Goal: Task Accomplishment & Management: Manage account settings

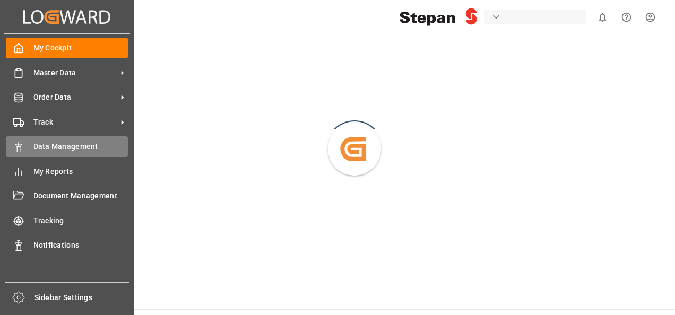
click at [53, 150] on span "Data Management" at bounding box center [80, 146] width 95 height 11
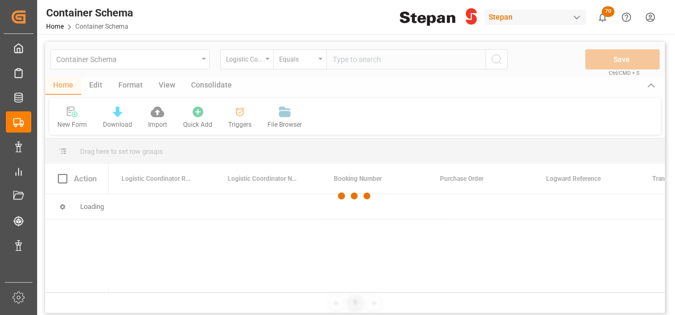
click at [206, 59] on div at bounding box center [355, 196] width 620 height 309
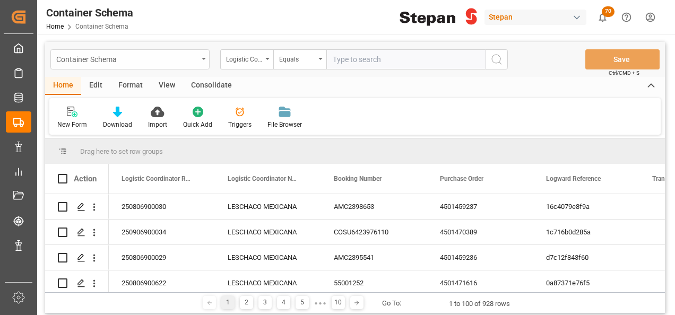
click at [203, 59] on icon "open menu" at bounding box center [204, 59] width 4 height 2
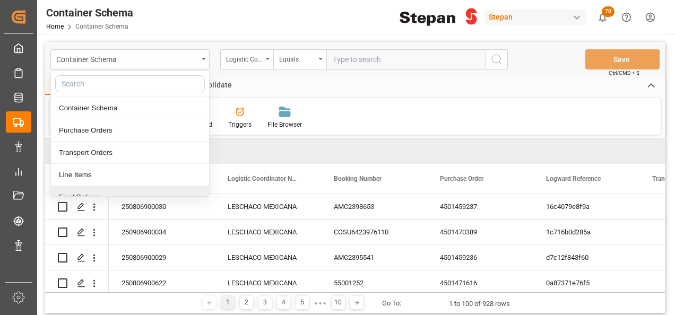
click at [63, 195] on div "Final Delivery" at bounding box center [130, 197] width 158 height 22
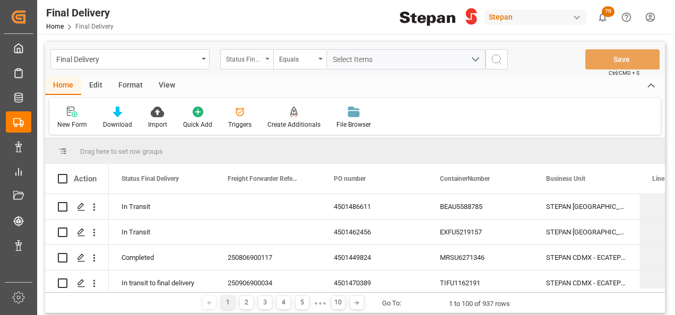
click at [269, 53] on div "Status Final Delivery" at bounding box center [246, 59] width 53 height 20
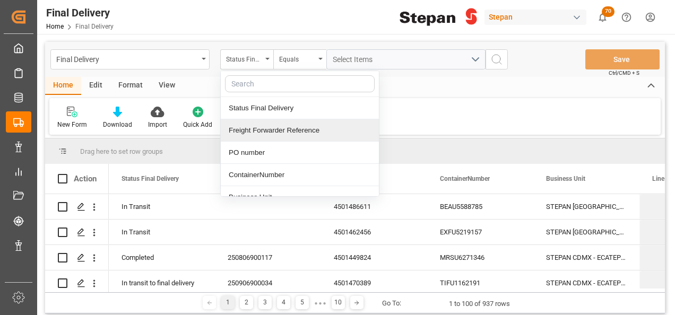
drag, startPoint x: 268, startPoint y: 130, endPoint x: 271, endPoint y: 120, distance: 10.8
click at [268, 130] on div "Freight Forwarder Reference" at bounding box center [300, 130] width 158 height 22
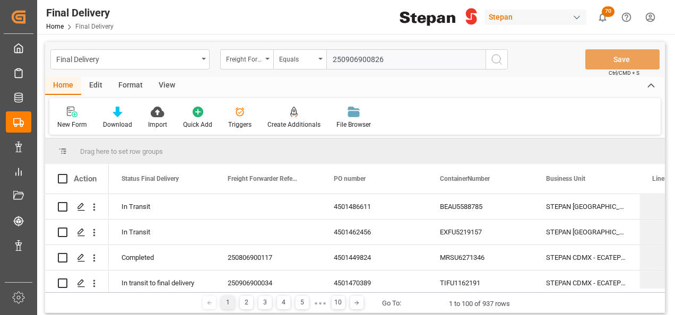
type input "250906900826"
click at [496, 57] on icon "search button" at bounding box center [496, 59] width 13 height 13
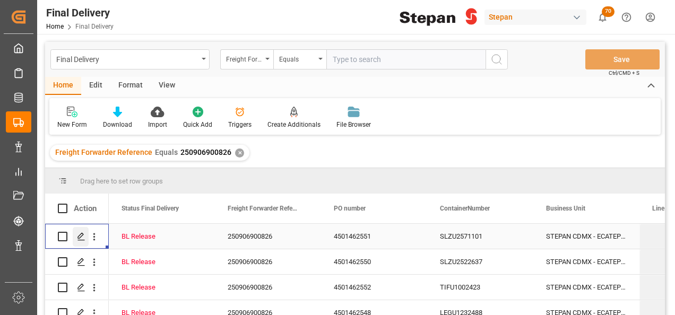
click at [78, 238] on polygon "Press SPACE to select this row." at bounding box center [80, 235] width 5 height 5
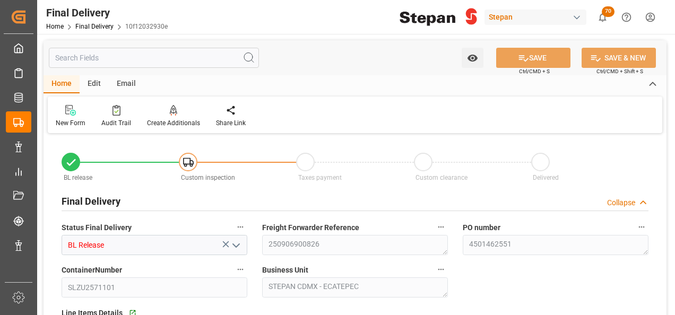
type input "[DATE]"
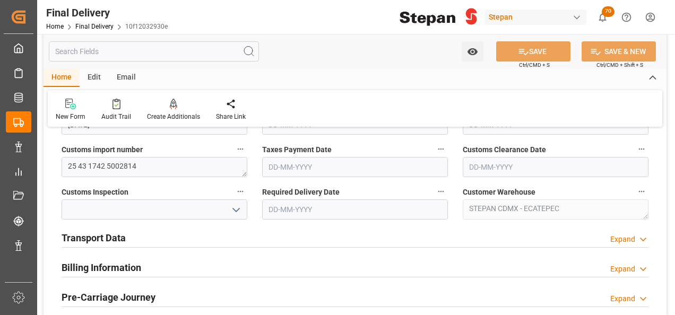
scroll to position [371, 0]
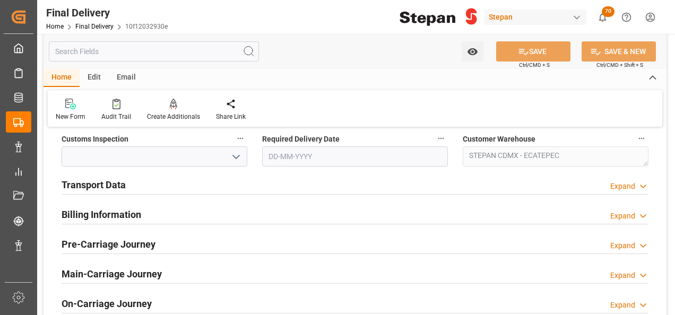
click at [110, 178] on h2 "Transport Data" at bounding box center [94, 185] width 64 height 14
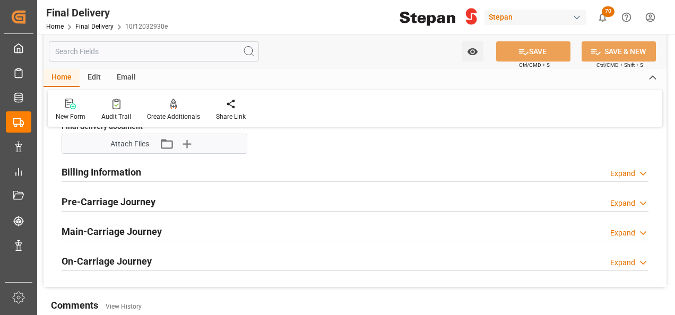
scroll to position [477, 0]
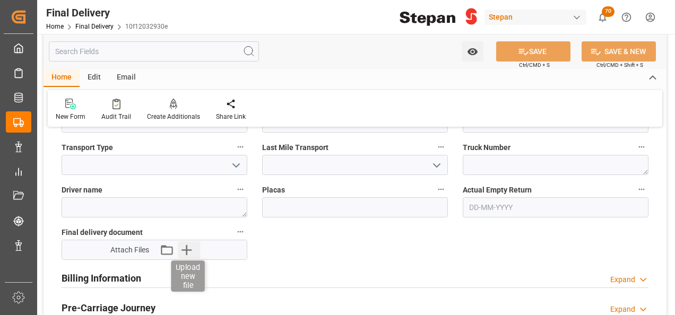
click at [186, 247] on icon "button" at bounding box center [186, 249] width 17 height 17
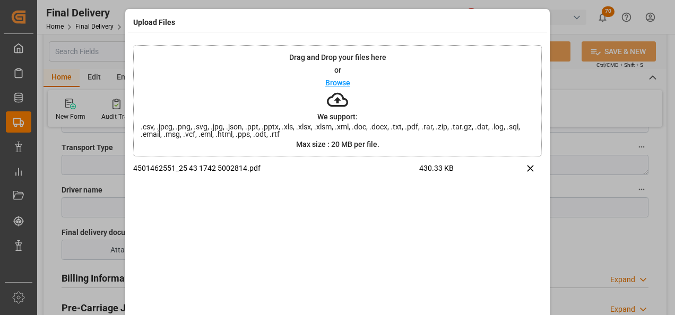
scroll to position [42, 0]
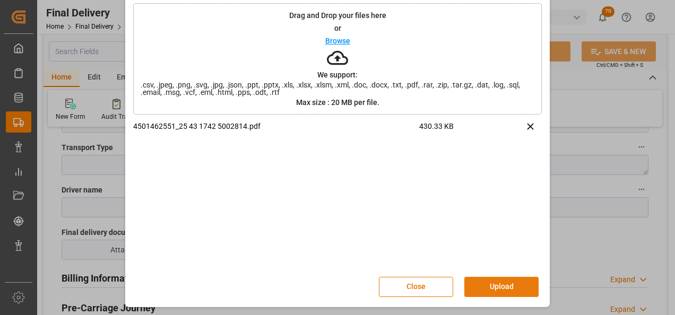
click at [475, 286] on button "Upload" at bounding box center [501, 287] width 74 height 20
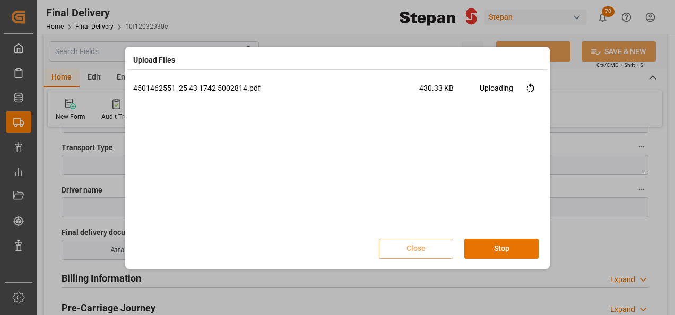
scroll to position [0, 0]
click at [496, 246] on button "Done" at bounding box center [501, 249] width 74 height 20
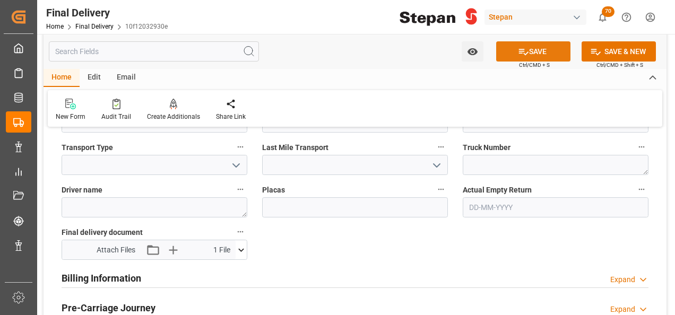
click at [524, 49] on icon at bounding box center [523, 51] width 11 height 11
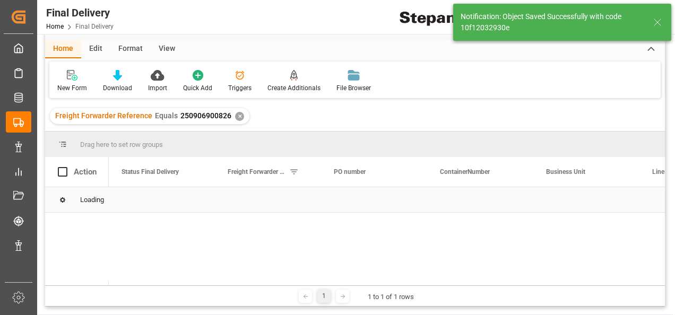
scroll to position [53, 0]
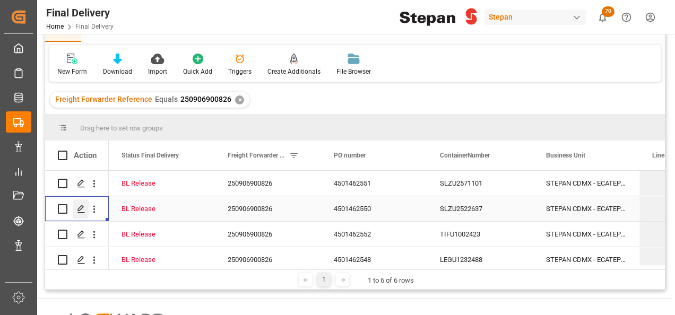
click at [77, 208] on icon "Press SPACE to select this row." at bounding box center [81, 209] width 8 height 8
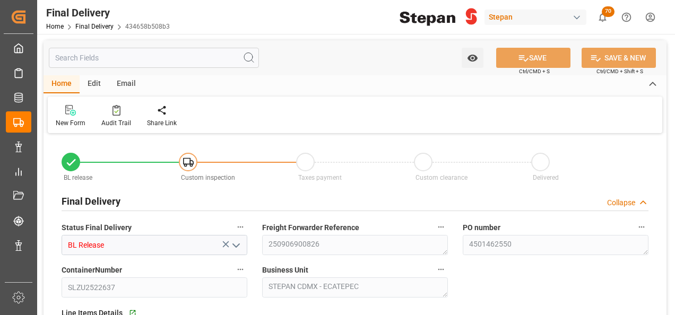
type input "BL Release"
type textarea "250906900826"
type textarea "4501462550"
type input "SLZU2522637"
type textarea "STEPAN CDMX - ECATEPEC"
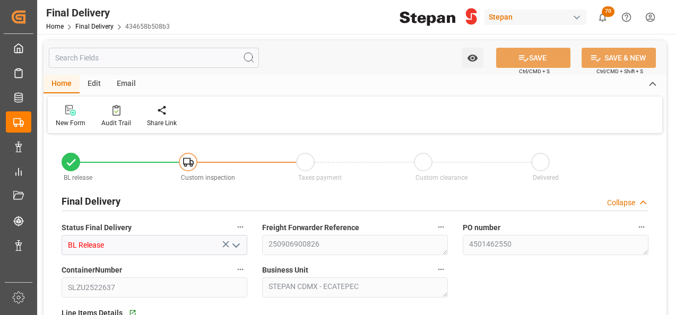
type textarea "25 43 1742 5002813"
type textarea "STEPAN CDMX - ECATEPEC"
type input "[DATE]"
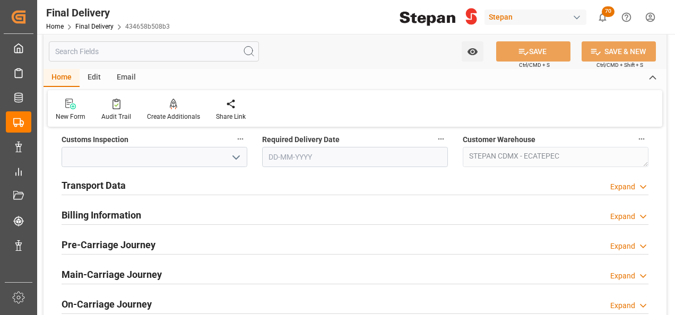
scroll to position [371, 0]
click at [98, 187] on h2 "Transport Data" at bounding box center [94, 185] width 64 height 14
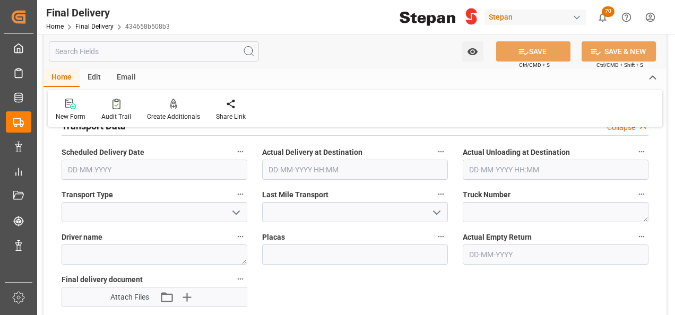
scroll to position [477, 0]
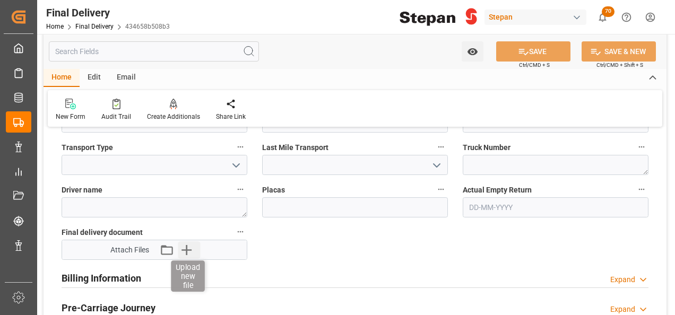
click at [188, 252] on icon "button" at bounding box center [186, 249] width 17 height 17
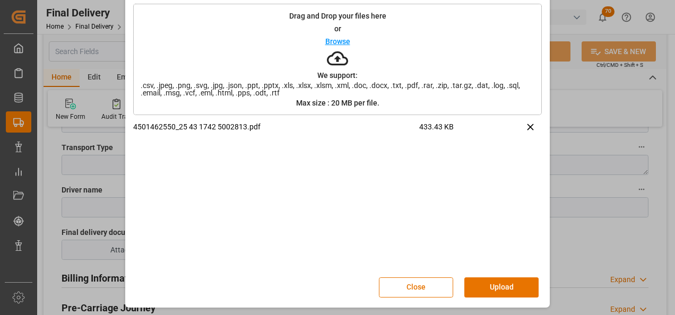
scroll to position [42, 0]
click at [494, 287] on button "Upload" at bounding box center [501, 287] width 74 height 20
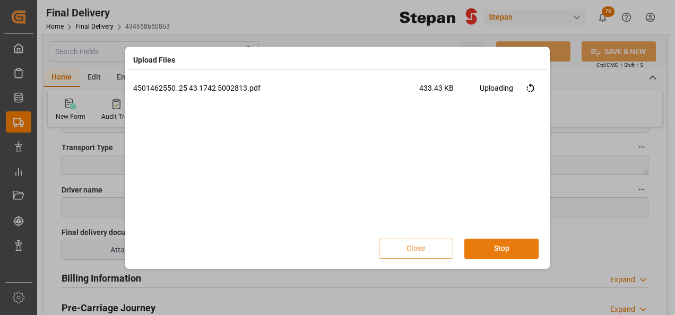
scroll to position [0, 0]
click at [498, 248] on button "Done" at bounding box center [501, 249] width 74 height 20
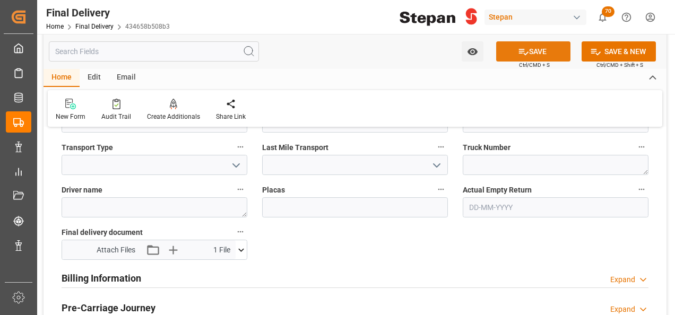
click at [541, 46] on button "SAVE" at bounding box center [533, 51] width 74 height 20
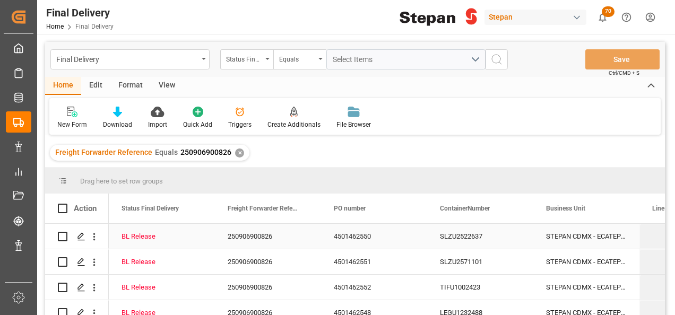
scroll to position [53, 0]
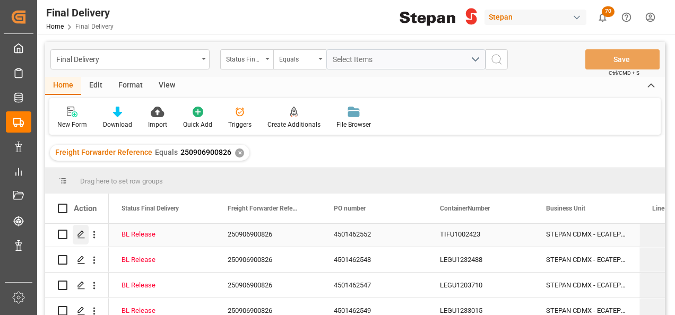
click at [82, 238] on icon "Press SPACE to select this row." at bounding box center [81, 234] width 8 height 8
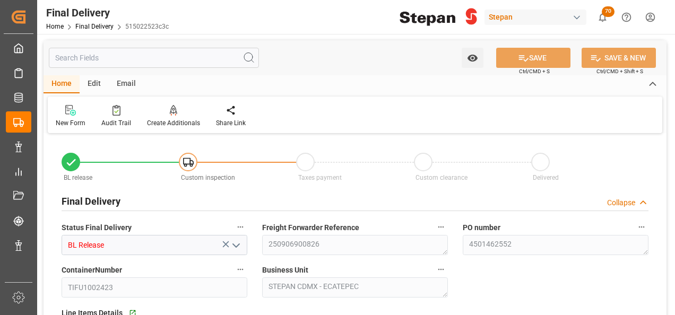
type input "[DATE]"
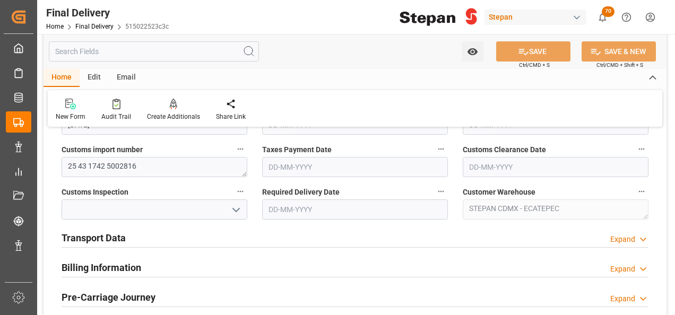
scroll to position [371, 0]
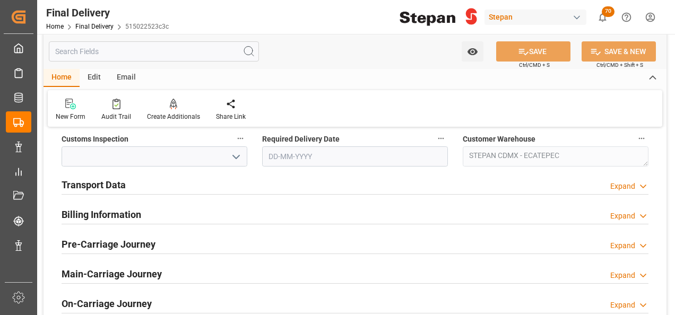
click at [105, 184] on h2 "Transport Data" at bounding box center [94, 185] width 64 height 14
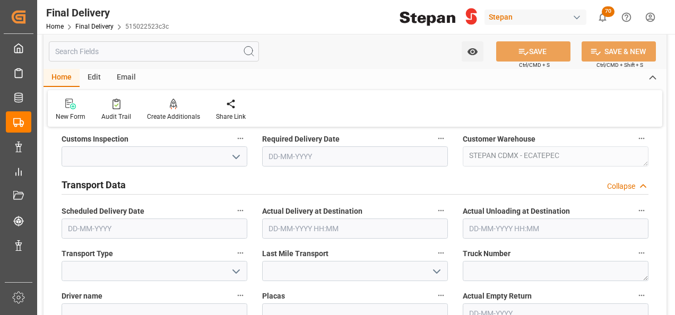
scroll to position [477, 0]
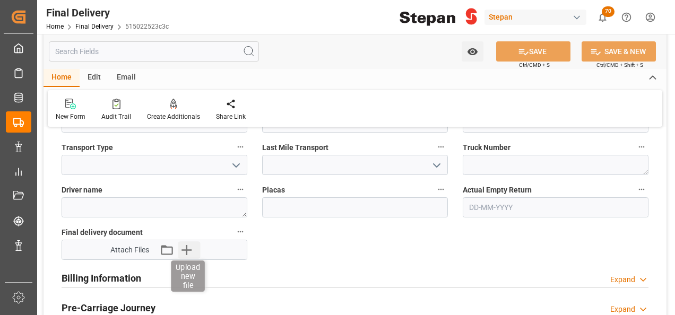
click at [186, 249] on icon "button" at bounding box center [186, 250] width 10 height 10
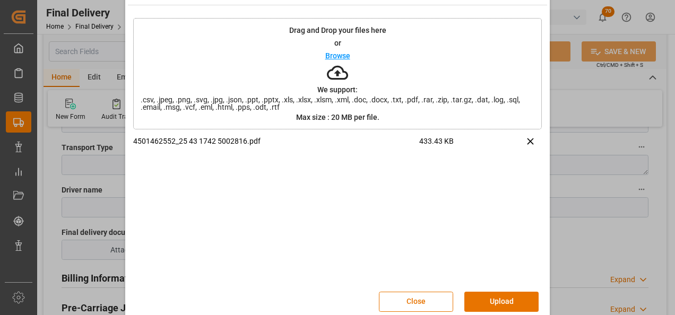
scroll to position [42, 0]
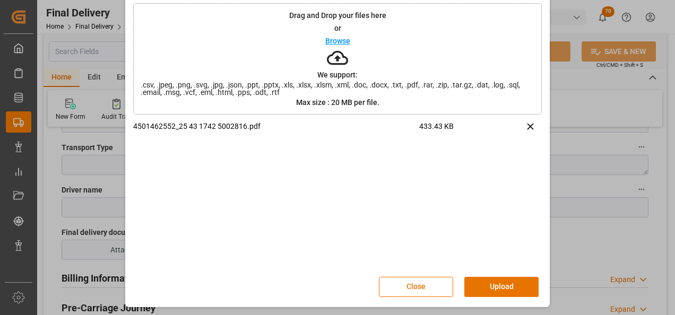
click at [496, 285] on button "Upload" at bounding box center [501, 287] width 74 height 20
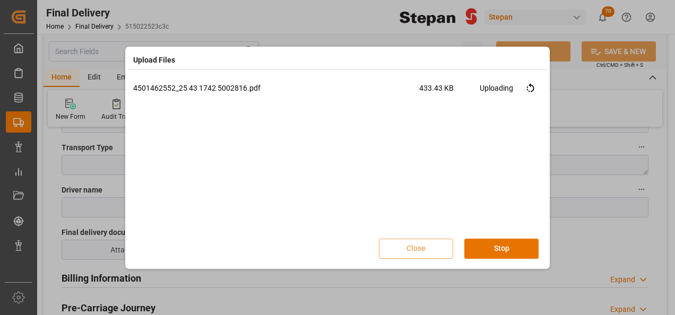
scroll to position [0, 0]
click at [503, 249] on button "Done" at bounding box center [501, 249] width 74 height 20
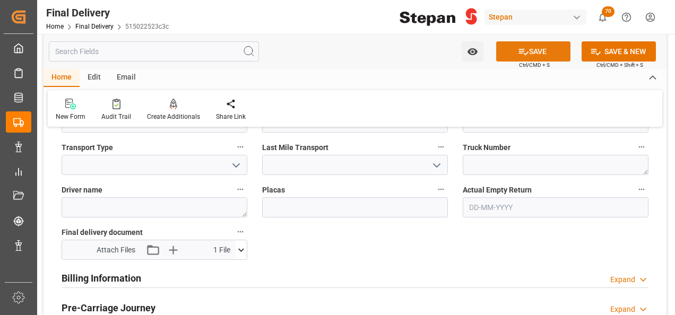
click at [537, 50] on button "SAVE" at bounding box center [533, 51] width 74 height 20
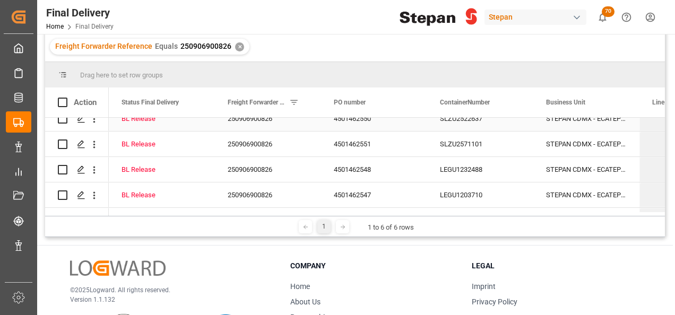
scroll to position [53, 0]
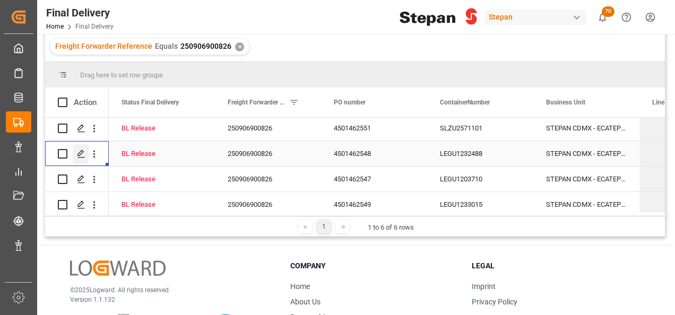
click at [82, 153] on icon "Press SPACE to select this row." at bounding box center [81, 154] width 8 height 8
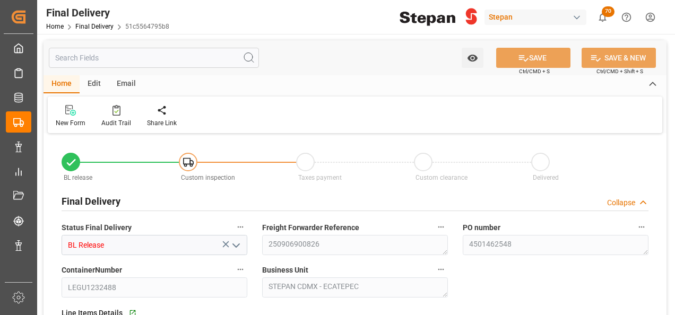
type input "[DATE]"
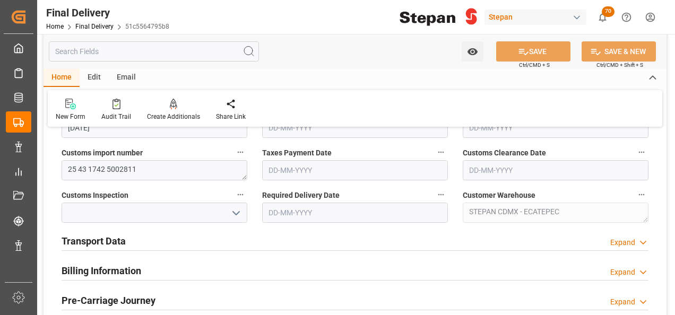
scroll to position [318, 0]
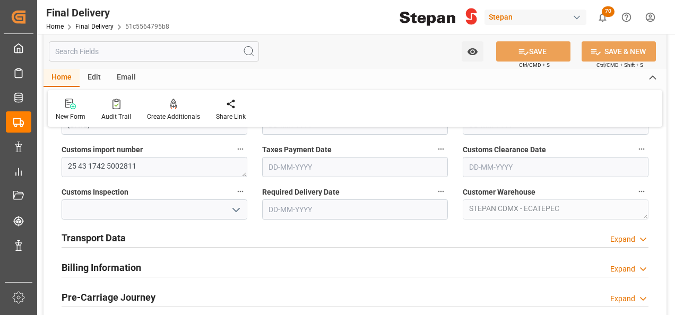
click at [107, 237] on h2 "Transport Data" at bounding box center [94, 238] width 64 height 14
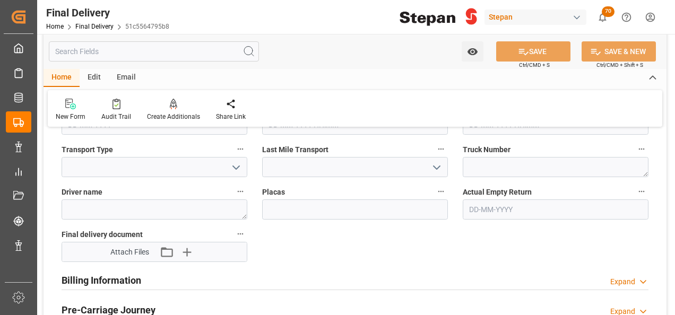
scroll to position [477, 0]
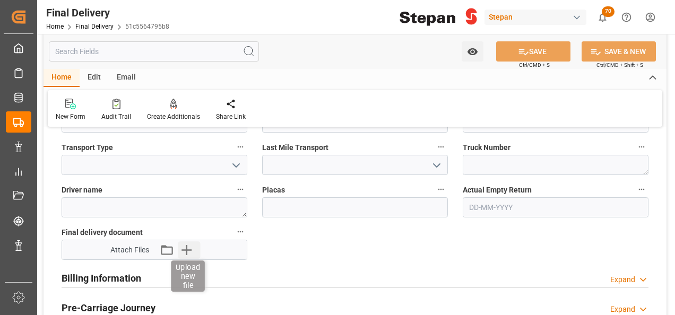
click at [184, 244] on icon "button" at bounding box center [186, 249] width 17 height 17
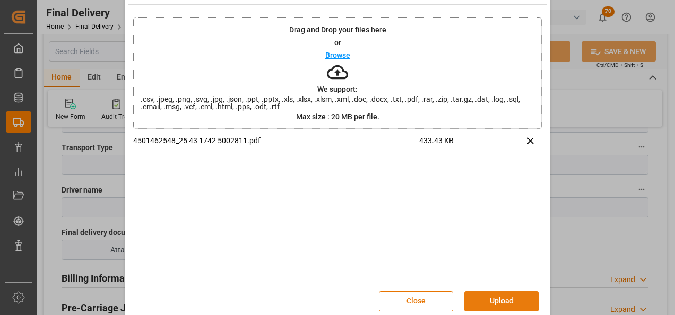
scroll to position [42, 0]
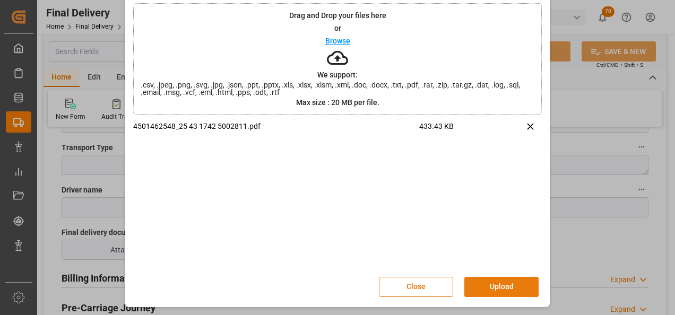
click at [493, 294] on button "Upload" at bounding box center [501, 287] width 74 height 20
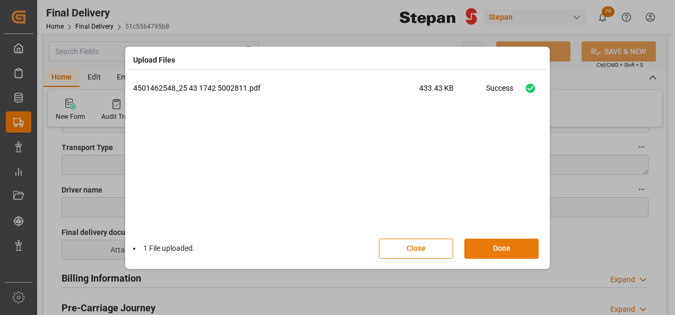
click at [498, 249] on button "Done" at bounding box center [501, 249] width 74 height 20
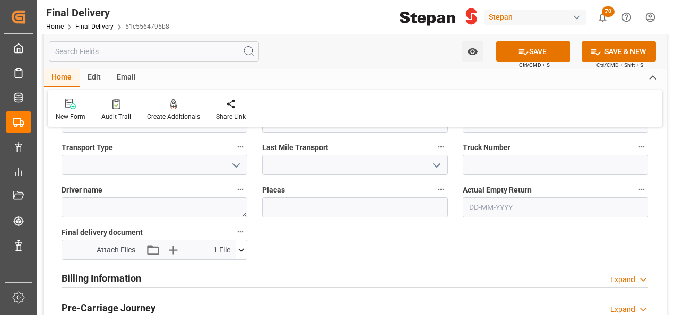
click at [533, 43] on button "SAVE" at bounding box center [533, 51] width 74 height 20
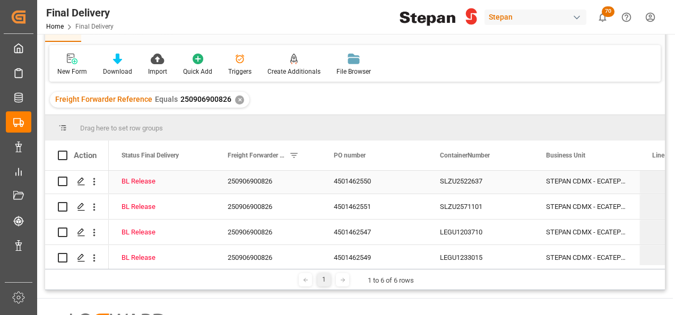
scroll to position [62, 0]
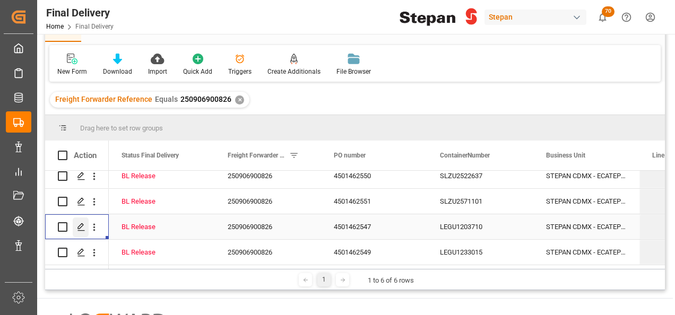
click at [82, 223] on icon "Press SPACE to select this row." at bounding box center [81, 227] width 8 height 8
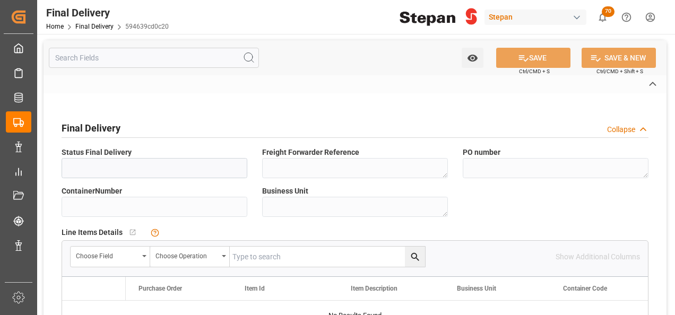
type input "BL Release"
type textarea "250906900826"
type textarea "4501462547"
type input "LEGU1203710"
type textarea "STEPAN CDMX - ECATEPEC"
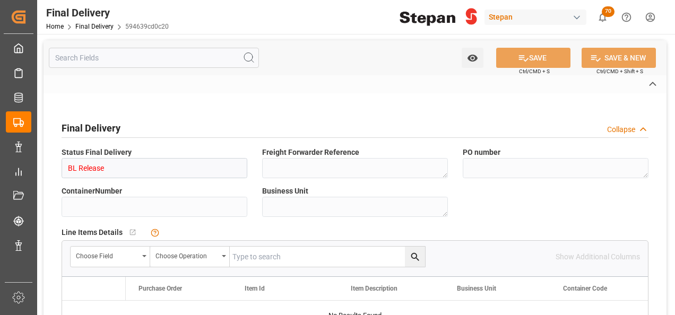
type textarea "25 43 1742 5002809"
type textarea "STEPAN CDMX - ECATEPEC"
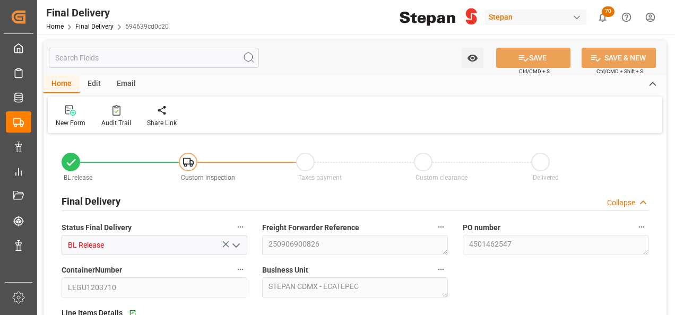
type input "[DATE]"
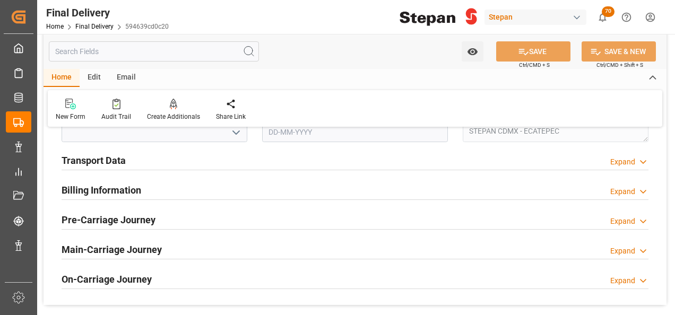
scroll to position [371, 0]
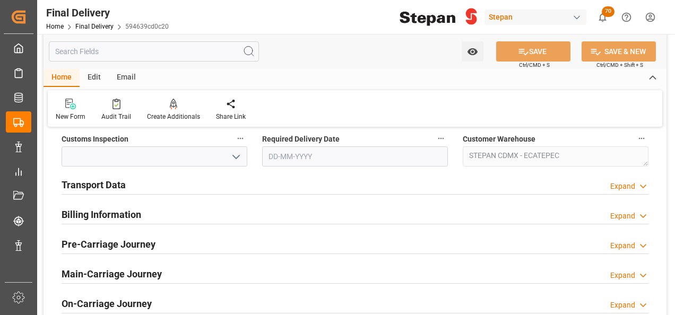
click at [95, 184] on h2 "Transport Data" at bounding box center [94, 185] width 64 height 14
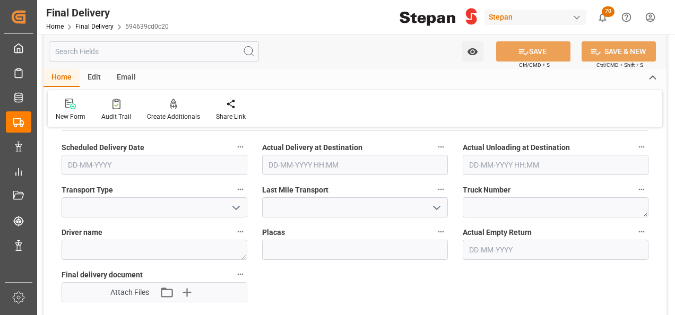
scroll to position [530, 0]
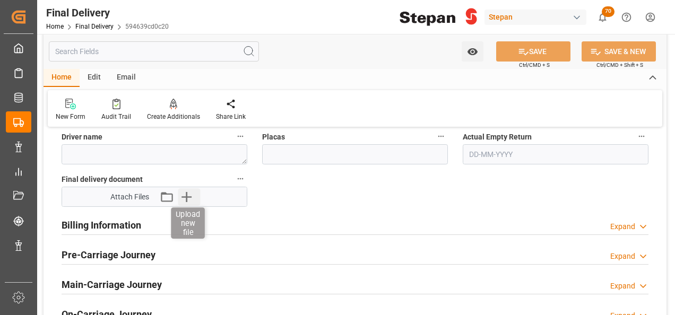
click at [182, 189] on icon "button" at bounding box center [186, 196] width 17 height 17
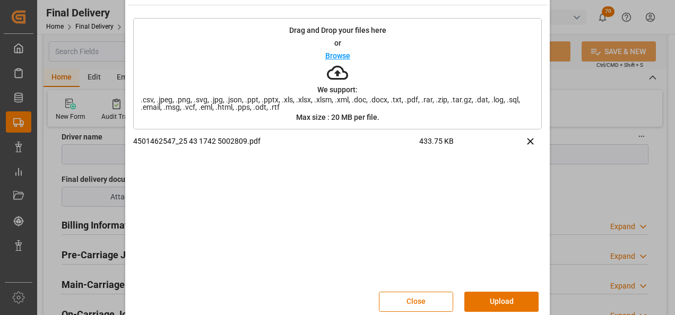
scroll to position [42, 0]
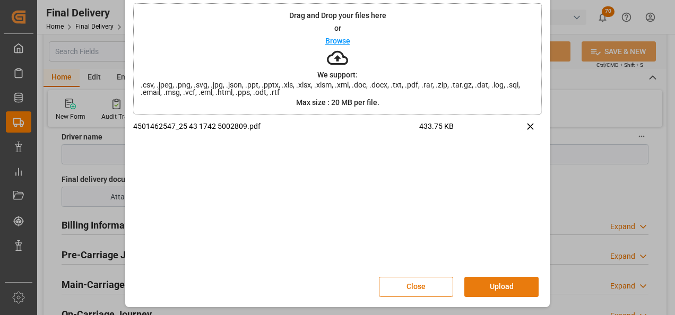
click at [492, 285] on button "Upload" at bounding box center [501, 287] width 74 height 20
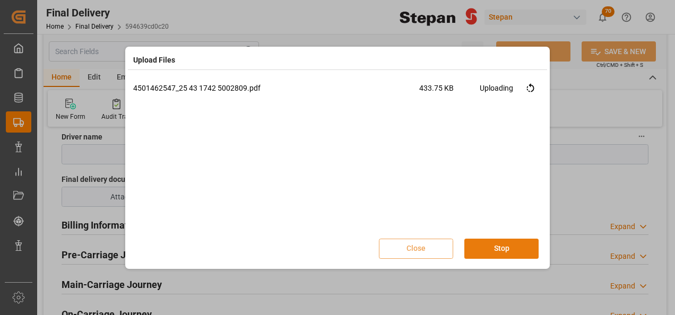
scroll to position [0, 0]
drag, startPoint x: 506, startPoint y: 249, endPoint x: 505, endPoint y: 151, distance: 98.1
click at [506, 249] on button "Done" at bounding box center [501, 249] width 74 height 20
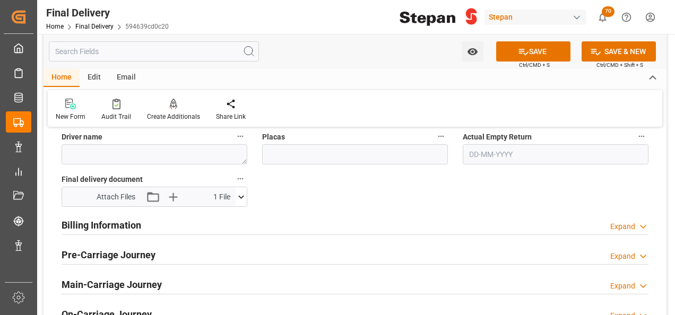
drag, startPoint x: 517, startPoint y: 52, endPoint x: 509, endPoint y: 67, distance: 16.6
click at [518, 51] on icon at bounding box center [523, 51] width 11 height 11
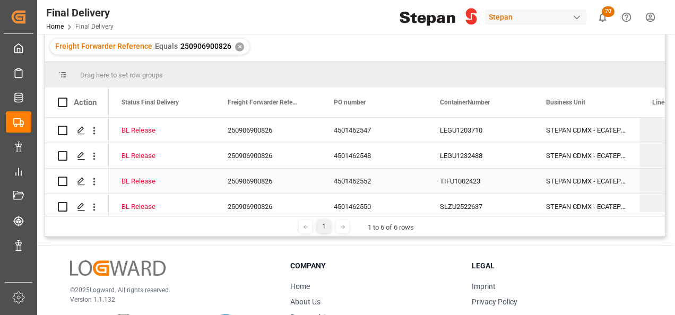
scroll to position [62, 0]
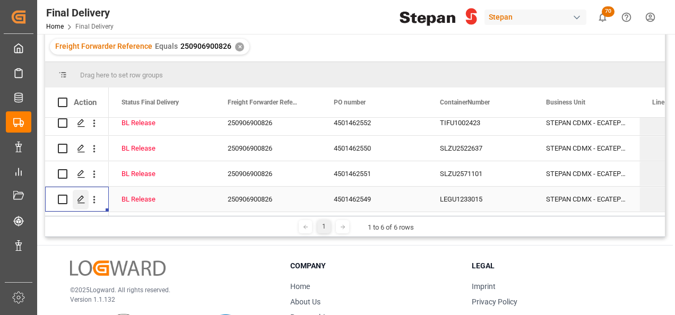
click at [80, 195] on icon "Press SPACE to select this row." at bounding box center [81, 199] width 8 height 8
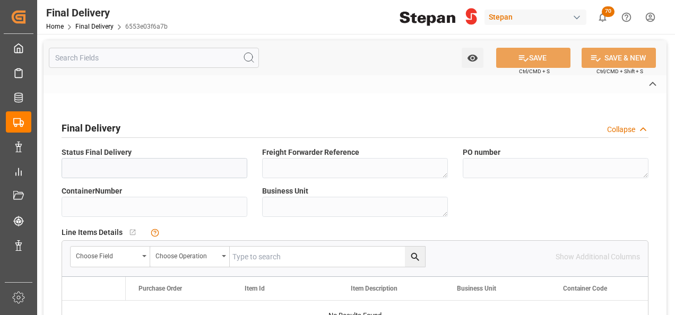
type input "BL Release"
type textarea "250906900826"
type textarea "4501462549"
type input "LEGU1233015"
type textarea "STEPAN CDMX - ECATEPEC"
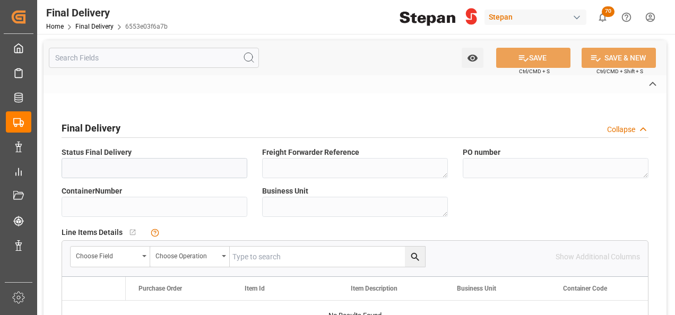
type textarea "25 43 1742 5002812"
type textarea "STEPAN CDMX - ECATEPEC"
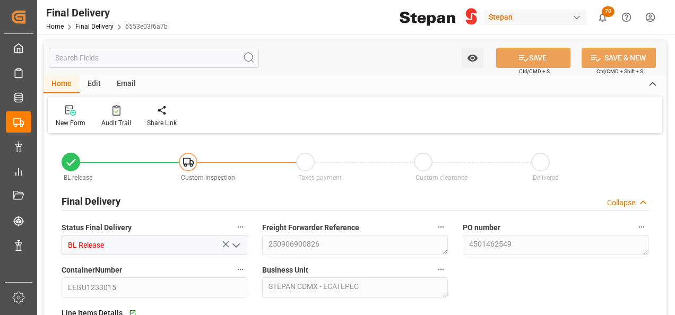
type input "[DATE]"
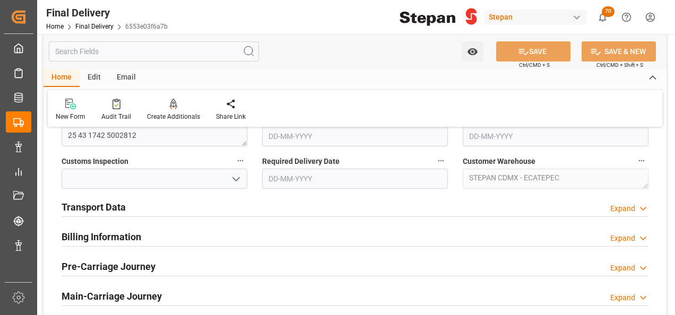
scroll to position [371, 0]
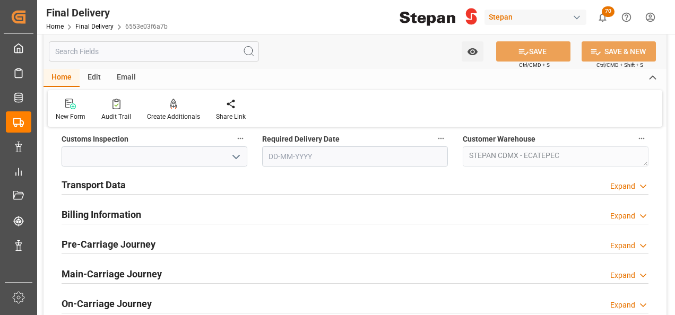
click at [91, 182] on h2 "Transport Data" at bounding box center [94, 185] width 64 height 14
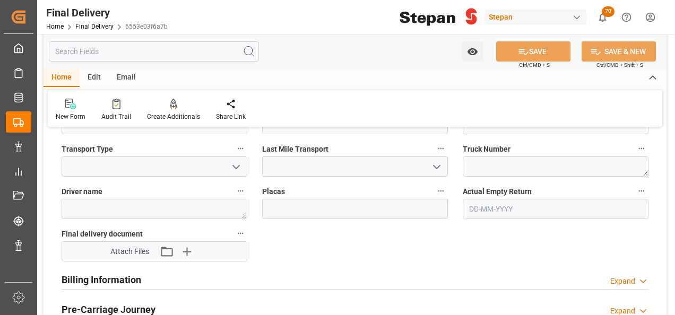
scroll to position [477, 0]
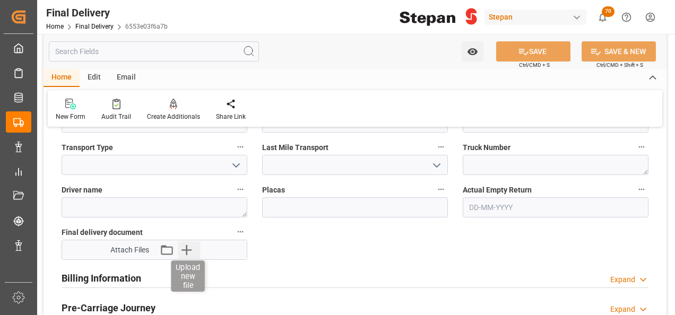
click at [185, 252] on icon "button" at bounding box center [186, 249] width 17 height 17
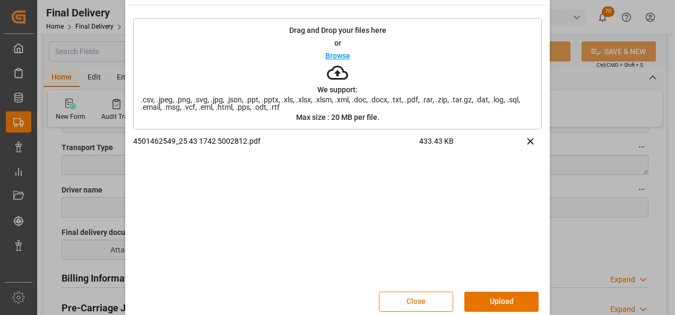
scroll to position [42, 0]
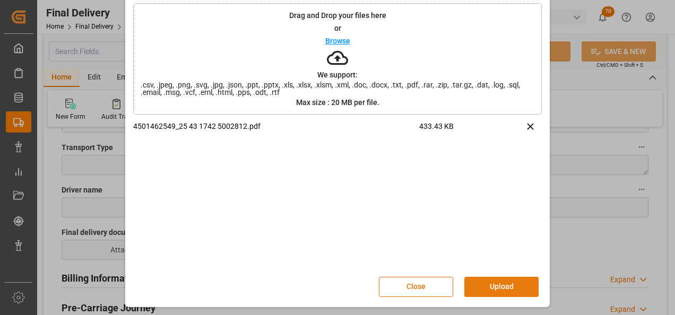
click at [475, 282] on button "Upload" at bounding box center [501, 287] width 74 height 20
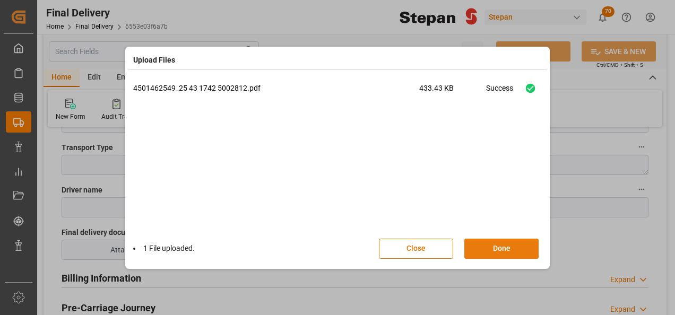
click at [510, 253] on button "Done" at bounding box center [501, 249] width 74 height 20
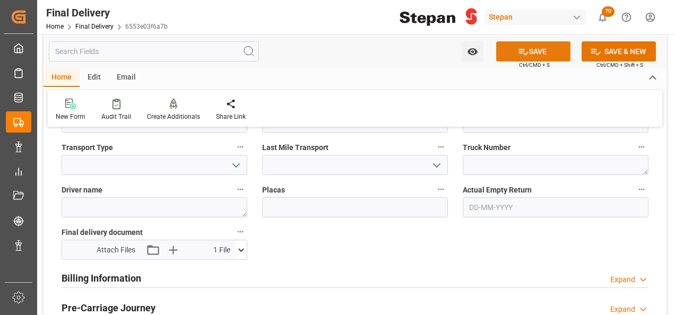
click at [534, 49] on button "SAVE" at bounding box center [533, 51] width 74 height 20
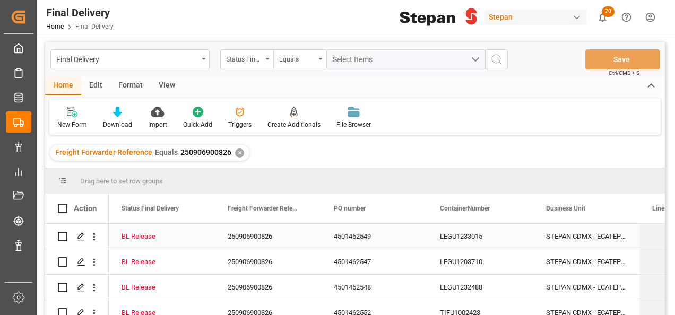
click at [412, 239] on div "4501462549" at bounding box center [374, 236] width 106 height 25
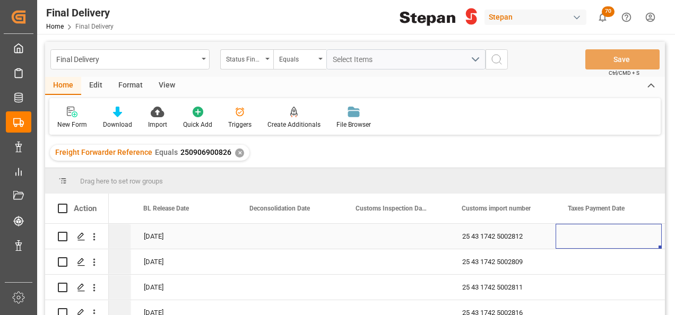
scroll to position [0, 721]
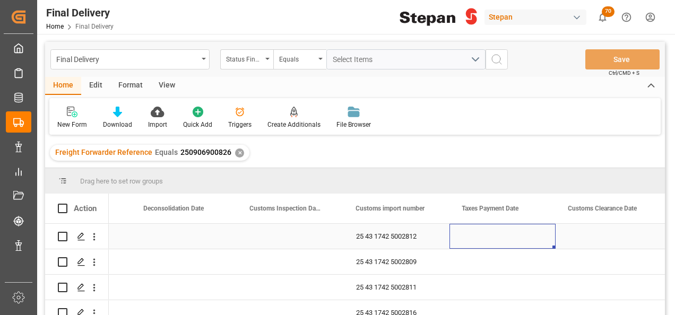
click at [498, 229] on div "Press SPACE to select this row." at bounding box center [502, 236] width 106 height 25
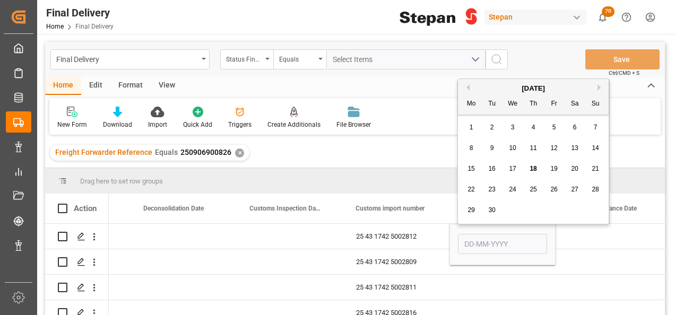
click at [534, 169] on span "18" at bounding box center [532, 168] width 7 height 7
type input "18-09-2025"
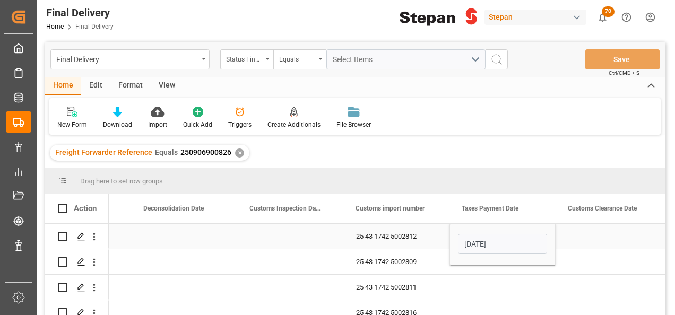
click at [429, 238] on div "25 43 1742 5002812" at bounding box center [396, 236] width 106 height 25
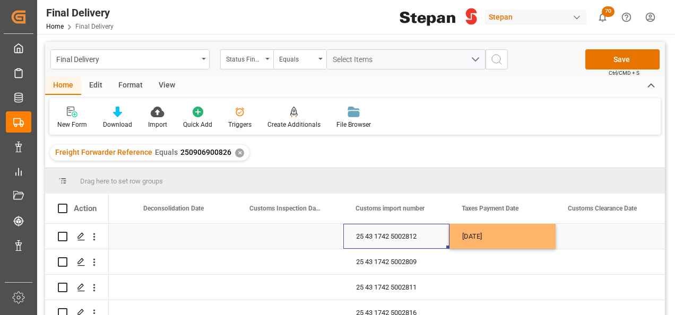
click at [550, 242] on div "18-09-2025" at bounding box center [502, 236] width 106 height 25
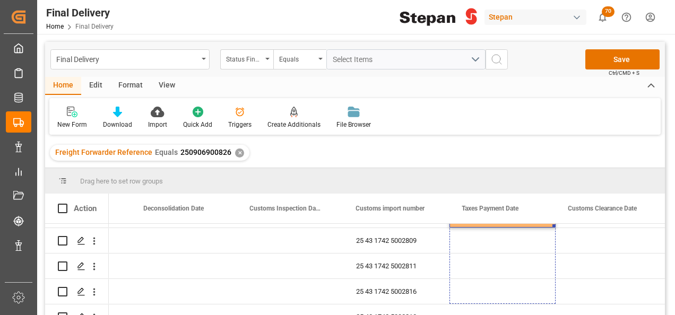
scroll to position [62, 0]
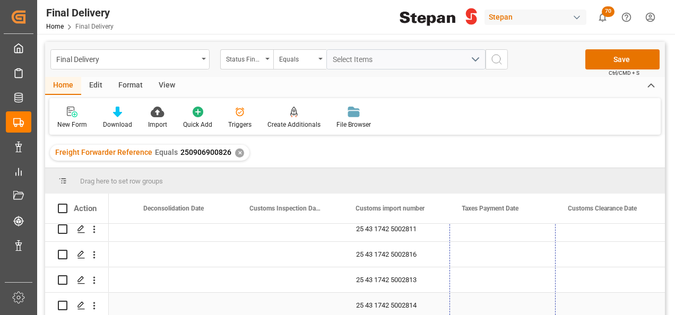
drag, startPoint x: 554, startPoint y: 247, endPoint x: 551, endPoint y: 273, distance: 26.3
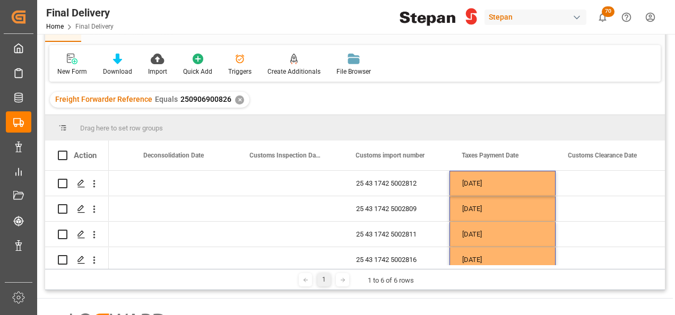
scroll to position [0, 0]
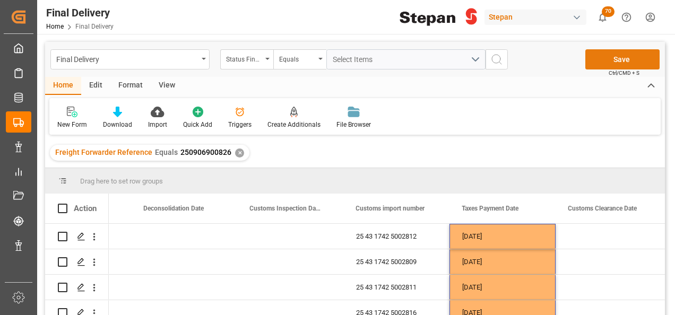
click at [621, 60] on button "Save" at bounding box center [622, 59] width 74 height 20
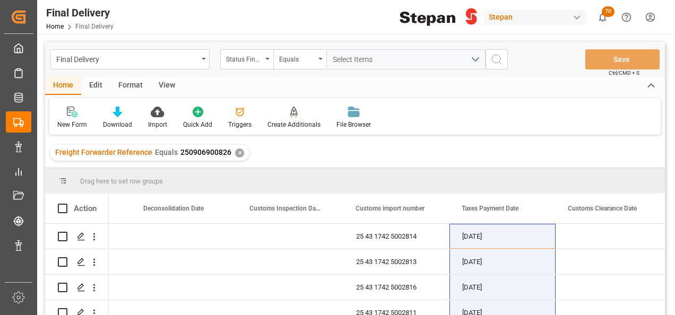
click at [235, 156] on div "✕" at bounding box center [239, 153] width 9 height 9
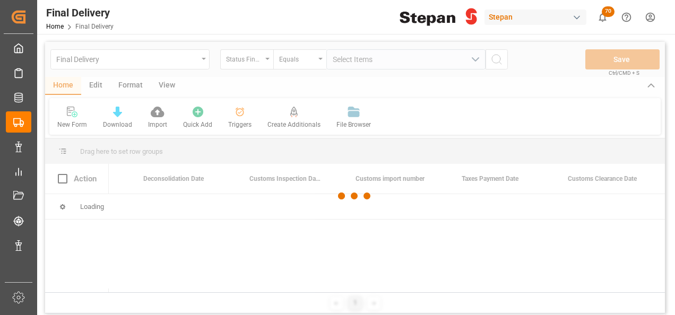
scroll to position [0, 721]
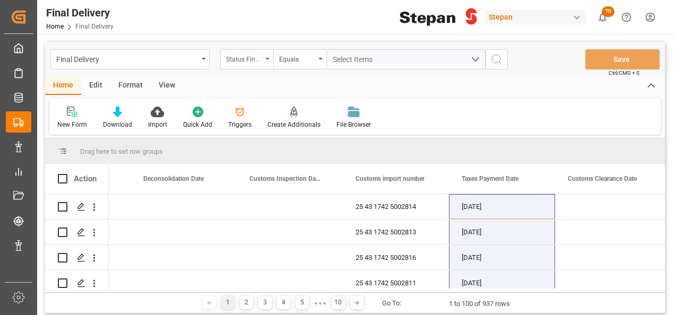
click at [266, 59] on icon "open menu" at bounding box center [267, 59] width 4 height 2
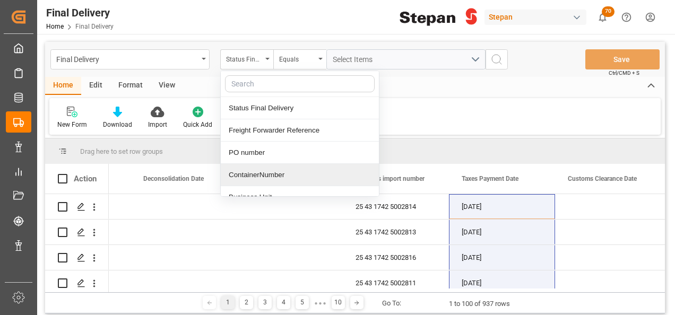
click at [239, 172] on div "ContainerNumber" at bounding box center [300, 175] width 158 height 22
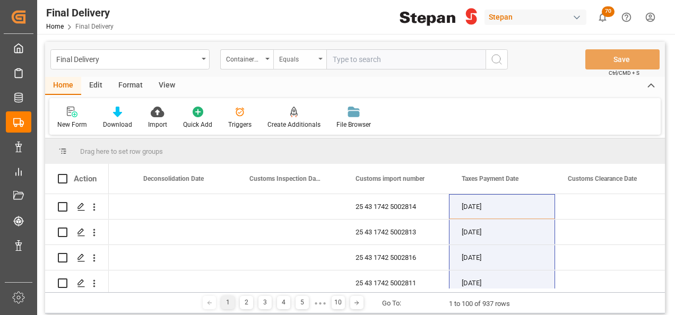
click at [320, 54] on div "Equals" at bounding box center [299, 59] width 53 height 20
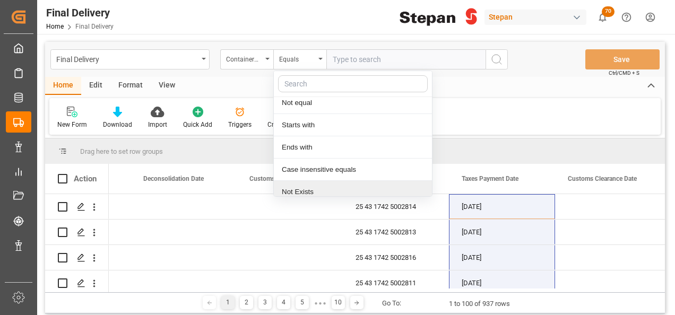
scroll to position [77, 0]
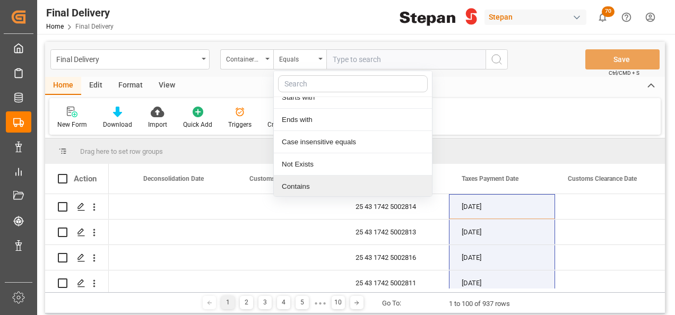
click at [297, 183] on div "Contains" at bounding box center [353, 187] width 158 height 22
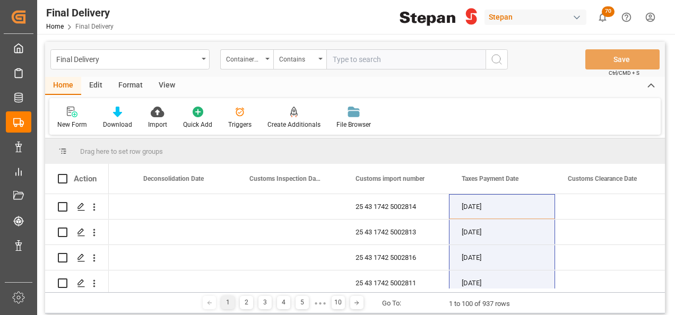
paste input "RLTU3054489 RLTU3054895"
drag, startPoint x: 379, startPoint y: 56, endPoint x: 405, endPoint y: 70, distance: 29.4
click at [382, 60] on input "RLTU3054489 RLTU3054895" at bounding box center [405, 59] width 159 height 20
click at [381, 58] on input "RLTU3054489 RLTU3054895" at bounding box center [405, 59] width 159 height 20
type input "RLTU3054489,RLTU3054895"
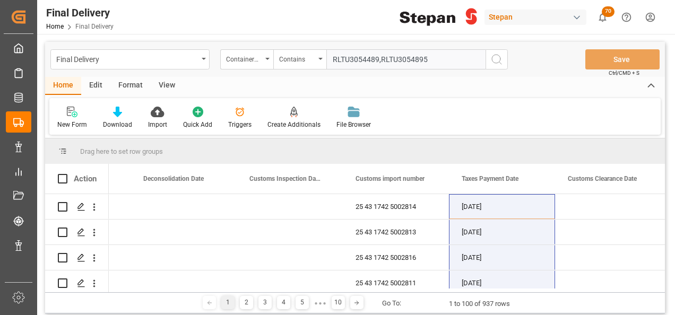
click at [493, 58] on icon "search button" at bounding box center [496, 59] width 13 height 13
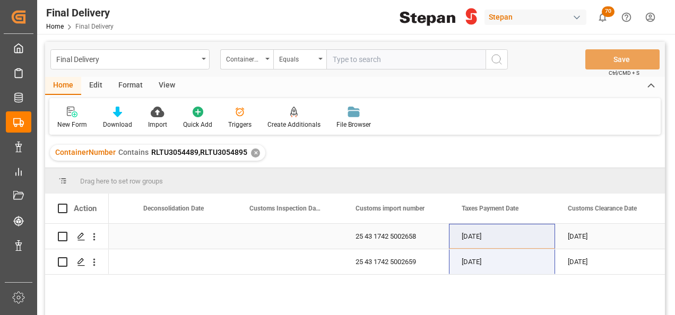
click at [505, 237] on div "02-09-2025" at bounding box center [502, 236] width 106 height 25
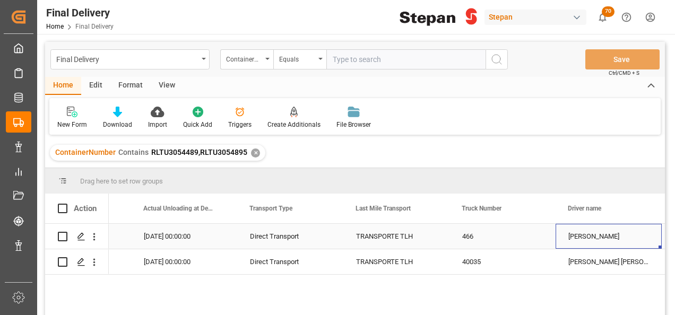
scroll to position [0, 1782]
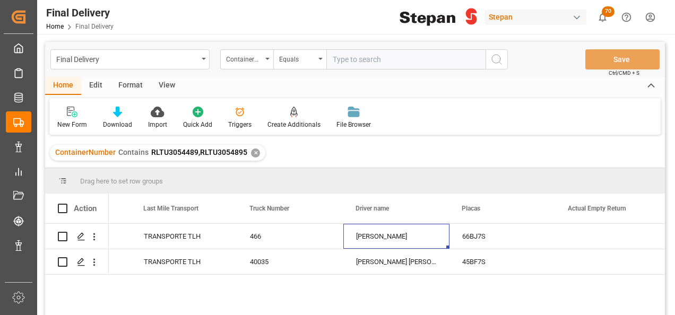
click at [252, 154] on div "✕" at bounding box center [255, 153] width 9 height 9
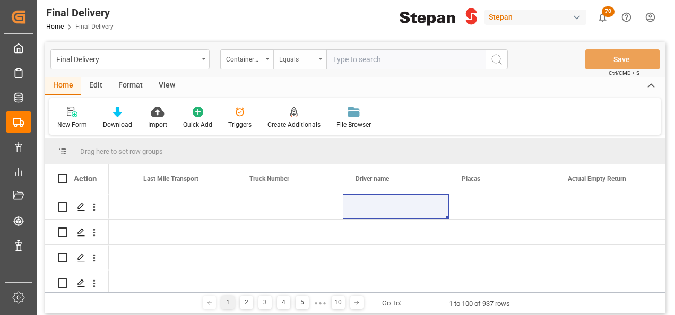
click at [316, 56] on div "Equals" at bounding box center [299, 59] width 53 height 20
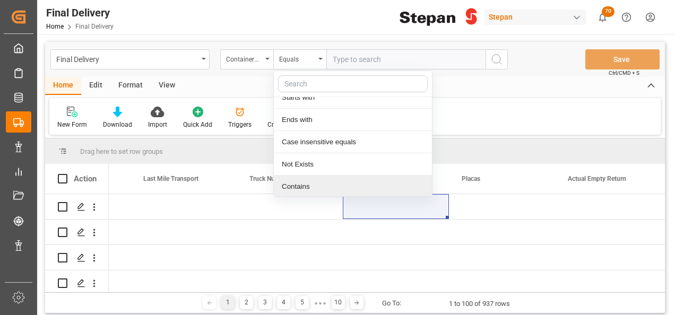
click at [299, 185] on div "Contains" at bounding box center [353, 187] width 158 height 22
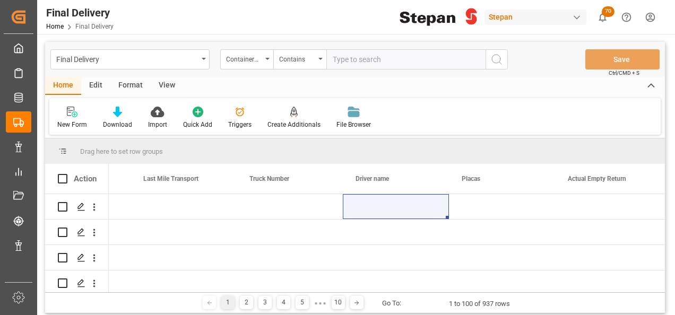
paste input "TIFU1162191 RLTU2086244 LEGU1228847"
drag, startPoint x: 423, startPoint y: 58, endPoint x: 432, endPoint y: 60, distance: 8.7
click at [423, 59] on input "TIFU1162191 RLTU2086244 LEGU1228847" at bounding box center [405, 59] width 159 height 20
click at [377, 60] on input "TIFU1162191 RLTU2086244,LEGU1228847" at bounding box center [405, 59] width 159 height 20
type input "TIFU1162191,RLTU2086244,LEGU1228847"
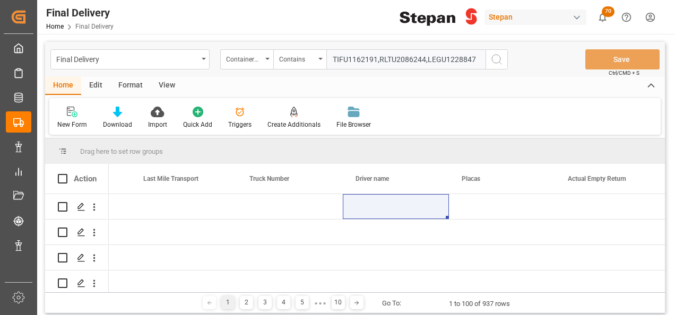
click at [496, 58] on icon "search button" at bounding box center [496, 59] width 13 height 13
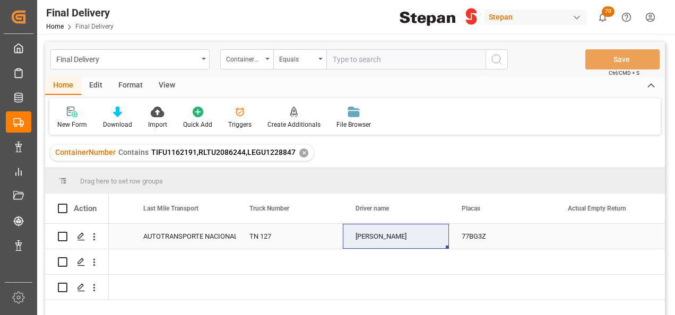
click at [190, 235] on div "AUTOTRANSPORTE NACIONAL DE CARGA TNC SA DE CV" at bounding box center [183, 236] width 81 height 24
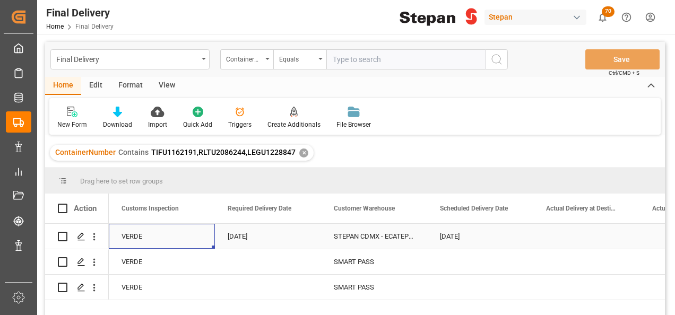
click at [464, 242] on div "18-09-2025" at bounding box center [480, 236] width 106 height 25
click at [533, 246] on div "18-09-2025" at bounding box center [480, 236] width 106 height 25
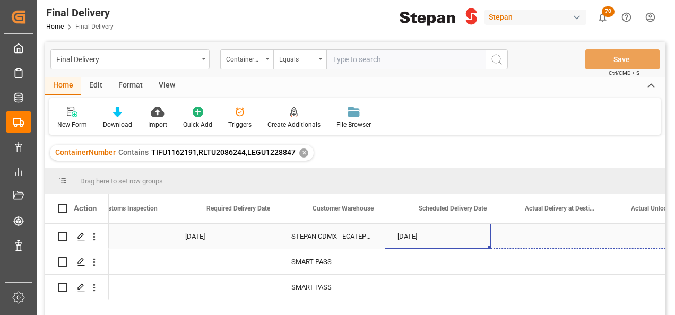
drag, startPoint x: 531, startPoint y: 247, endPoint x: 657, endPoint y: 248, distance: 125.7
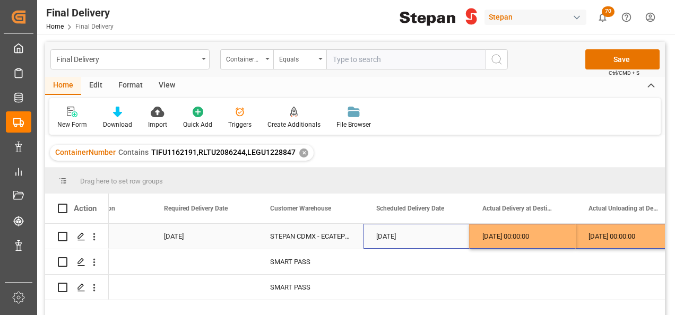
click at [229, 239] on div "18-09-2025" at bounding box center [204, 236] width 106 height 25
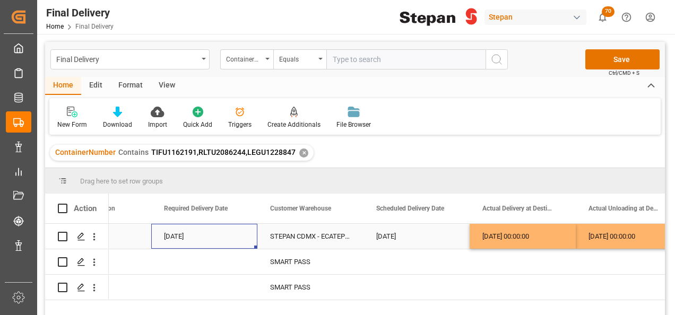
click at [191, 238] on div "18-09-2025" at bounding box center [204, 236] width 106 height 25
drag, startPoint x: 255, startPoint y: 246, endPoint x: 247, endPoint y: 287, distance: 42.1
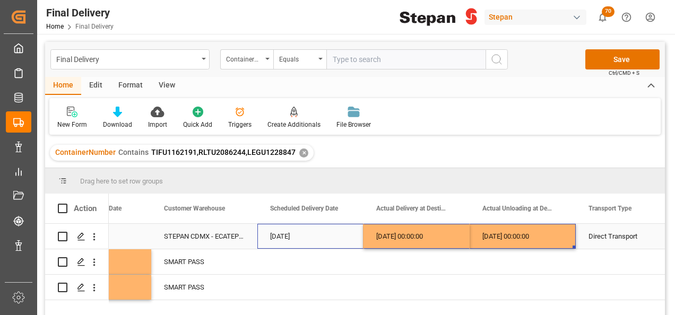
drag, startPoint x: 417, startPoint y: 236, endPoint x: 539, endPoint y: 241, distance: 122.6
drag, startPoint x: 574, startPoint y: 247, endPoint x: 561, endPoint y: 299, distance: 54.2
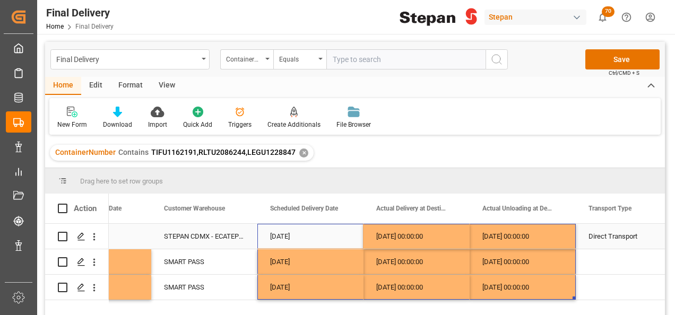
click at [593, 232] on div "Direct Transport" at bounding box center [628, 236] width 81 height 24
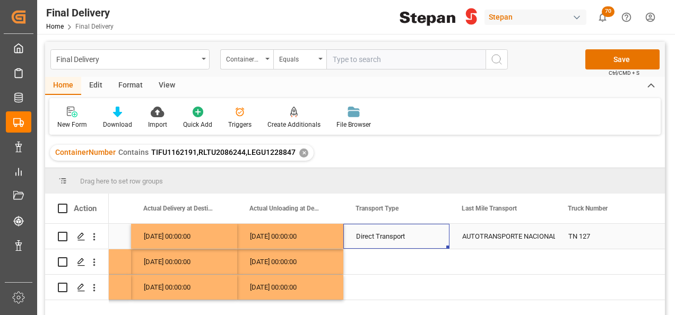
click at [390, 231] on div "Direct Transport" at bounding box center [396, 236] width 81 height 24
drag, startPoint x: 448, startPoint y: 248, endPoint x: 440, endPoint y: 286, distance: 39.1
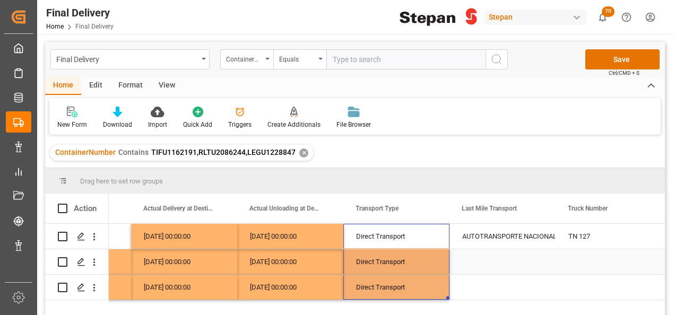
click at [505, 254] on div "Press SPACE to select this row." at bounding box center [502, 261] width 106 height 25
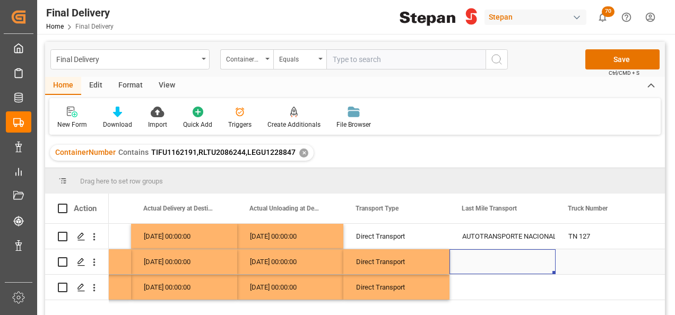
click at [505, 260] on div "Press SPACE to select this row." at bounding box center [502, 261] width 106 height 25
click at [510, 261] on div "Press SPACE to select this row." at bounding box center [502, 261] width 106 height 25
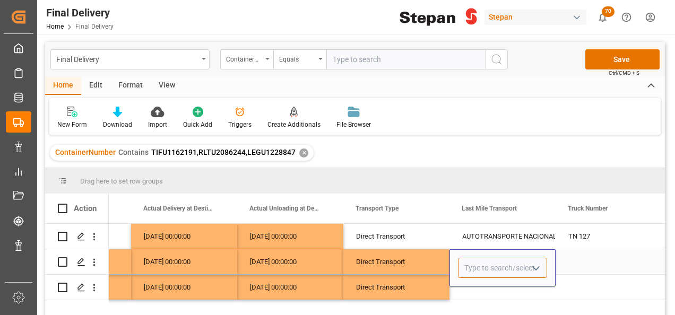
click at [510, 261] on input "Press SPACE to select this row." at bounding box center [502, 268] width 89 height 20
click at [537, 267] on polyline "open menu" at bounding box center [536, 268] width 6 height 3
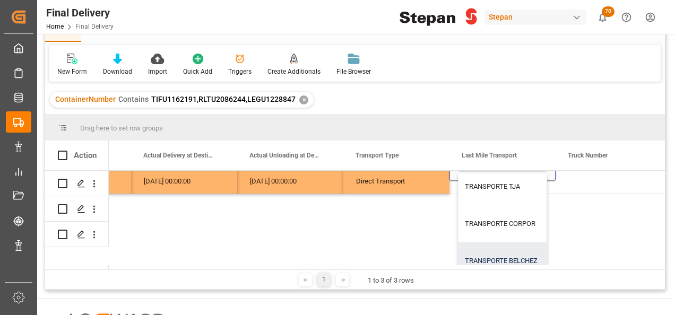
click at [490, 257] on div "TRANSPORTE BELCHEZ" at bounding box center [551, 260] width 186 height 37
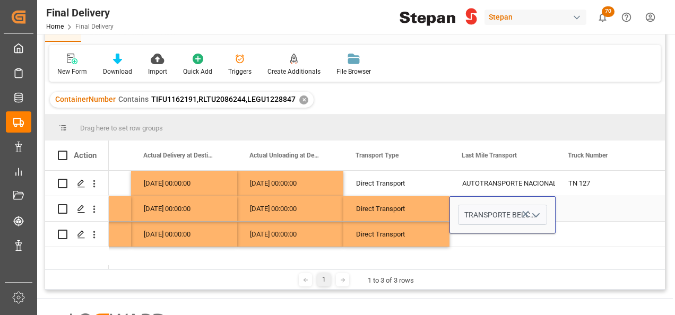
type input "TRANSPORTE BELCHEZ"
click at [433, 207] on div "Direct Transport" at bounding box center [396, 209] width 81 height 24
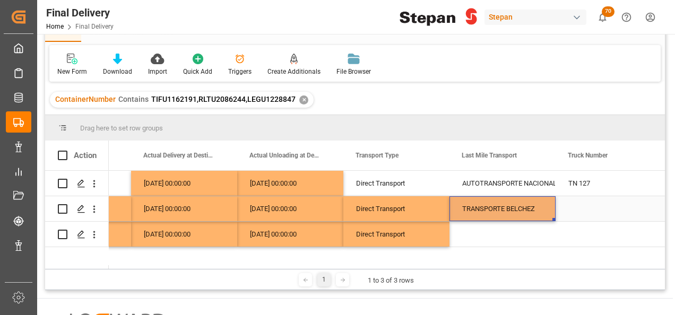
click at [502, 206] on div "TRANSPORTE BELCHEZ" at bounding box center [502, 209] width 81 height 24
drag, startPoint x: 554, startPoint y: 220, endPoint x: 548, endPoint y: 242, distance: 22.9
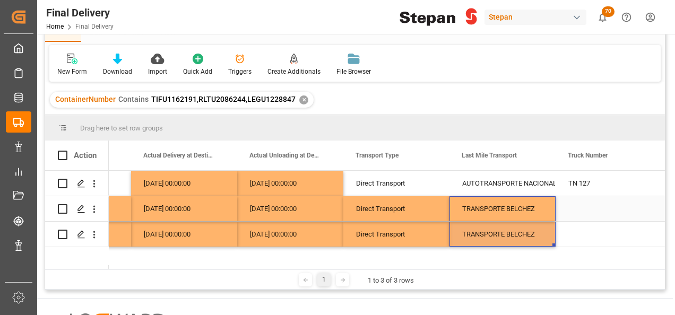
click at [486, 206] on div "TRANSPORTE BELCHEZ" at bounding box center [502, 209] width 81 height 24
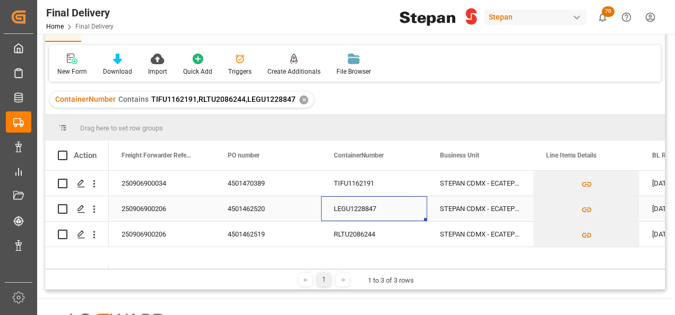
click at [450, 213] on div "STEPAN CDMX - ECATEPEC" at bounding box center [480, 208] width 106 height 25
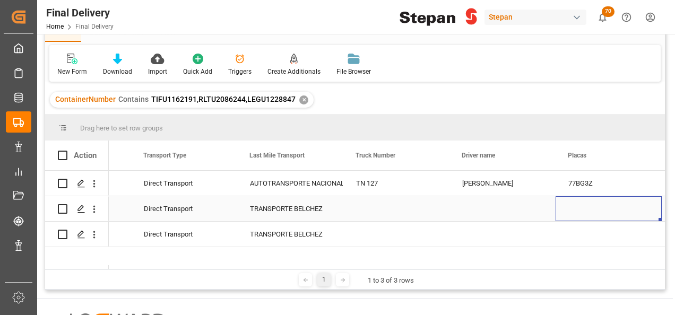
click at [369, 210] on div "Press SPACE to select this row." at bounding box center [396, 208] width 106 height 25
click at [369, 210] on input "Press SPACE to select this row." at bounding box center [396, 215] width 89 height 20
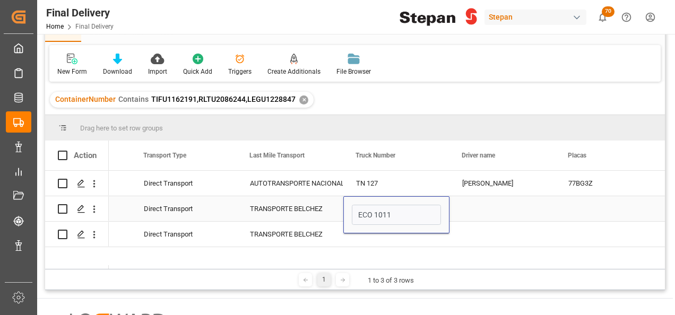
type input "ECO 1011"
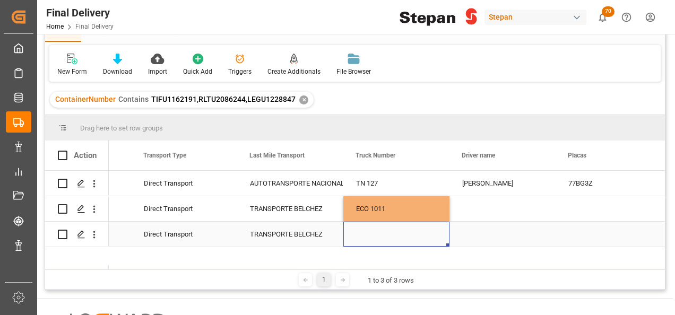
click at [367, 234] on div "Press SPACE to select this row." at bounding box center [396, 234] width 106 height 25
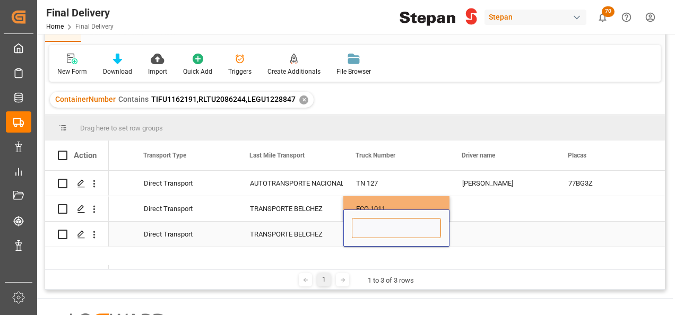
click at [367, 234] on input "Press SPACE to select this row." at bounding box center [396, 228] width 89 height 20
paste input "ECO 1009"
type input "ECO 1009"
click at [489, 234] on div "Press SPACE to select this row." at bounding box center [502, 234] width 106 height 25
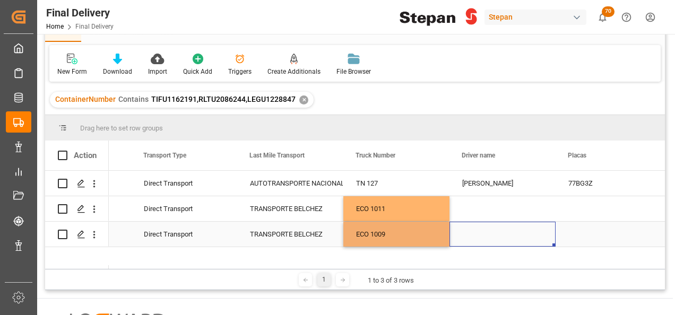
click at [489, 234] on div "Press SPACE to select this row." at bounding box center [502, 234] width 106 height 25
click at [489, 234] on input "Press SPACE to select this row." at bounding box center [502, 228] width 89 height 20
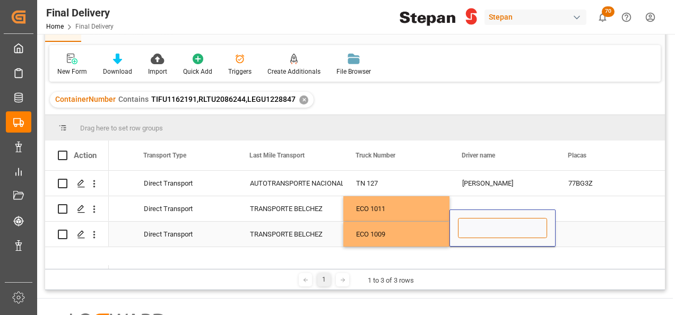
paste input "PRIETO AGUIRRE JOEL"
type input "PRIETO AGUIRRE JOEL"
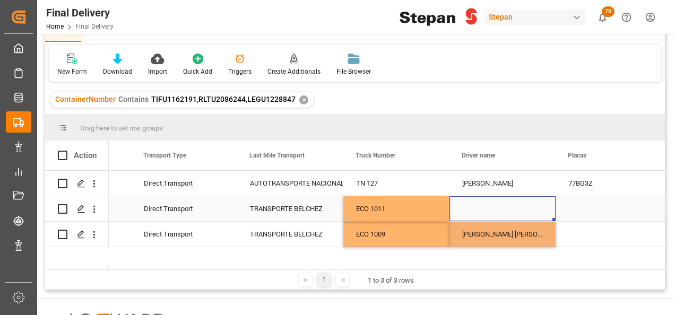
click at [475, 207] on div "Press SPACE to select this row." at bounding box center [502, 208] width 106 height 25
paste input "BLANCO MOLINA RUBEN"
type input "BLANCO MOLINA RUBEN"
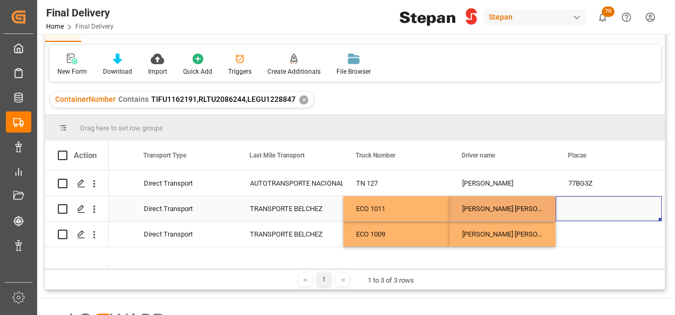
click at [579, 211] on div "Press SPACE to select this row." at bounding box center [608, 208] width 106 height 25
click at [581, 212] on div "Press SPACE to select this row." at bounding box center [608, 208] width 106 height 25
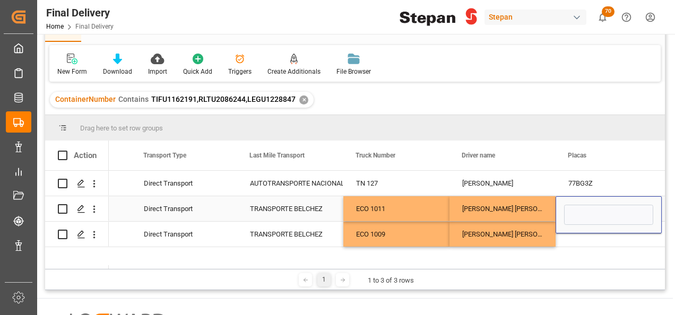
type input "29BG8H"
click at [576, 238] on div "Press SPACE to select this row." at bounding box center [608, 234] width 106 height 25
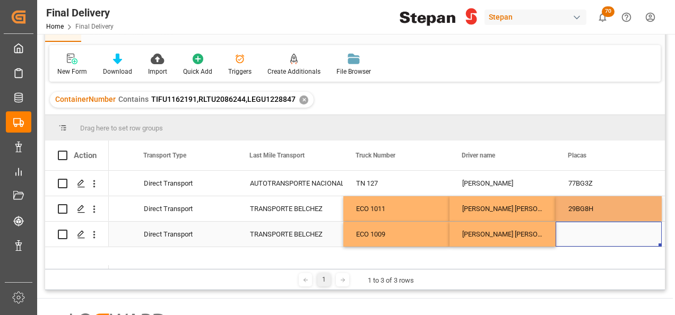
click at [576, 238] on div "Press SPACE to select this row." at bounding box center [608, 234] width 106 height 25
click at [576, 238] on input "Press SPACE to select this row." at bounding box center [608, 228] width 89 height 20
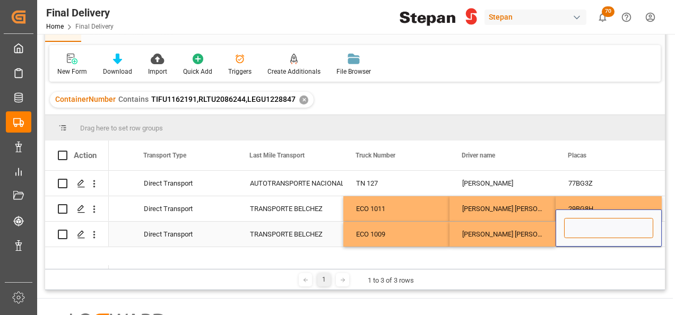
paste input "27BG8H"
type input "27BG8H"
click at [529, 224] on div "PRIETO AGUIRRE JOEL" at bounding box center [502, 234] width 106 height 25
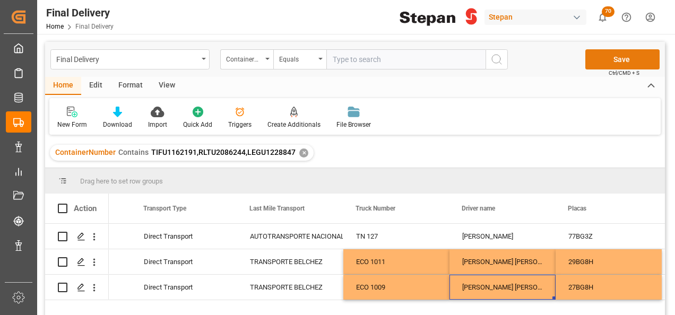
click at [610, 62] on button "Save" at bounding box center [622, 59] width 74 height 20
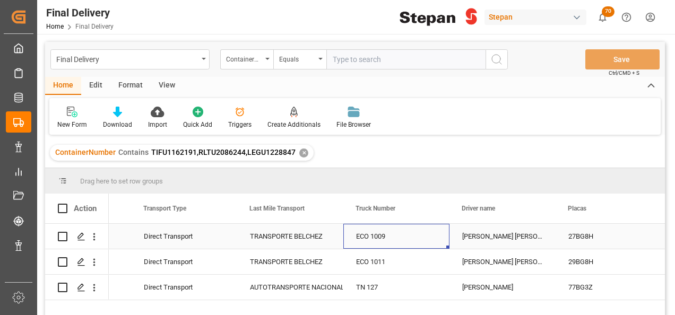
click at [363, 237] on div "ECO 1009" at bounding box center [396, 236] width 106 height 25
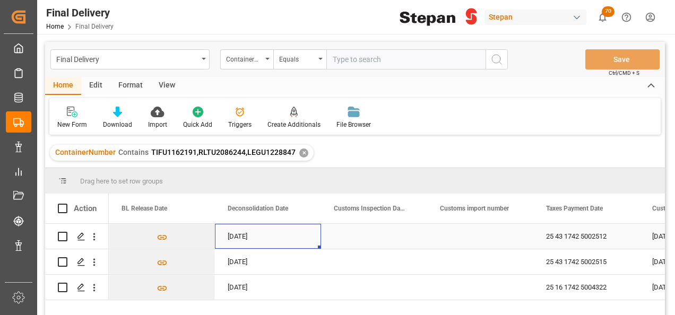
scroll to position [0, 530]
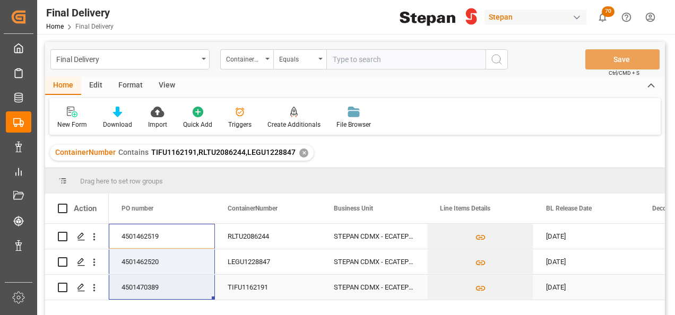
drag, startPoint x: 161, startPoint y: 233, endPoint x: 148, endPoint y: 280, distance: 48.0
click at [301, 153] on div "✕" at bounding box center [303, 153] width 9 height 9
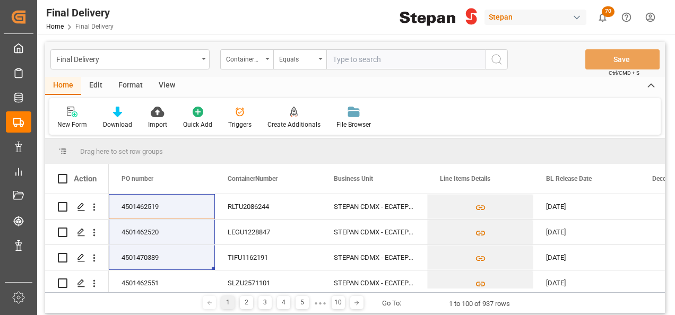
click at [345, 58] on input "text" at bounding box center [405, 59] width 159 height 20
paste input "4501462520 4501462519"
type input "4501462520 4501462519"
drag, startPoint x: 440, startPoint y: 62, endPoint x: 271, endPoint y: 46, distance: 170.5
click at [271, 46] on div "Final Delivery ContainerNumber Equals 4501462520 4501462519 Save Ctrl/CMD + S" at bounding box center [355, 59] width 620 height 35
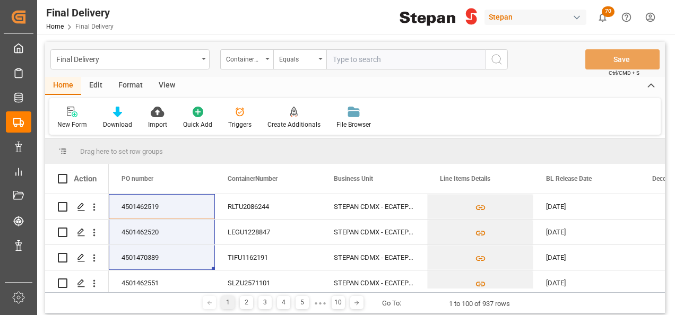
click at [367, 62] on input "text" at bounding box center [405, 59] width 159 height 20
paste input "MRSU6823240"
type input "MRSU6823240"
drag, startPoint x: 500, startPoint y: 66, endPoint x: 494, endPoint y: 73, distance: 9.0
click at [500, 65] on button "search button" at bounding box center [496, 59] width 22 height 20
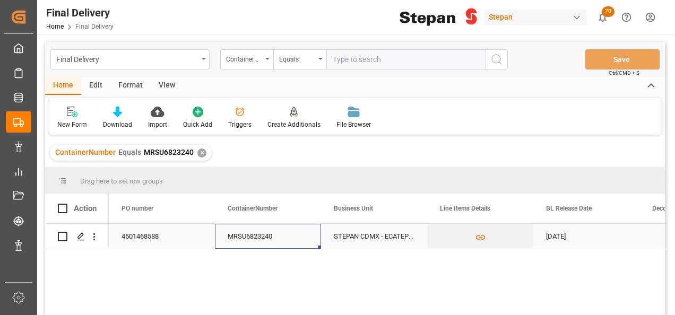
click at [280, 238] on div "MRSU6823240" at bounding box center [268, 236] width 106 height 25
click at [152, 237] on div "4501468588" at bounding box center [162, 236] width 106 height 25
click at [312, 240] on div "MRSU6823240" at bounding box center [268, 236] width 106 height 25
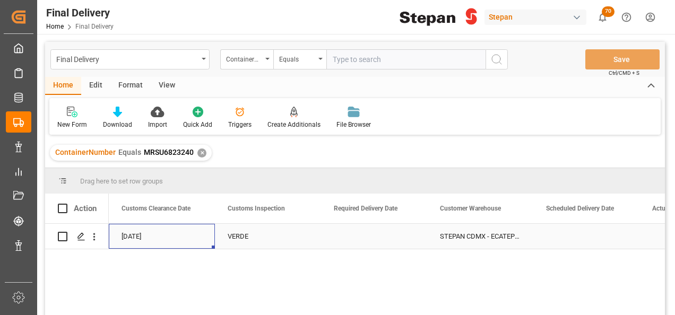
scroll to position [0, 1061]
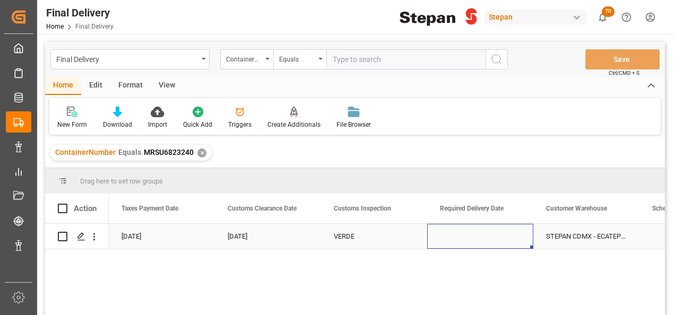
click at [473, 232] on div "Press SPACE to select this row." at bounding box center [480, 236] width 106 height 25
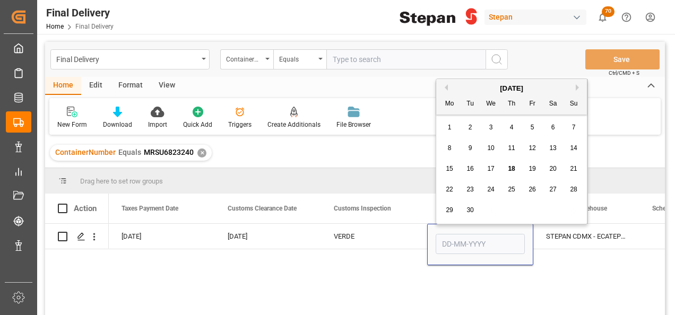
click at [512, 166] on span "18" at bounding box center [511, 168] width 7 height 7
type input "18-09-2025"
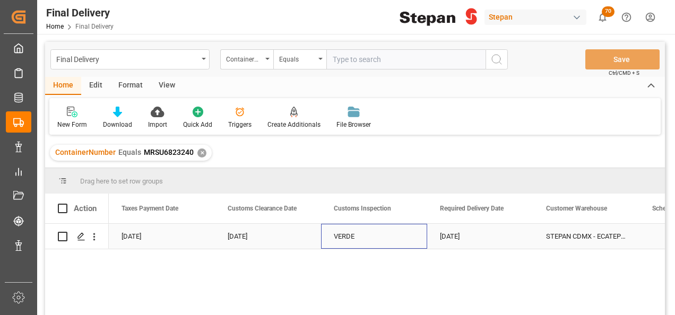
click at [411, 230] on div "VERDE" at bounding box center [374, 236] width 81 height 24
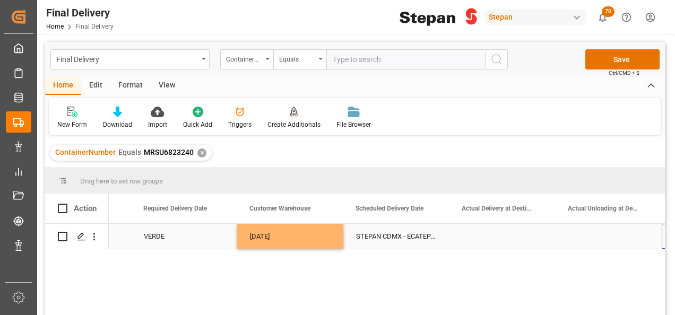
scroll to position [0, 1357]
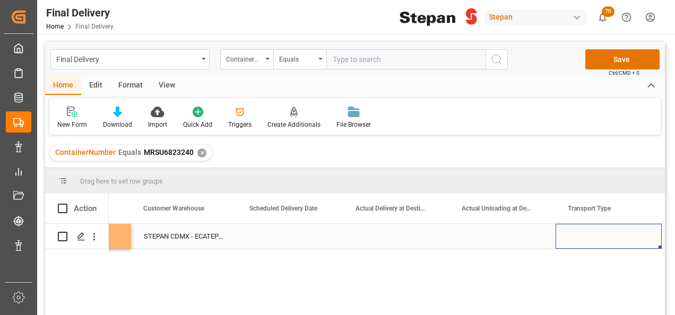
click at [294, 234] on div "Press SPACE to select this row." at bounding box center [290, 236] width 106 height 25
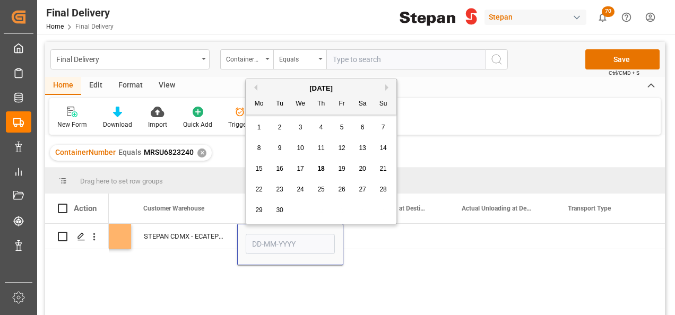
click at [321, 164] on div "18" at bounding box center [321, 169] width 13 height 13
type input "18-09-2025"
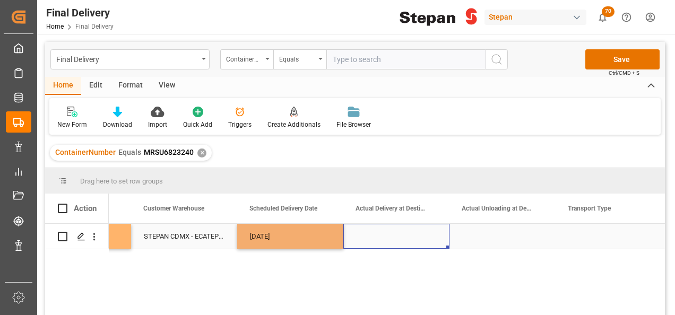
click at [360, 236] on div "Press SPACE to select this row." at bounding box center [396, 236] width 106 height 25
click at [313, 236] on div "18-09-2025" at bounding box center [290, 236] width 106 height 25
drag, startPoint x: 342, startPoint y: 246, endPoint x: 490, endPoint y: 242, distance: 148.0
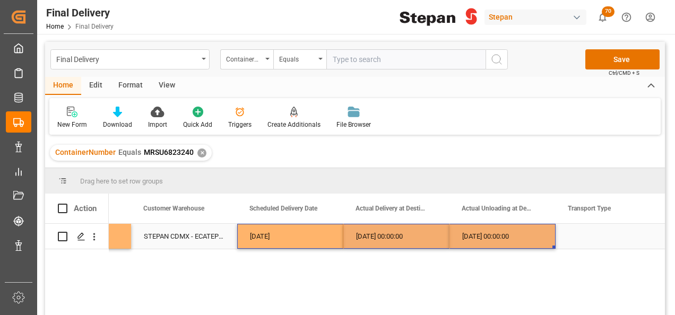
click at [587, 238] on div "Press SPACE to select this row." at bounding box center [608, 236] width 106 height 25
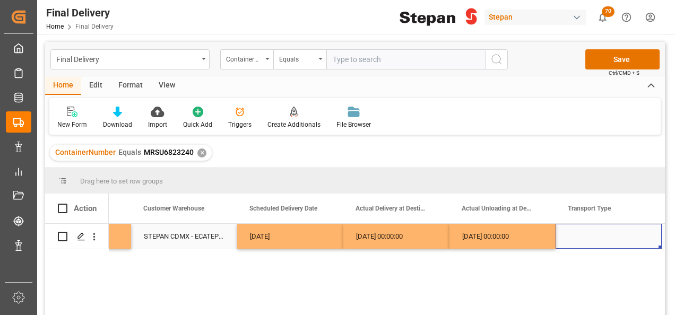
click at [587, 238] on div "Press SPACE to select this row." at bounding box center [608, 236] width 106 height 25
click at [641, 238] on icon "open menu" at bounding box center [641, 243] width 13 height 13
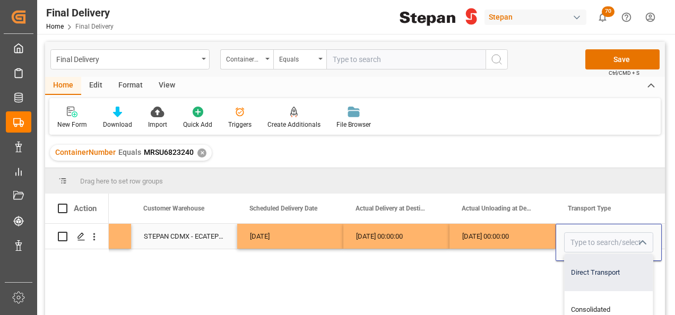
click at [611, 272] on div "Direct Transport" at bounding box center [608, 272] width 88 height 37
type input "Direct Transport"
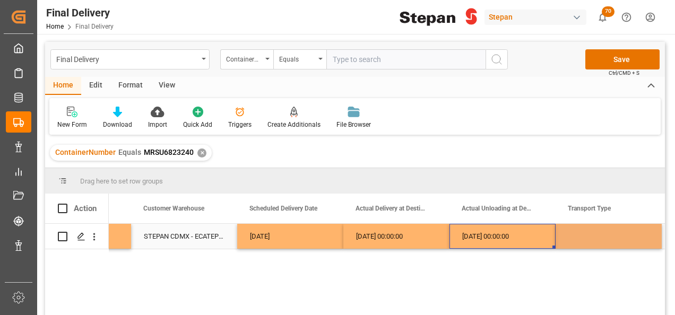
click at [507, 231] on div "18-09-2025 00:00:00" at bounding box center [502, 236] width 106 height 25
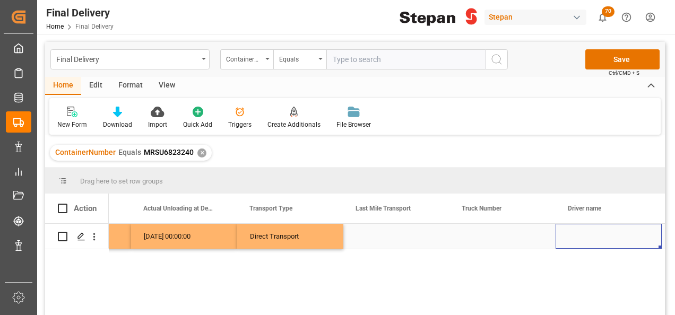
click at [373, 232] on div "Press SPACE to select this row." at bounding box center [396, 236] width 106 height 25
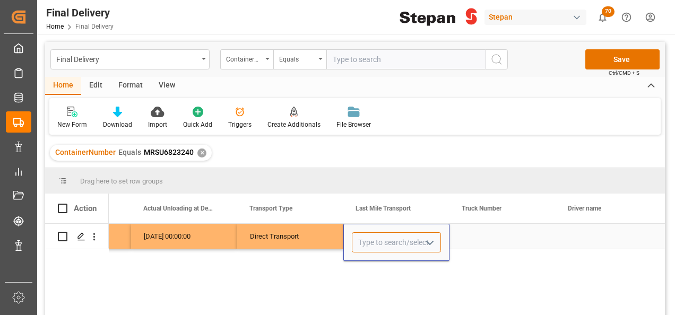
click at [373, 232] on input "Press SPACE to select this row." at bounding box center [396, 242] width 89 height 20
click at [431, 245] on icon "open menu" at bounding box center [429, 243] width 13 height 13
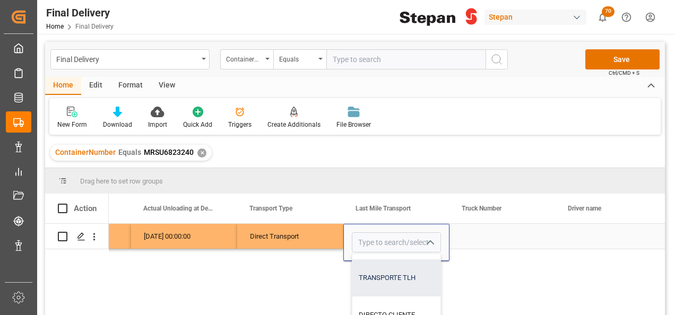
click at [385, 282] on div "TRANSPORTE TLH" at bounding box center [445, 277] width 186 height 37
type input "TRANSPORTE TLH"
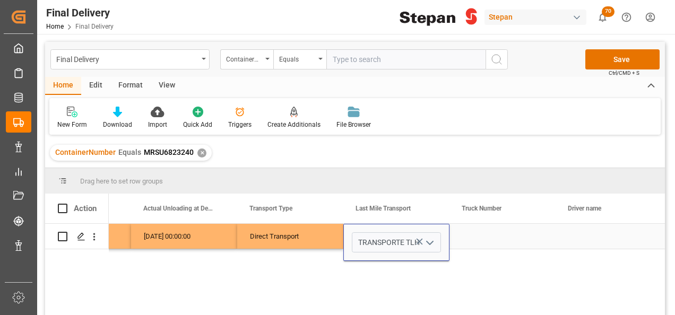
click at [476, 235] on div "Press SPACE to select this row." at bounding box center [502, 236] width 106 height 25
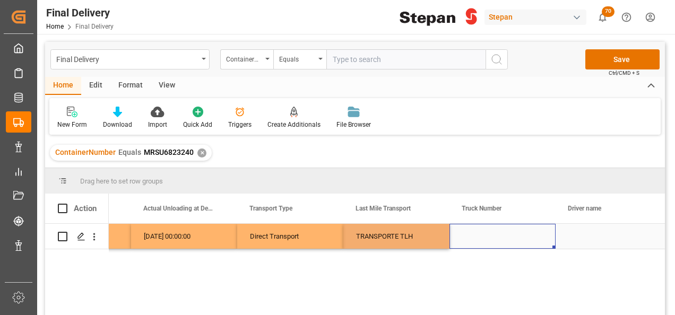
click at [476, 235] on div "Press SPACE to select this row." at bounding box center [502, 236] width 106 height 25
click at [476, 235] on input "Press SPACE to select this row." at bounding box center [502, 242] width 89 height 20
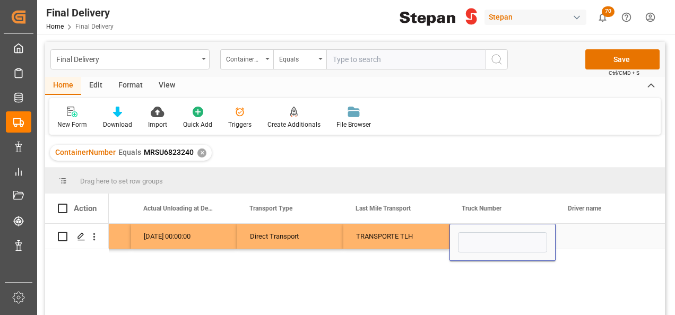
type input "322"
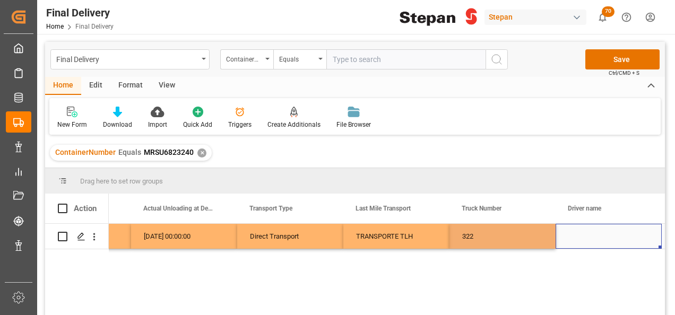
click at [565, 241] on div "Press SPACE to select this row." at bounding box center [608, 236] width 106 height 25
click at [578, 231] on div "Press SPACE to select this row." at bounding box center [608, 236] width 106 height 25
click at [578, 232] on div "Press SPACE to select this row." at bounding box center [608, 236] width 106 height 25
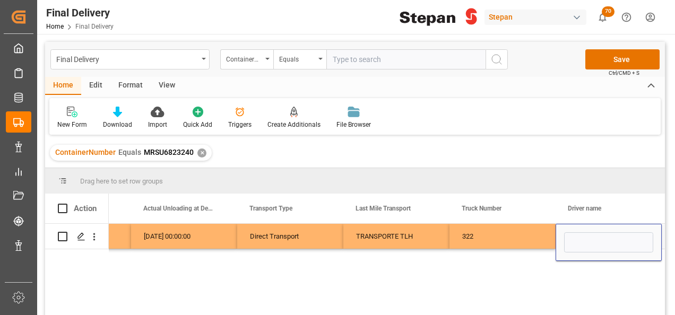
click at [578, 232] on div "Press SPACE to select this row." at bounding box center [608, 242] width 89 height 20
click at [575, 239] on input "Press SPACE to select this row." at bounding box center [608, 242] width 89 height 20
paste input "IGNACIO RAMOS CORTES"
type input "IGNACIO RAMOS CORTES"
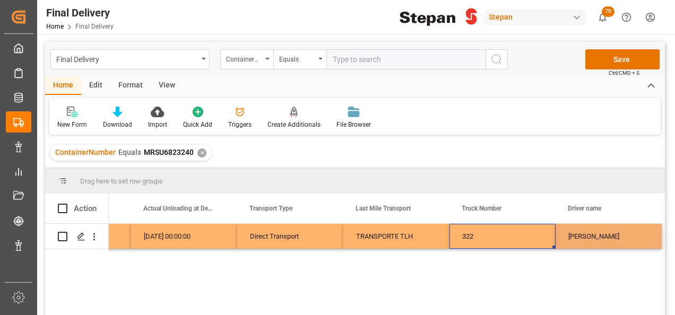
click at [533, 238] on div "322" at bounding box center [502, 236] width 106 height 25
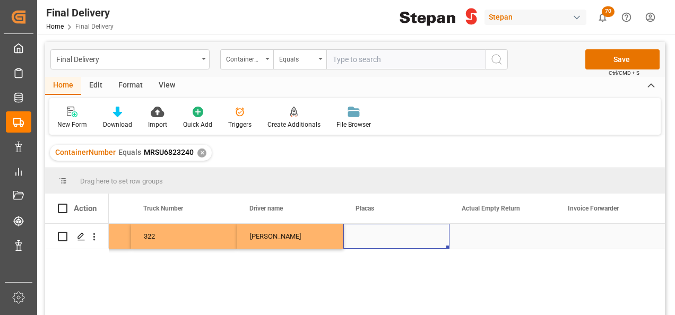
click at [375, 229] on div "Press SPACE to select this row." at bounding box center [396, 236] width 106 height 25
click at [367, 239] on input "Press SPACE to select this row." at bounding box center [396, 242] width 89 height 20
paste input "64AF7S"
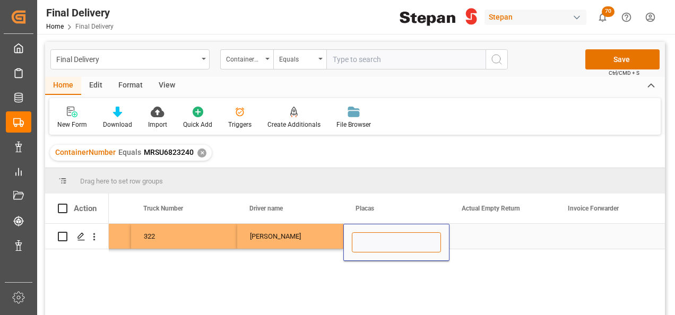
type input "64AF7S"
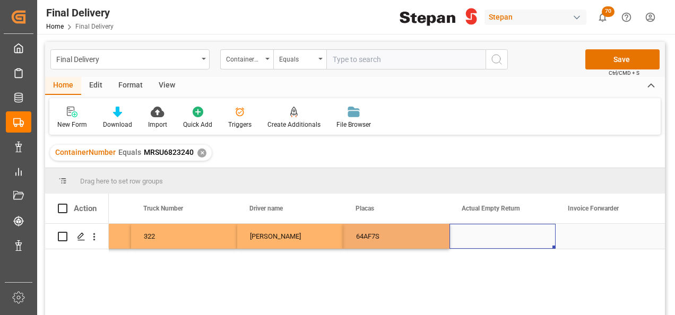
click at [494, 242] on div "Press SPACE to select this row." at bounding box center [502, 236] width 106 height 25
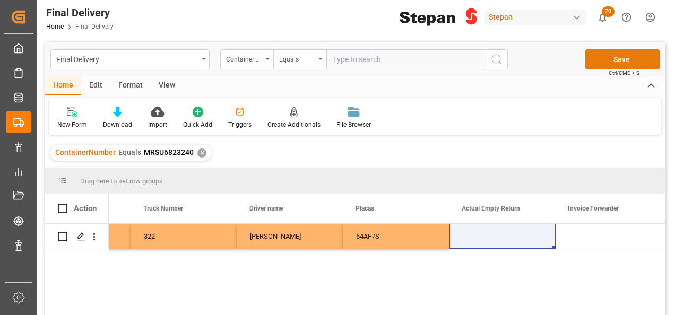
click at [621, 58] on button "Save" at bounding box center [622, 59] width 74 height 20
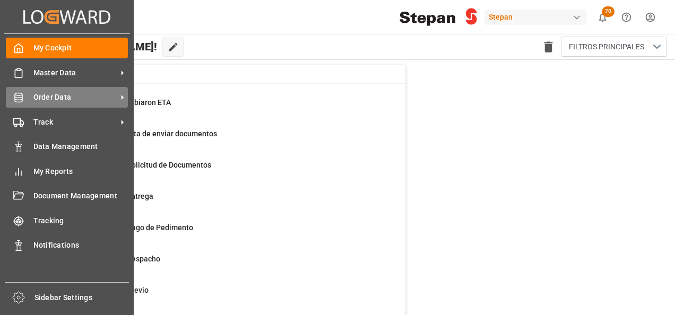
click at [50, 100] on span "Order Data" at bounding box center [75, 97] width 84 height 11
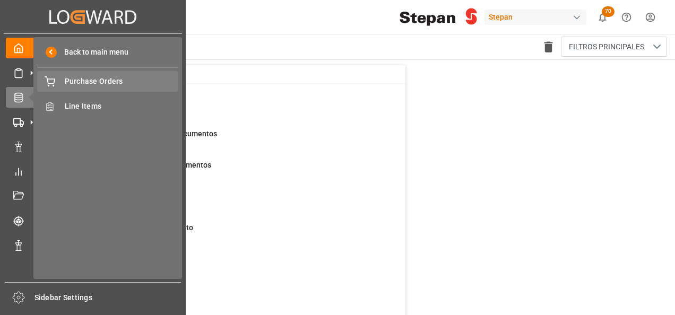
click at [89, 79] on span "Purchase Orders" at bounding box center [122, 81] width 114 height 11
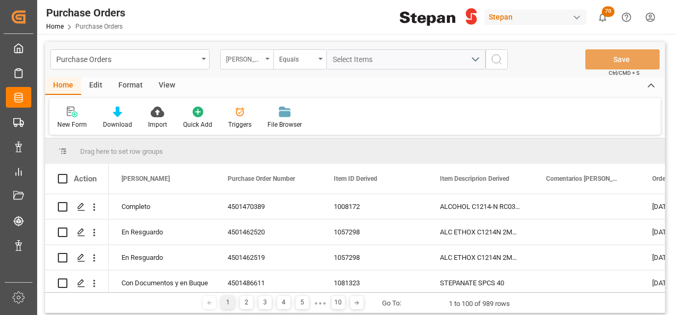
click at [265, 57] on div "Hito Stepan" at bounding box center [246, 59] width 53 height 20
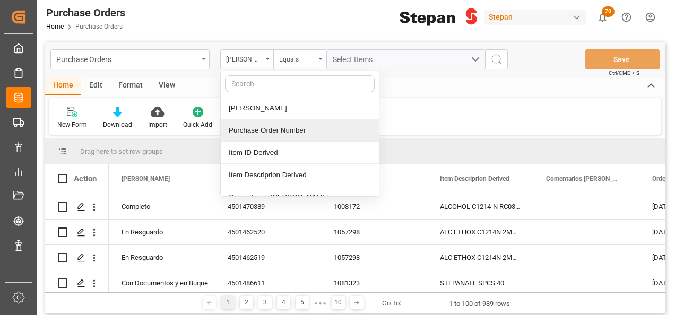
click at [254, 130] on div "Purchase Order Number" at bounding box center [300, 130] width 158 height 22
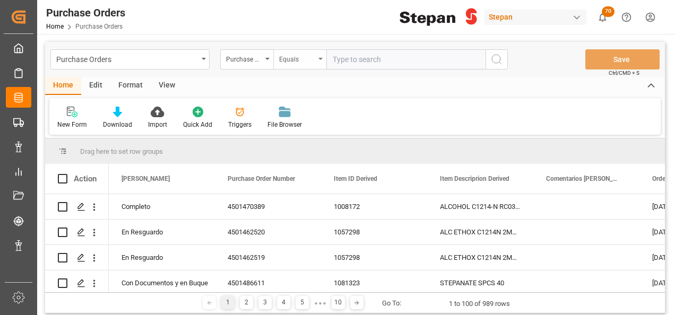
click at [320, 61] on div "Equals" at bounding box center [299, 59] width 53 height 20
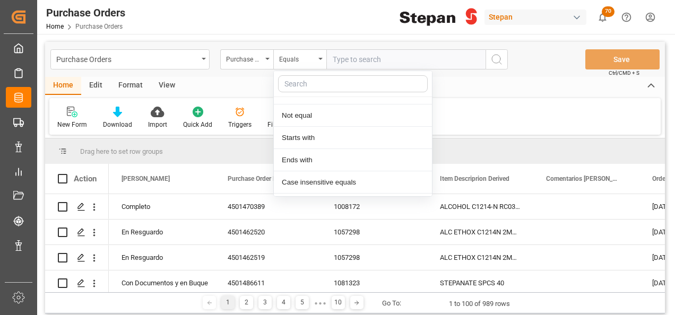
scroll to position [77, 0]
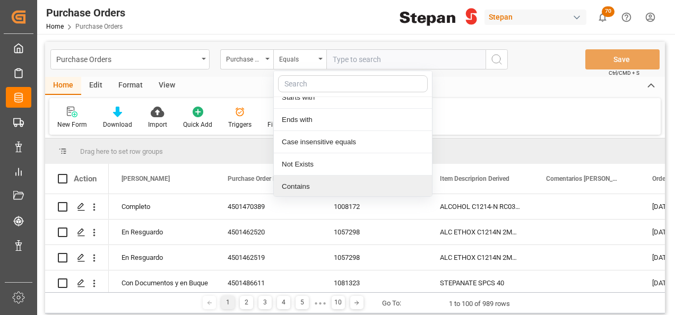
click at [306, 185] on div "Contains" at bounding box center [353, 187] width 158 height 22
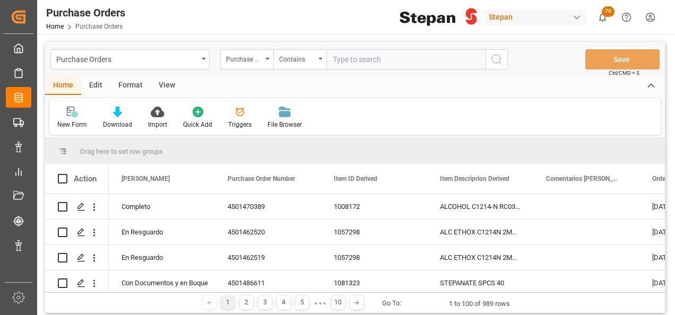
paste input "4501462519 4501462520 4501470389"
click at [420, 59] on input "4501462519 4501462520 4501470389" at bounding box center [405, 59] width 159 height 20
click at [374, 54] on input "4501462519 4501462520,4501470389" at bounding box center [405, 59] width 159 height 20
type input "4501462519,4501462520,4501470389"
click at [494, 57] on icon "search button" at bounding box center [496, 59] width 13 height 13
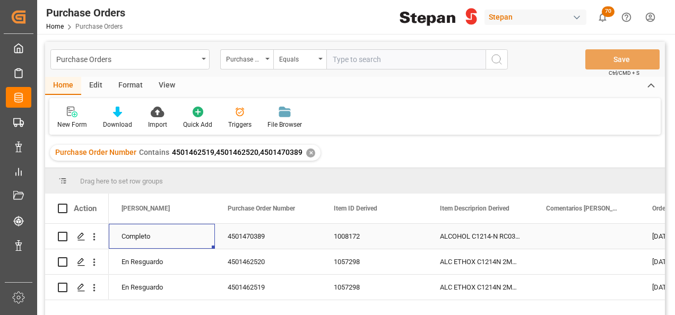
click at [151, 236] on div "Completo" at bounding box center [161, 236] width 81 height 24
drag, startPoint x: 213, startPoint y: 247, endPoint x: 198, endPoint y: 285, distance: 41.0
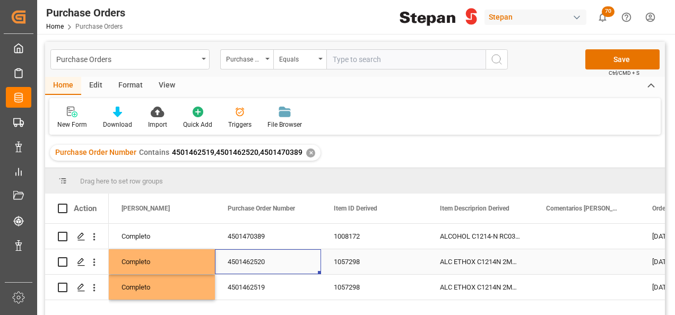
click at [266, 262] on div "4501462520" at bounding box center [268, 261] width 106 height 25
drag, startPoint x: 261, startPoint y: 261, endPoint x: 259, endPoint y: 280, distance: 18.7
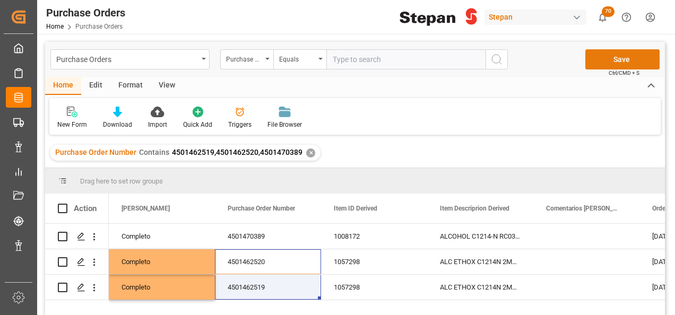
click at [631, 60] on button "Save" at bounding box center [622, 59] width 74 height 20
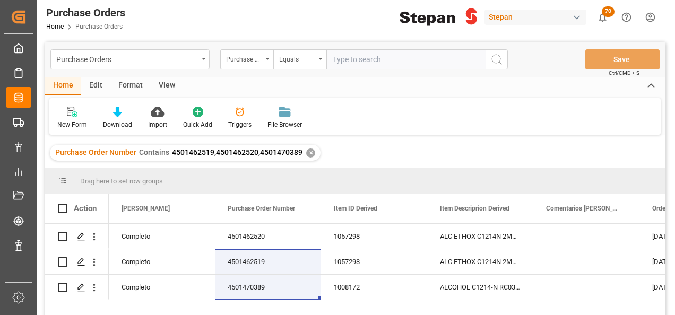
click at [310, 155] on div "✕" at bounding box center [310, 153] width 9 height 9
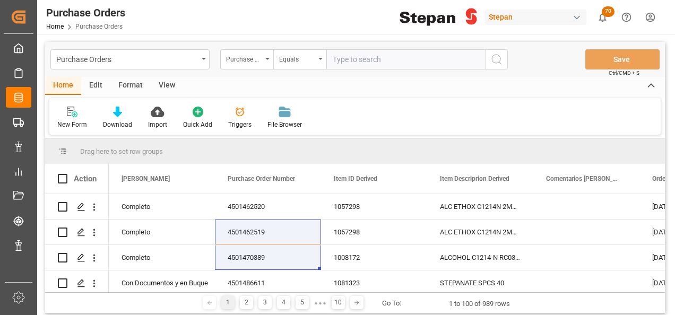
click at [338, 60] on input "text" at bounding box center [405, 59] width 159 height 20
paste input "4501468588"
type input "4501468588"
click at [496, 57] on icon "search button" at bounding box center [496, 59] width 13 height 13
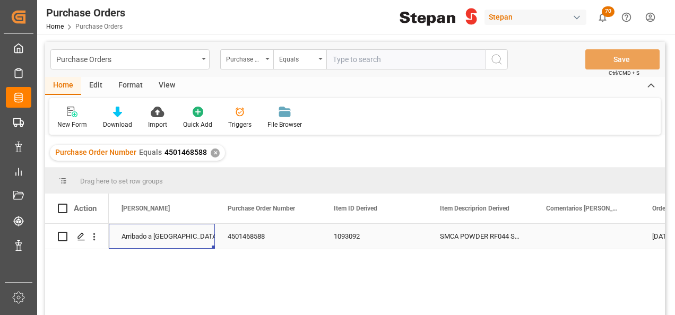
click at [146, 234] on div "Arribado a Puerto" at bounding box center [161, 236] width 81 height 24
click at [195, 239] on icon "open menu" at bounding box center [195, 243] width 13 height 13
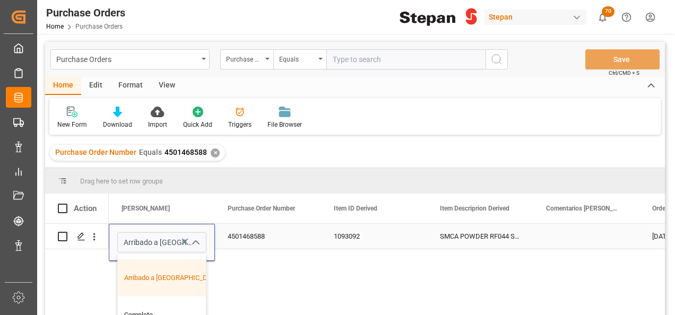
scroll to position [159, 0]
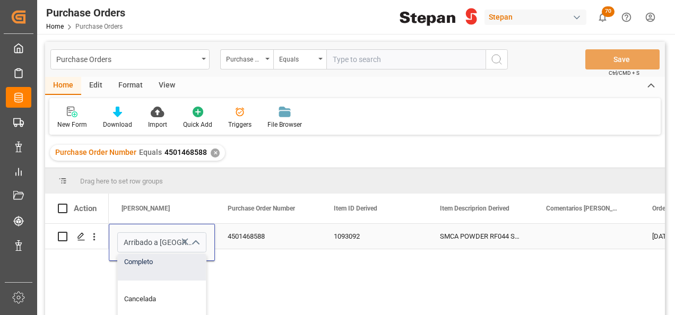
click at [142, 262] on div "Completo" at bounding box center [172, 261] width 109 height 37
type input "Completo"
click at [278, 236] on div "4501468588" at bounding box center [268, 236] width 106 height 25
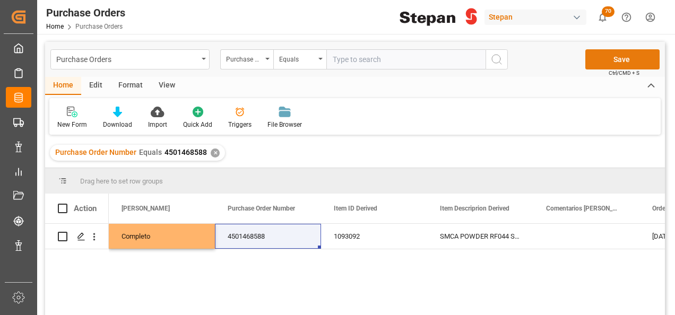
click at [617, 62] on button "Save" at bounding box center [622, 59] width 74 height 20
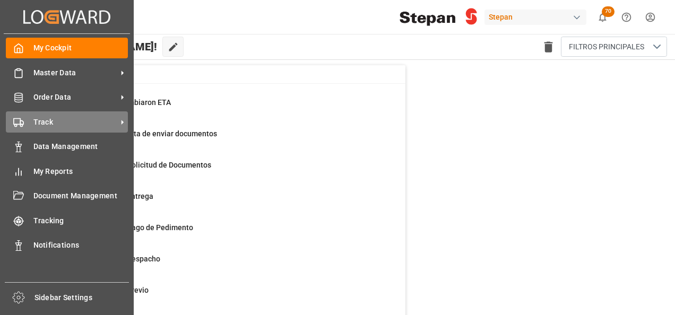
click at [21, 116] on div "Track Track" at bounding box center [67, 121] width 122 height 21
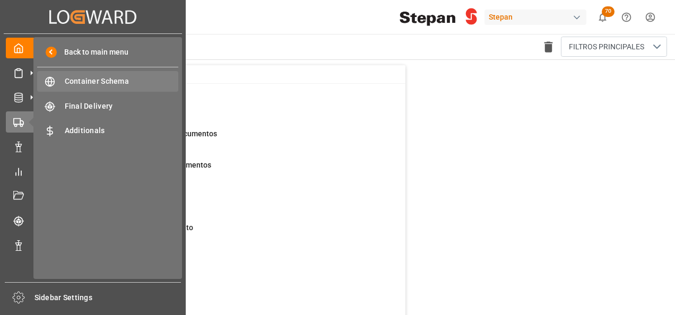
click at [89, 80] on span "Container Schema" at bounding box center [122, 81] width 114 height 11
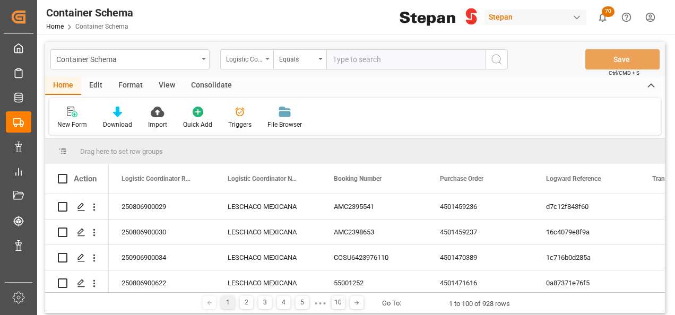
click at [270, 54] on div "Logistic Coordinator Reference Number" at bounding box center [246, 59] width 53 height 20
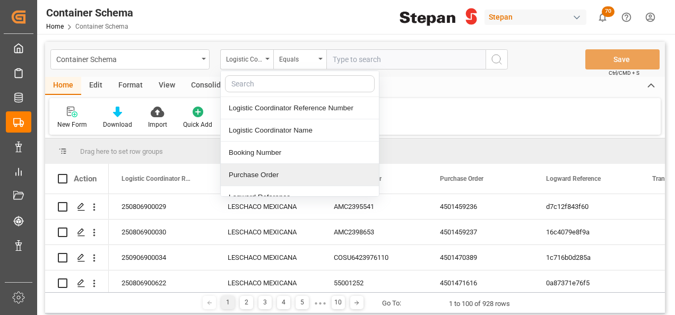
click at [251, 169] on div "Purchase Order" at bounding box center [300, 175] width 158 height 22
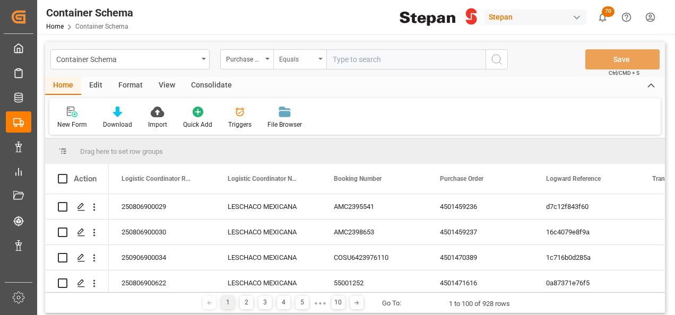
click at [320, 58] on icon "open menu" at bounding box center [320, 59] width 4 height 2
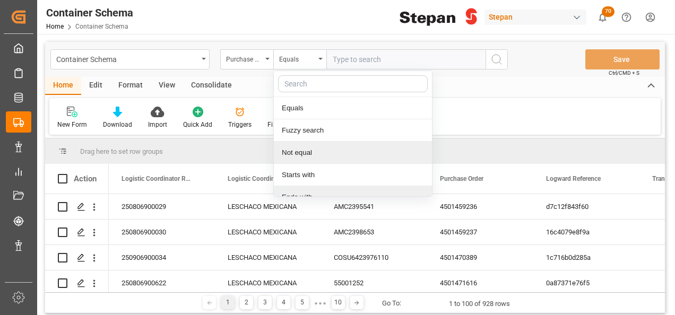
scroll to position [77, 0]
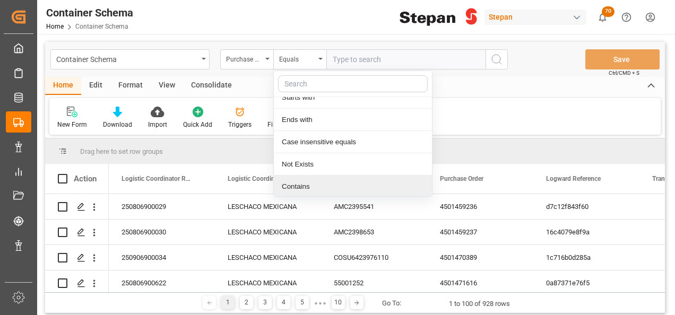
click at [295, 185] on div "Contains" at bounding box center [353, 187] width 158 height 22
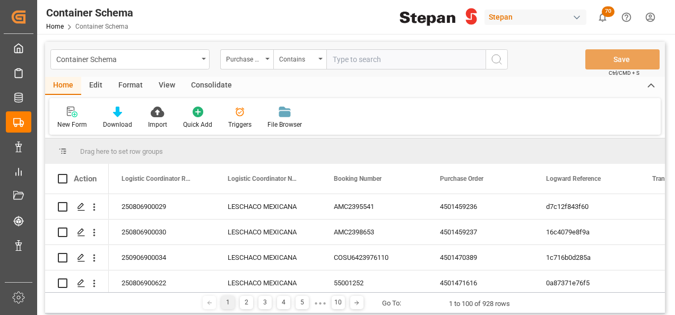
paste input "4501462520 4501462519"
click at [374, 55] on input "4501462520 4501462519" at bounding box center [405, 59] width 159 height 20
type input "4501462520,4501462519"
click at [500, 58] on circle "search button" at bounding box center [496, 59] width 8 height 8
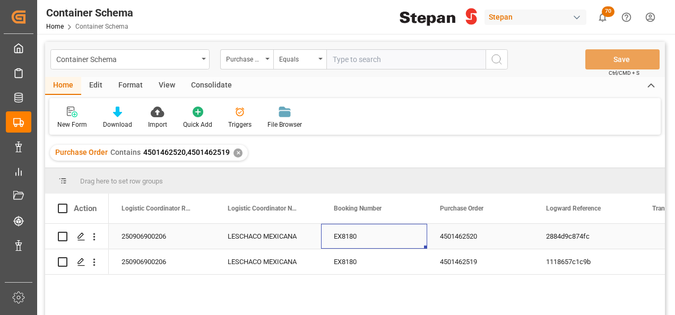
click at [337, 231] on div "EX8180" at bounding box center [374, 236] width 106 height 25
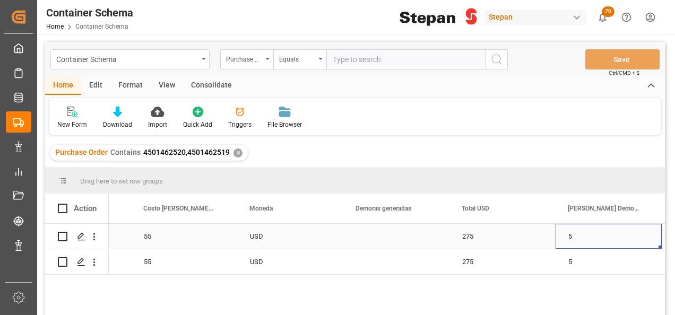
scroll to position [0, 1463]
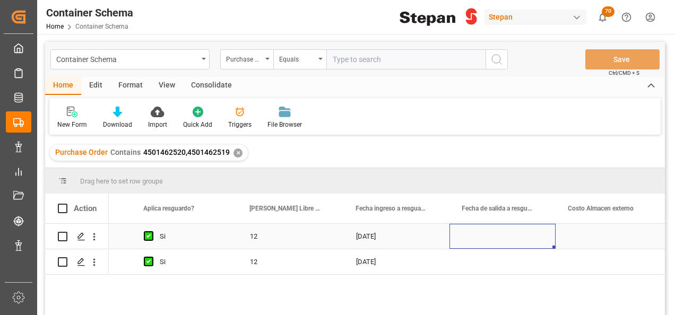
click at [481, 237] on div "Press SPACE to select this row." at bounding box center [502, 236] width 106 height 25
click at [482, 237] on div "Press SPACE to select this row." at bounding box center [502, 236] width 106 height 25
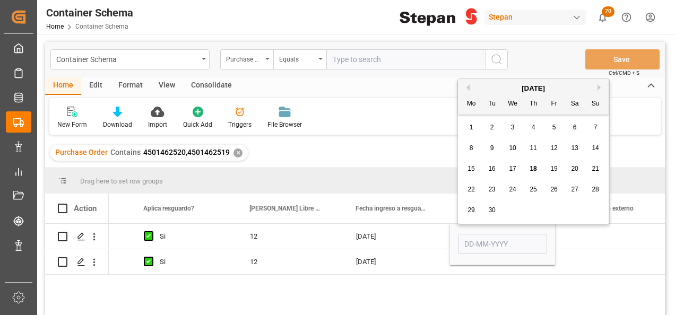
click at [510, 169] on span "17" at bounding box center [512, 168] width 7 height 7
type input "[DATE]"
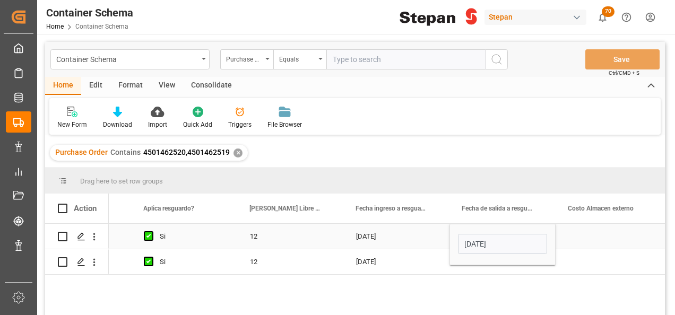
click at [430, 238] on div "[DATE]" at bounding box center [396, 236] width 106 height 25
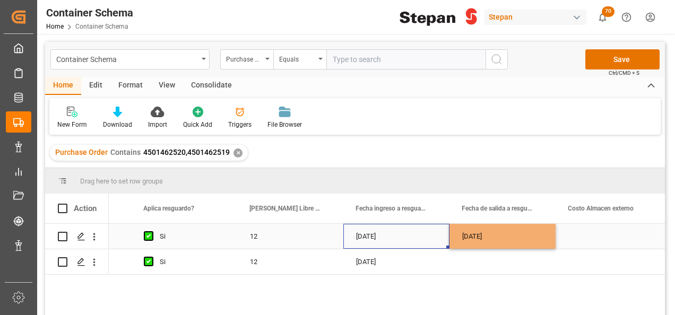
click at [506, 235] on div "[DATE]" at bounding box center [502, 236] width 106 height 25
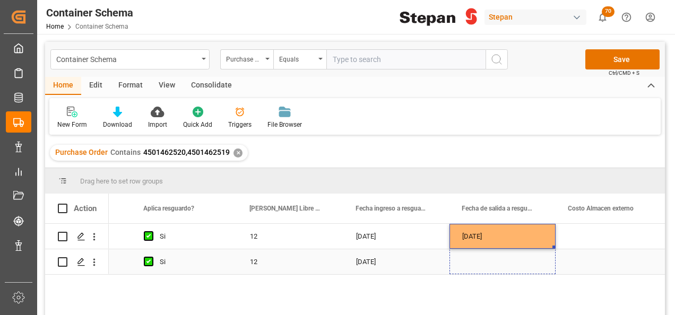
drag, startPoint x: 553, startPoint y: 247, endPoint x: 552, endPoint y: 262, distance: 14.9
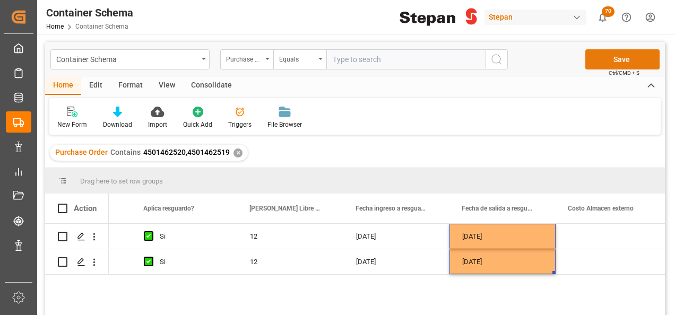
click at [623, 62] on button "Save" at bounding box center [622, 59] width 74 height 20
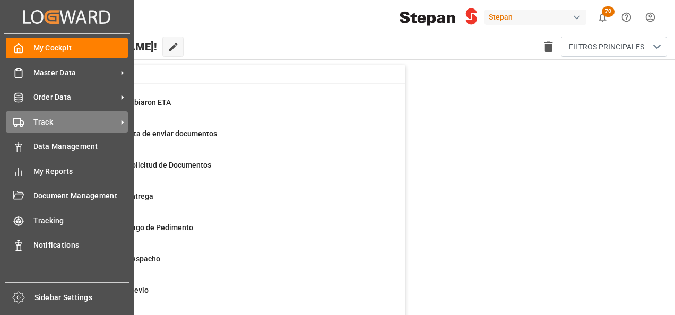
click at [30, 121] on div "Track Track" at bounding box center [67, 121] width 122 height 21
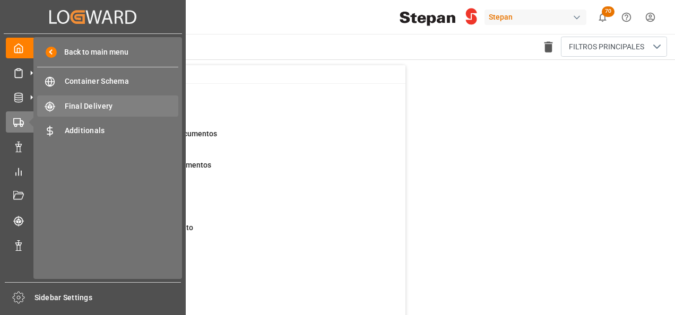
click at [87, 108] on span "Final Delivery" at bounding box center [122, 106] width 114 height 11
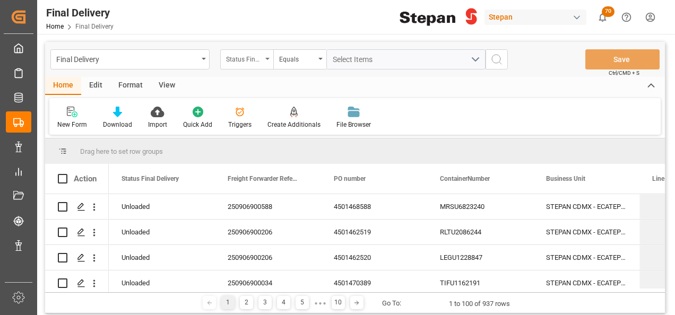
click at [268, 51] on div "Status Final Delivery" at bounding box center [246, 59] width 53 height 20
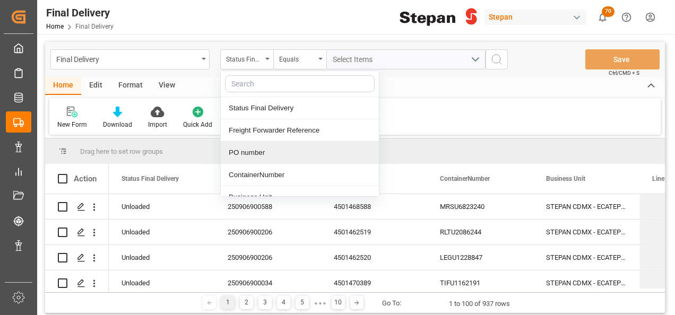
click at [246, 151] on div "PO number" at bounding box center [300, 153] width 158 height 22
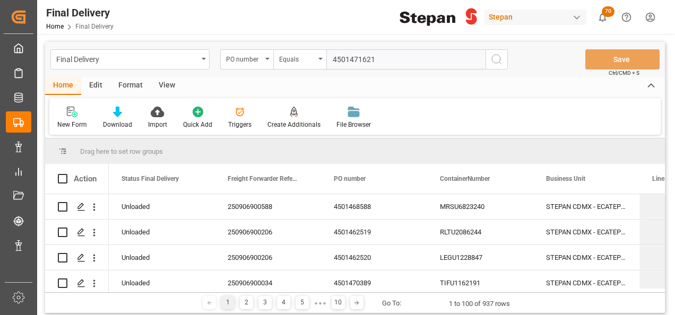
type input "4501471621"
click at [495, 61] on icon "search button" at bounding box center [496, 59] width 13 height 13
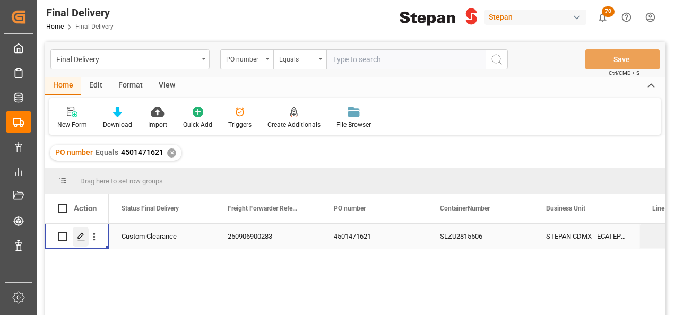
click at [80, 231] on div "Press SPACE to select this row." at bounding box center [81, 237] width 16 height 20
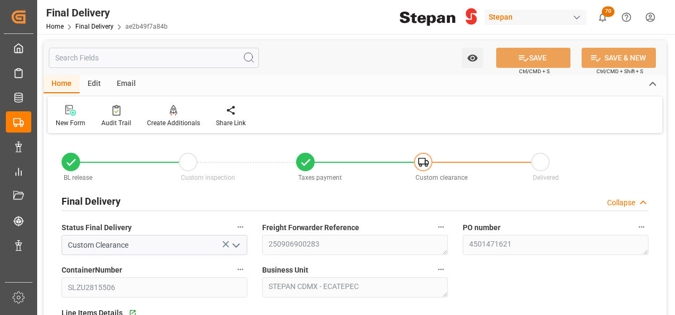
type input "[DATE]"
type input "11-09-2025"
type input "[DATE]"
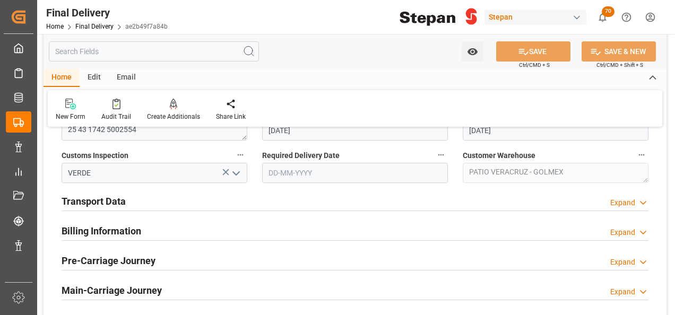
scroll to position [371, 0]
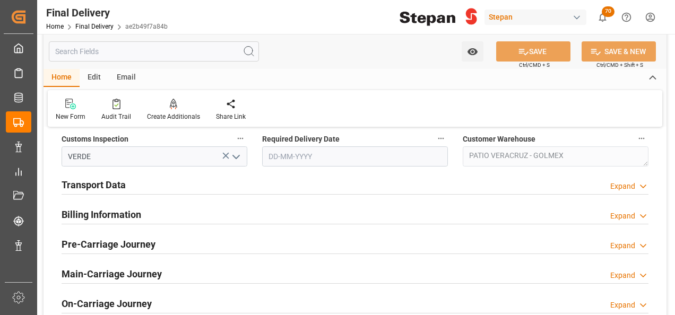
click at [115, 188] on h2 "Transport Data" at bounding box center [94, 185] width 64 height 14
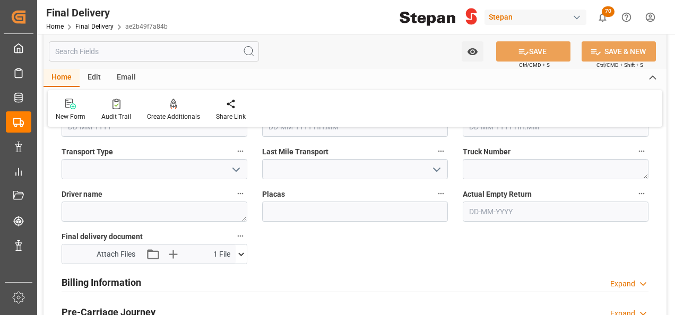
scroll to position [530, 0]
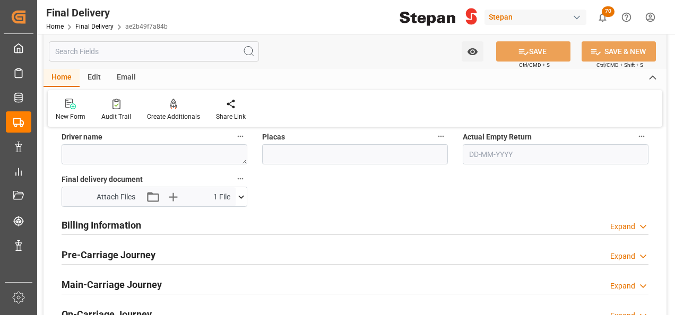
click at [112, 227] on h2 "Billing Information" at bounding box center [102, 225] width 80 height 14
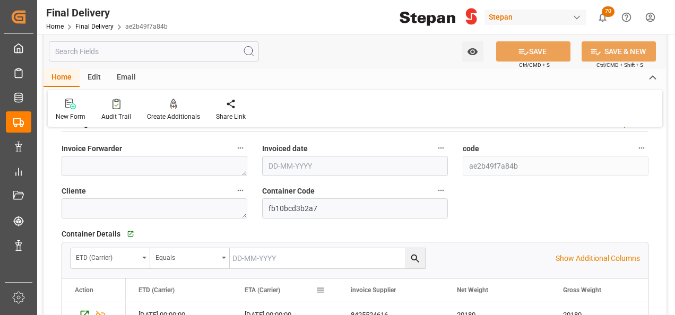
scroll to position [637, 0]
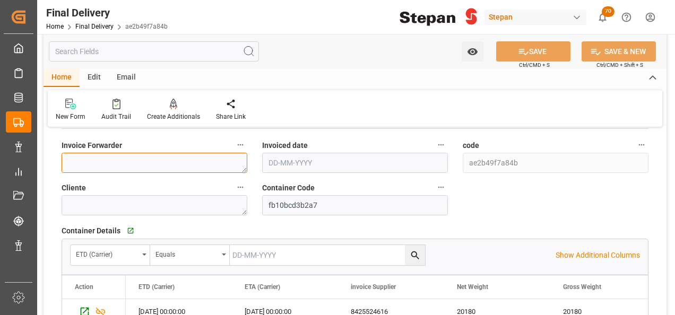
click at [90, 157] on textarea at bounding box center [155, 163] width 186 height 20
paste textarea "LM456058"
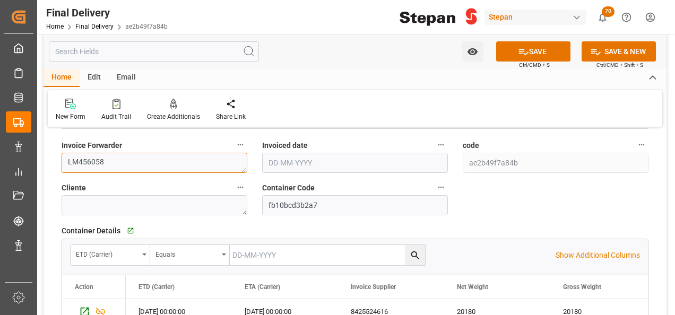
type textarea "LM456058"
click at [296, 156] on input "text" at bounding box center [355, 163] width 186 height 20
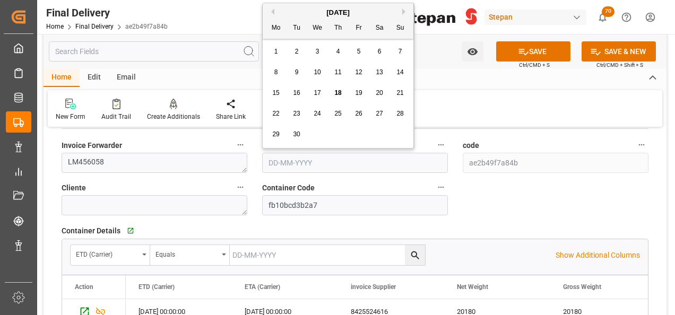
click at [317, 87] on div "17" at bounding box center [317, 93] width 13 height 13
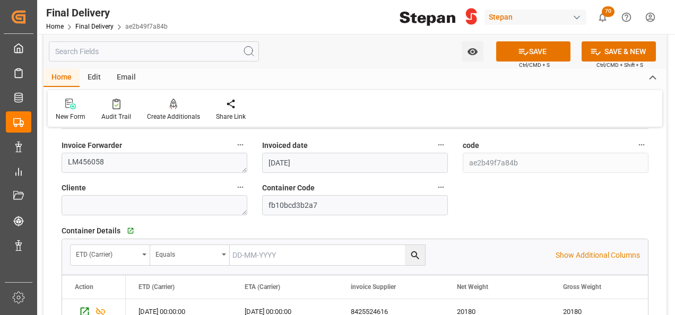
type input "17-09-2025"
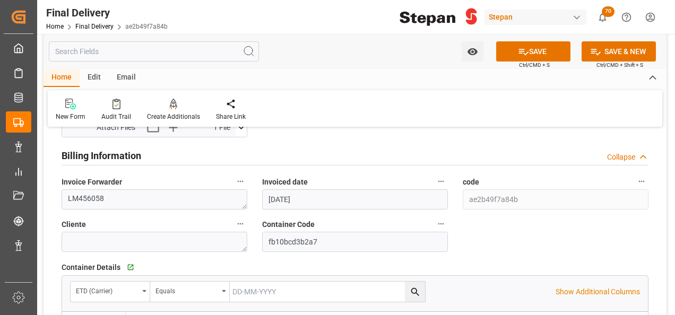
scroll to position [583, 0]
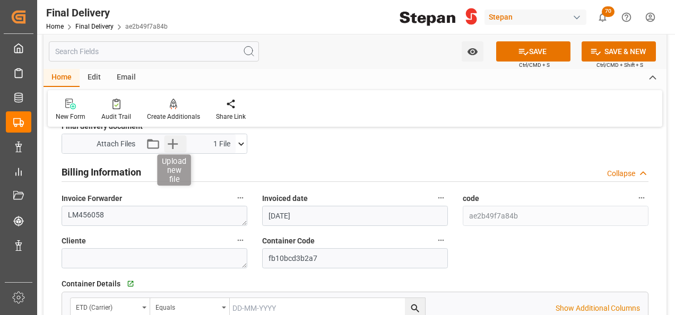
click at [168, 139] on icon "button" at bounding box center [172, 143] width 17 height 17
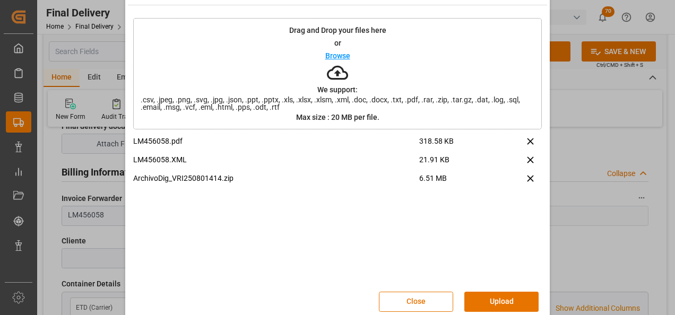
scroll to position [42, 0]
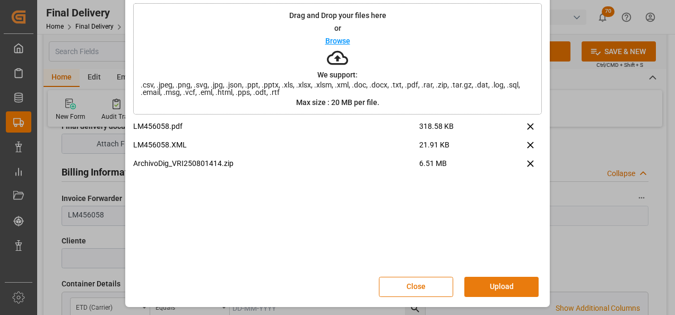
click at [500, 286] on button "Upload" at bounding box center [501, 287] width 74 height 20
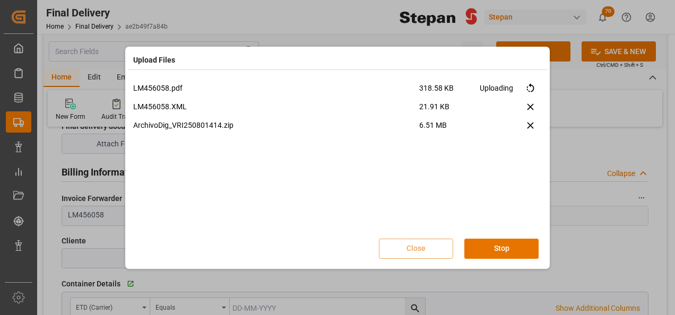
scroll to position [0, 0]
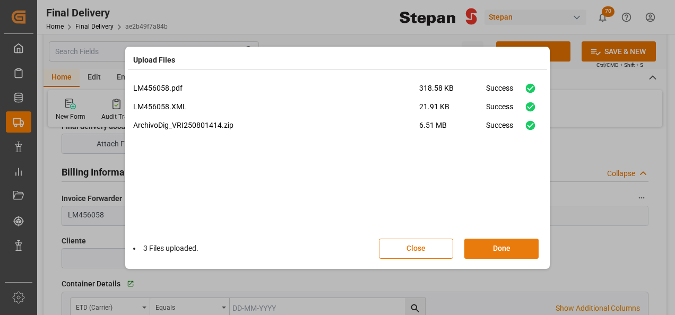
click at [489, 247] on button "Done" at bounding box center [501, 249] width 74 height 20
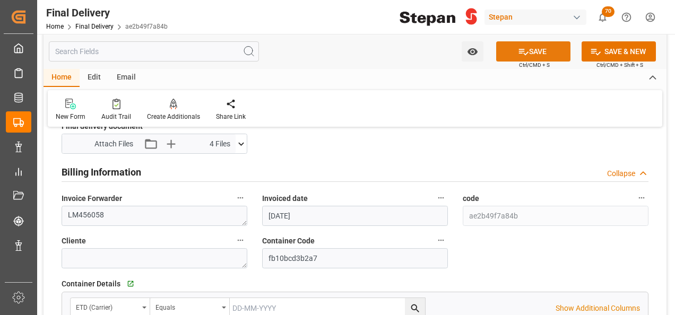
click at [520, 47] on icon at bounding box center [523, 51] width 11 height 11
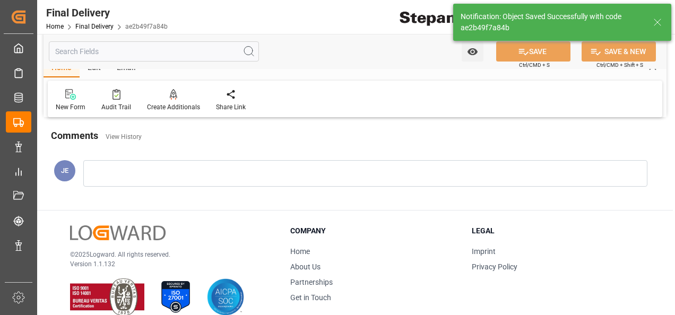
scroll to position [414, 0]
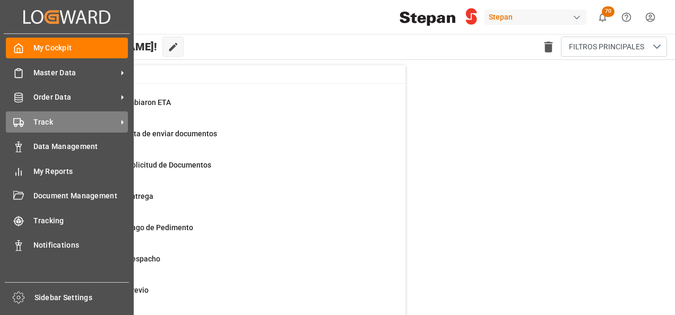
click at [41, 121] on span "Track" at bounding box center [75, 122] width 84 height 11
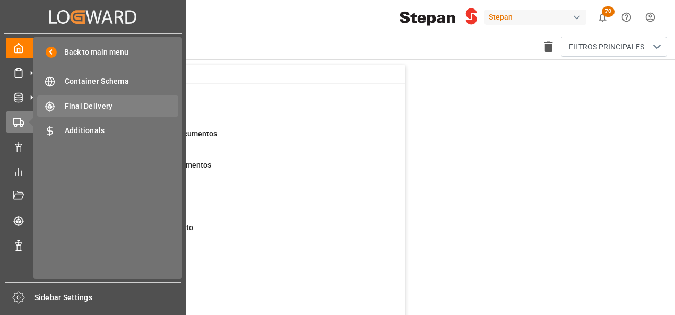
click at [87, 102] on span "Final Delivery" at bounding box center [122, 106] width 114 height 11
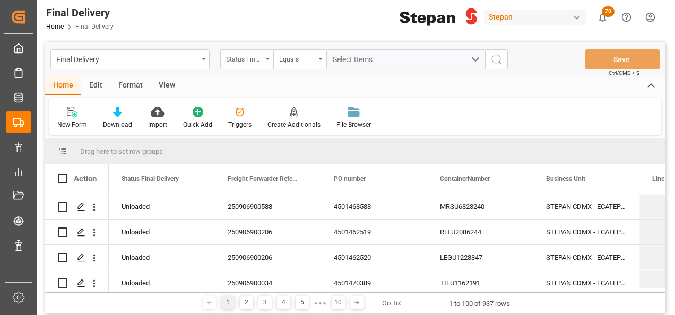
click at [269, 60] on div "Status Final Delivery" at bounding box center [246, 59] width 53 height 20
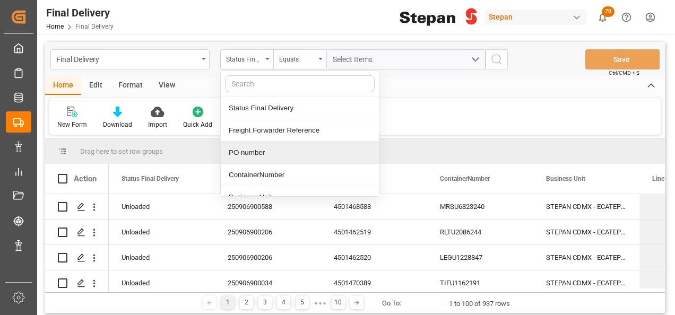
click at [245, 153] on div "PO number" at bounding box center [300, 153] width 158 height 22
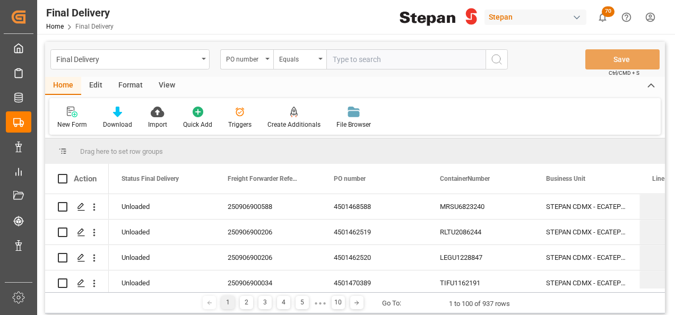
click at [336, 52] on input "text" at bounding box center [405, 59] width 159 height 20
type input "4501413912"
click at [497, 54] on icon "search button" at bounding box center [496, 59] width 13 height 13
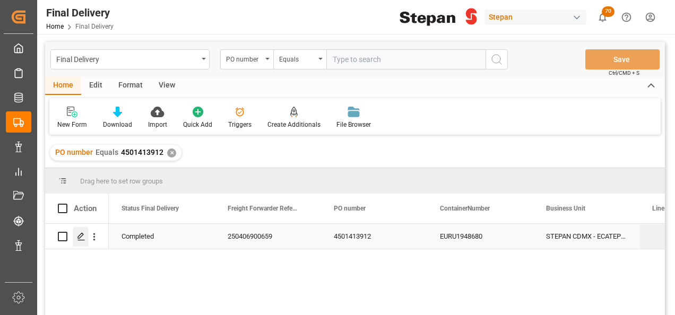
click at [81, 241] on icon "Press SPACE to select this row." at bounding box center [81, 236] width 8 height 8
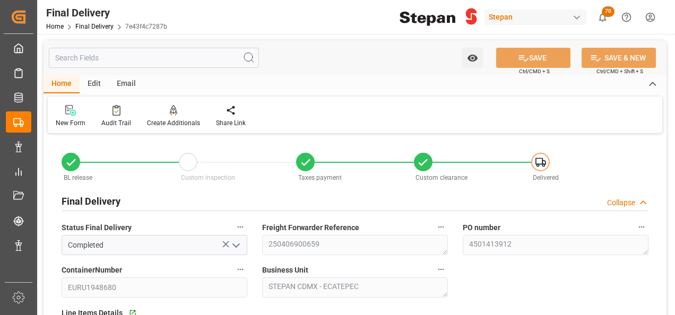
type input "[DATE]"
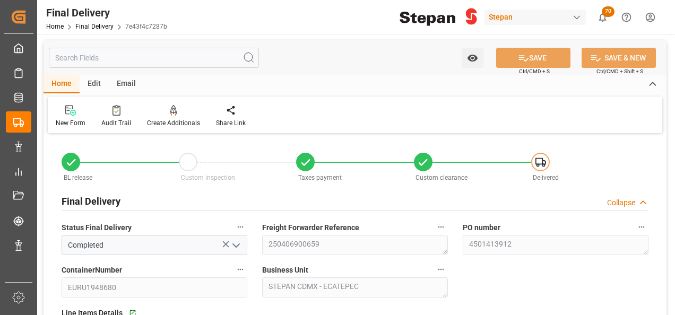
type input "[DATE] 00:00"
type input "[DATE]"
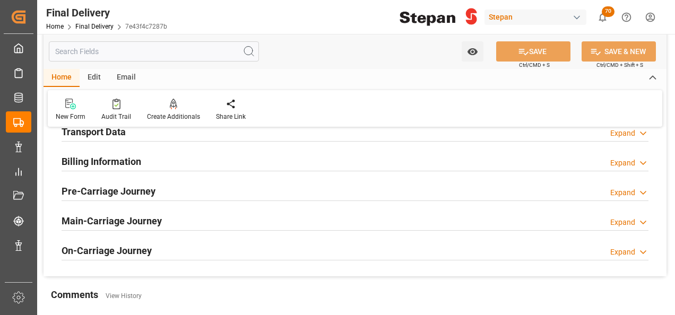
scroll to position [318, 0]
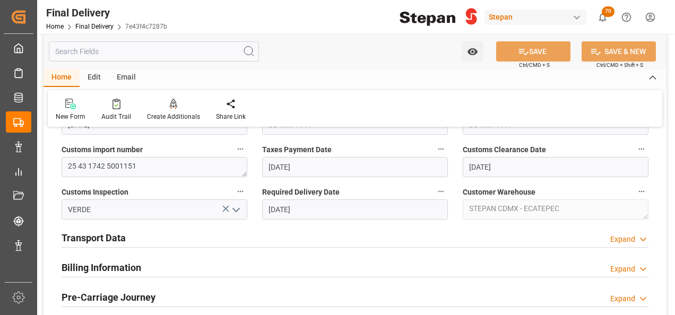
click at [87, 236] on h2 "Transport Data" at bounding box center [94, 238] width 64 height 14
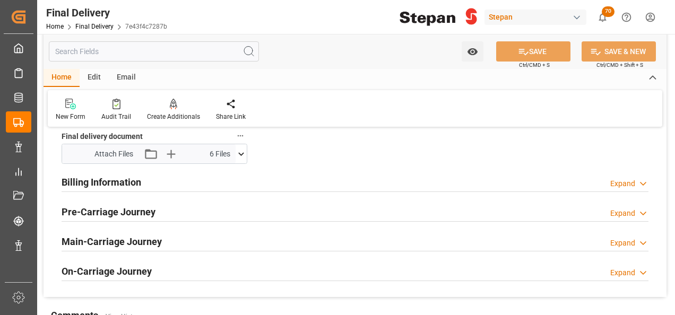
scroll to position [583, 0]
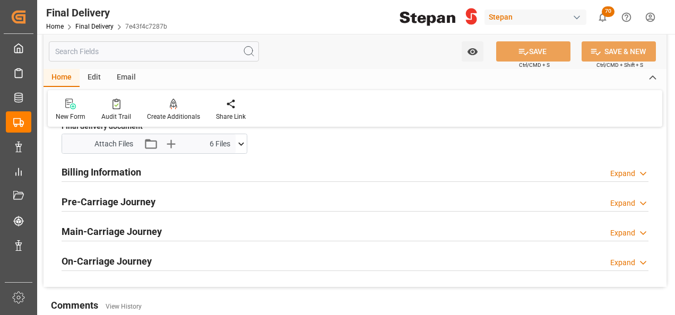
click at [121, 175] on h2 "Billing Information" at bounding box center [102, 172] width 80 height 14
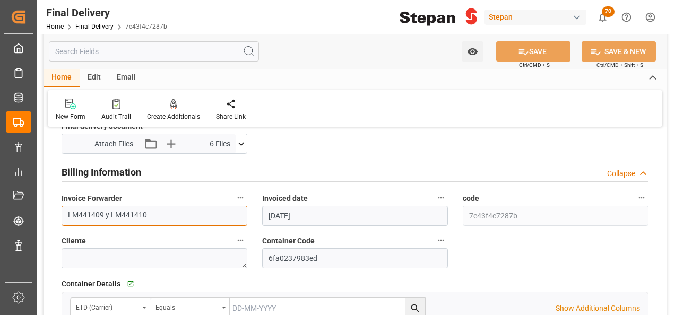
click at [160, 212] on textarea "LM441409 y LM441410" at bounding box center [155, 216] width 186 height 20
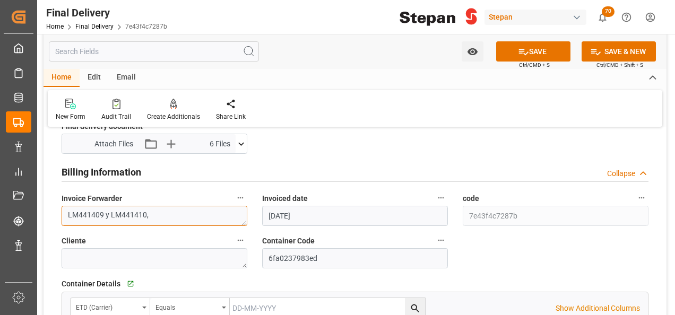
click at [159, 215] on textarea "LM441409 y LM441410," at bounding box center [155, 216] width 186 height 20
paste textarea "LM456132"
type textarea "LM441409 y LM441410,LM456132"
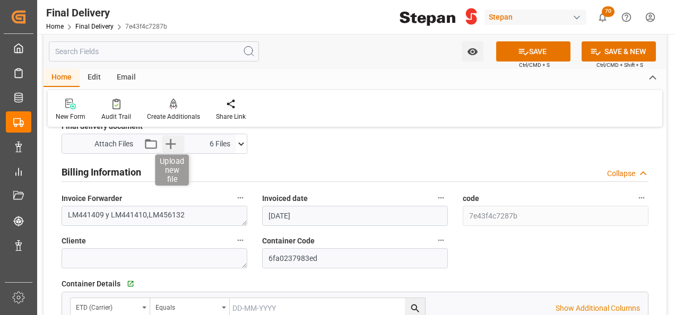
click at [175, 144] on icon "button" at bounding box center [170, 143] width 17 height 17
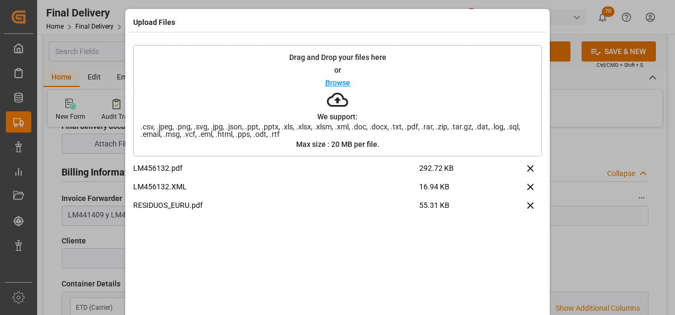
scroll to position [42, 0]
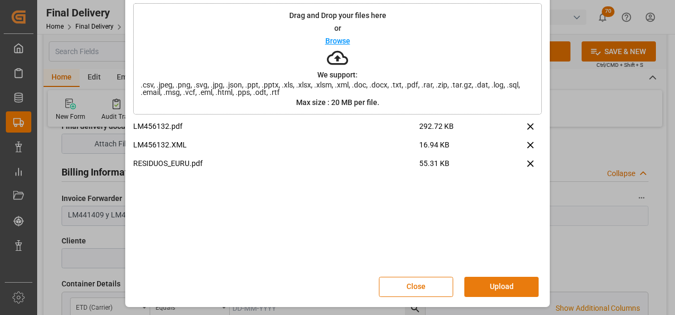
click at [500, 282] on button "Upload" at bounding box center [501, 287] width 74 height 20
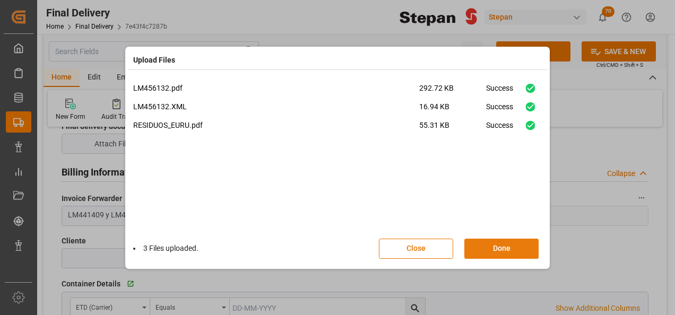
click at [502, 250] on button "Done" at bounding box center [501, 249] width 74 height 20
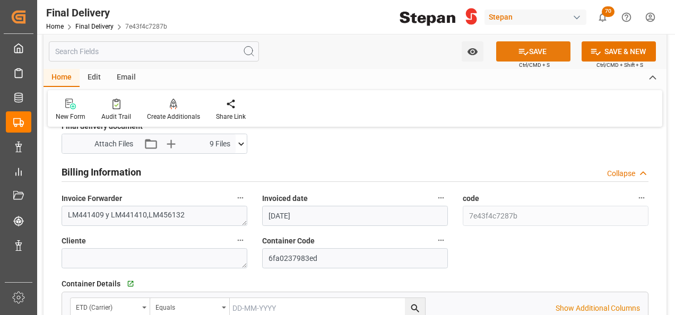
click at [521, 44] on button "SAVE" at bounding box center [533, 51] width 74 height 20
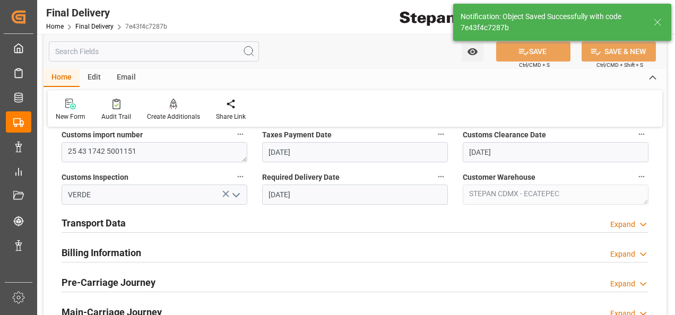
scroll to position [255, 0]
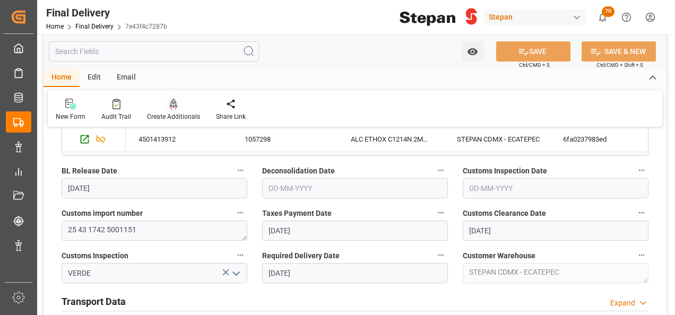
click at [173, 105] on icon at bounding box center [173, 103] width 7 height 9
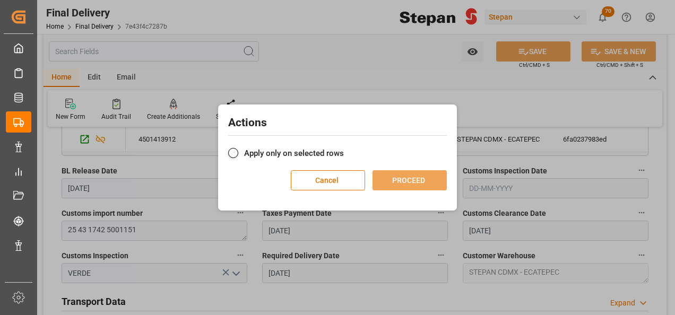
click at [233, 144] on div "Actions Apply only on selected rows Cancel PROCEED" at bounding box center [337, 152] width 233 height 91
click at [240, 156] on label "Apply only on selected rows" at bounding box center [337, 153] width 219 height 13
click at [344, 147] on input "Apply only on selected rows" at bounding box center [344, 147] width 0 height 0
click at [400, 179] on button "PROCEED" at bounding box center [409, 180] width 74 height 20
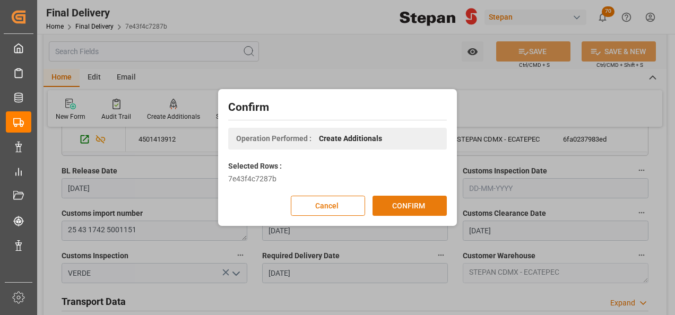
click at [407, 203] on button "CONFIRM" at bounding box center [409, 206] width 74 height 20
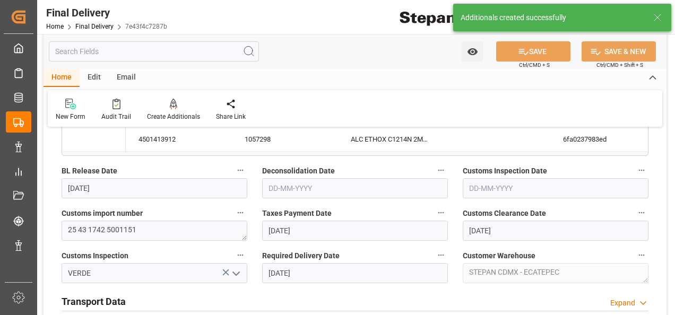
type input "22-04-2025"
type input "24-04-2025"
type input "28-04-2025"
type input "01-05-2025"
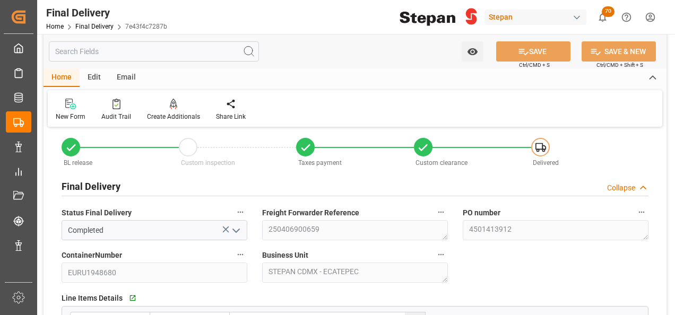
scroll to position [0, 0]
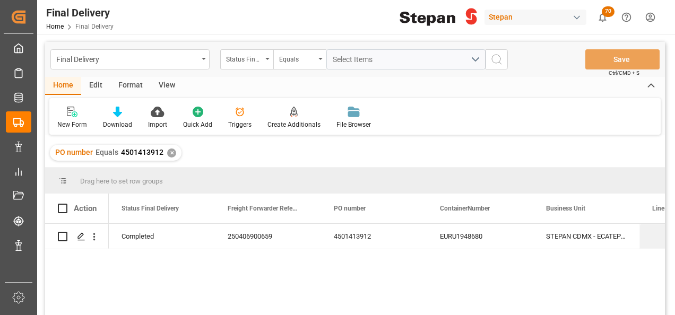
click at [172, 150] on div "✕" at bounding box center [171, 153] width 9 height 9
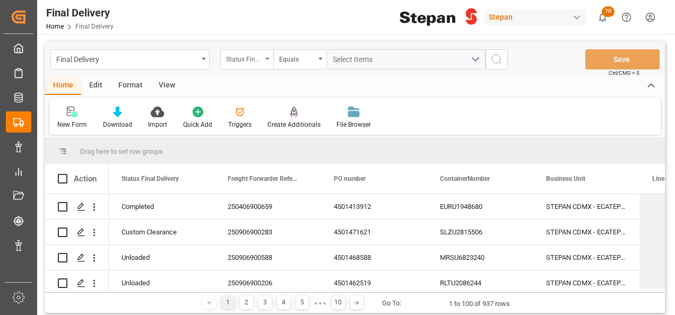
click at [267, 55] on div "Status Final Delivery" at bounding box center [246, 59] width 53 height 20
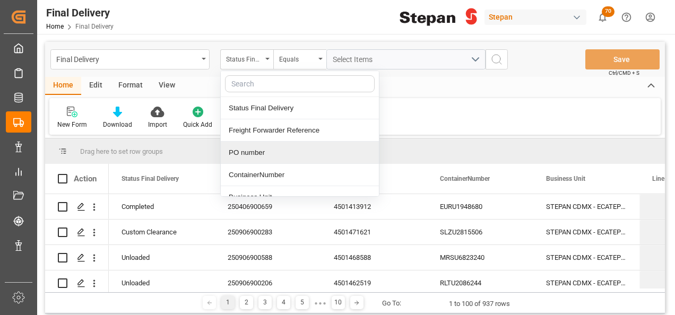
click at [246, 156] on div "PO number" at bounding box center [300, 153] width 158 height 22
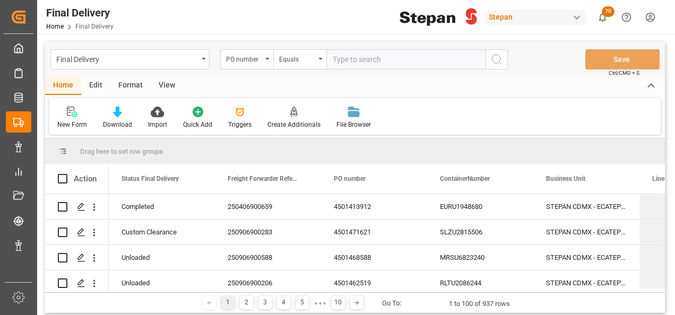
click at [351, 63] on input "text" at bounding box center [405, 59] width 159 height 20
type input "4501468582"
click at [500, 56] on icon "search button" at bounding box center [496, 59] width 13 height 13
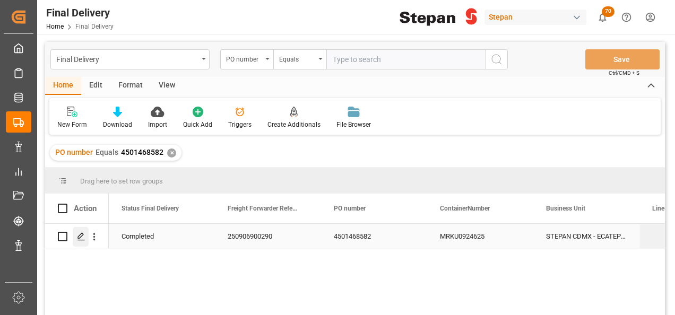
click at [85, 234] on icon "Press SPACE to select this row." at bounding box center [81, 236] width 8 height 8
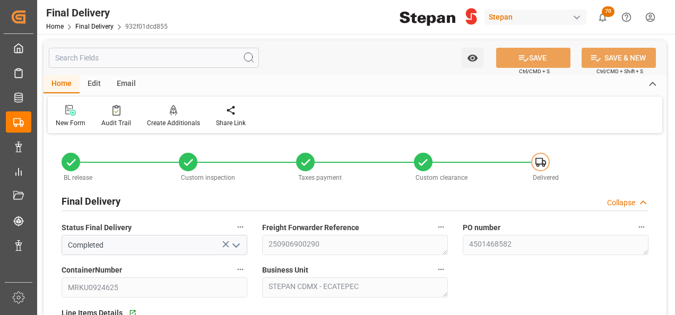
type input "27-08-2025"
type input "04-09-2025"
type input "05-09-2025"
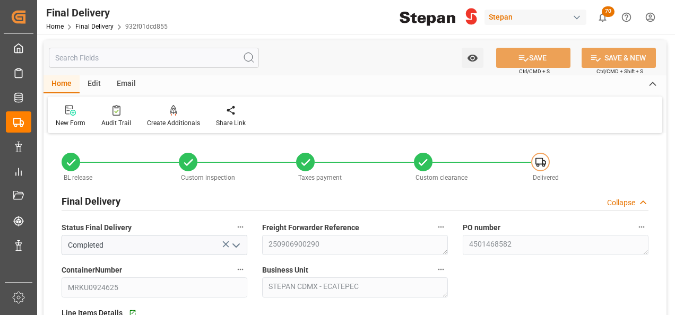
type input "05-09-2025"
type input "06-09-2025"
type input "08-09-2025"
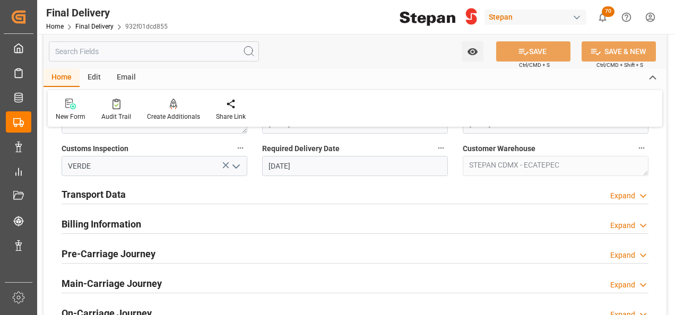
scroll to position [371, 0]
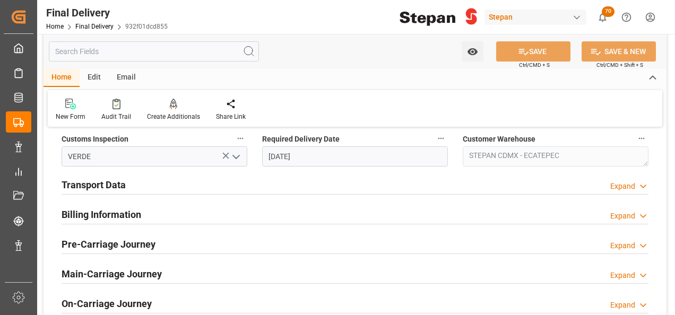
click at [111, 207] on h2 "Billing Information" at bounding box center [102, 214] width 80 height 14
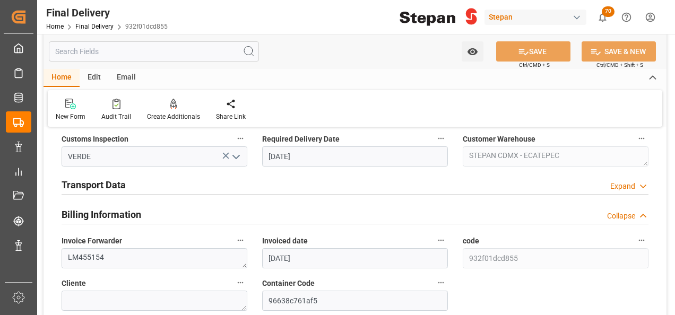
click at [107, 186] on h2 "Transport Data" at bounding box center [94, 185] width 64 height 14
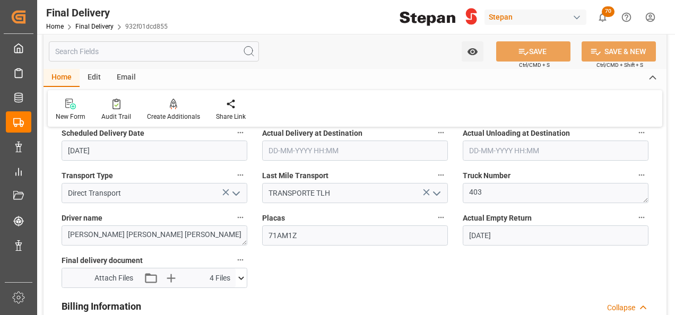
scroll to position [530, 0]
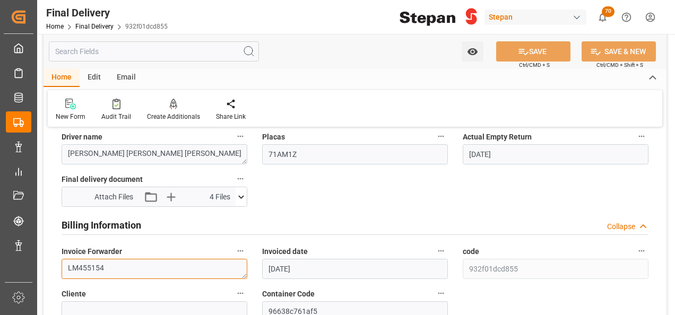
click at [118, 267] on textarea "LM455154" at bounding box center [155, 269] width 186 height 20
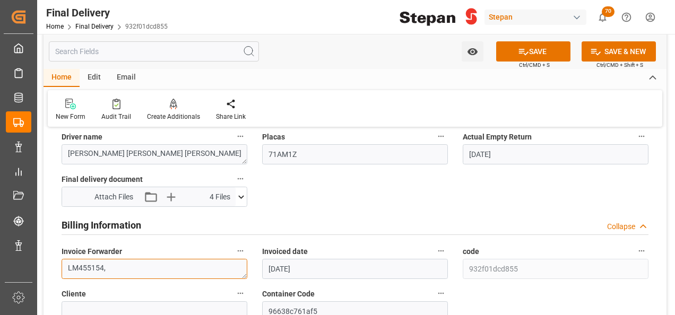
click at [117, 268] on textarea "LM455154," at bounding box center [155, 269] width 186 height 20
paste textarea "LM456115"
type textarea "LM455154,LM456115"
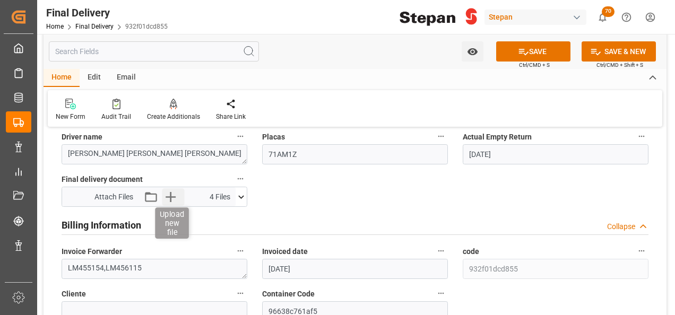
click at [171, 197] on icon "button" at bounding box center [170, 197] width 10 height 10
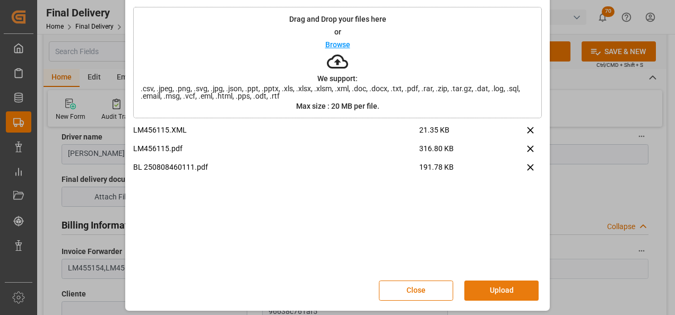
scroll to position [42, 0]
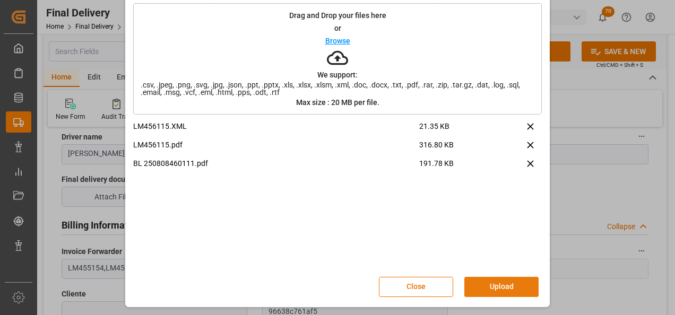
click at [487, 279] on button "Upload" at bounding box center [501, 287] width 74 height 20
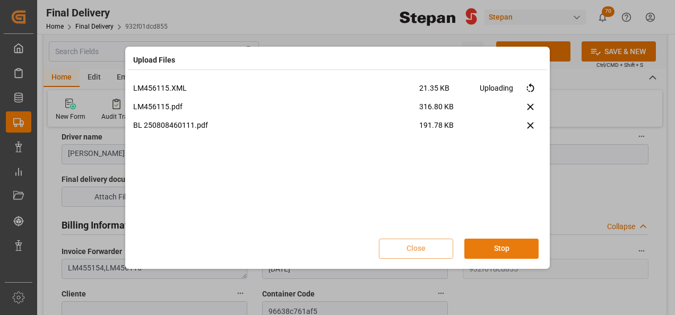
scroll to position [0, 0]
click at [525, 247] on button "Done" at bounding box center [501, 249] width 74 height 20
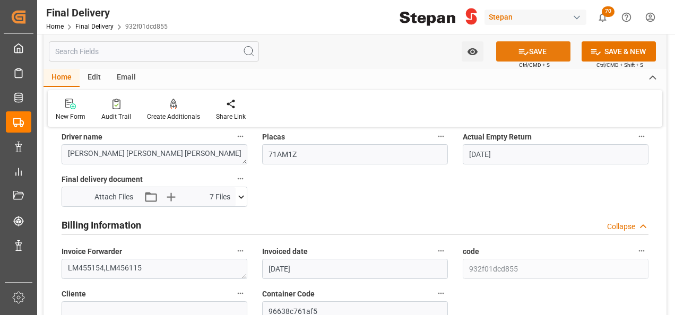
click at [531, 53] on button "SAVE" at bounding box center [533, 51] width 74 height 20
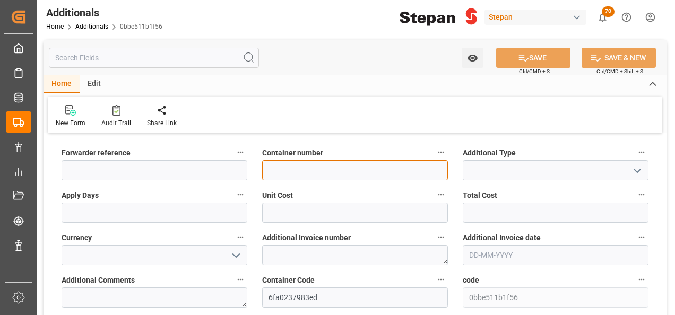
click at [308, 171] on input at bounding box center [355, 170] width 186 height 20
paste input "4501413912"
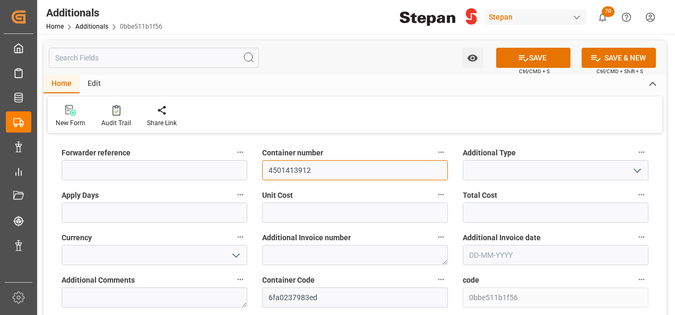
type input "4501413912"
click at [633, 167] on icon "open menu" at bounding box center [637, 170] width 13 height 13
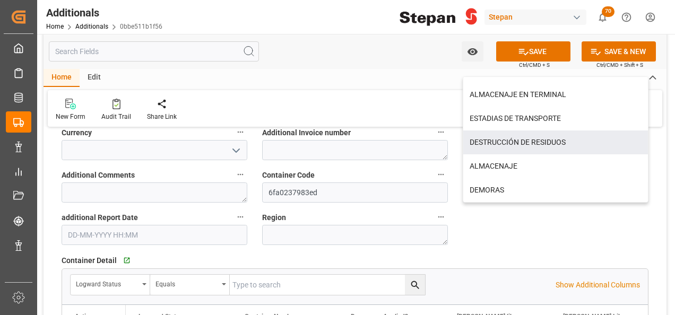
scroll to position [106, 0]
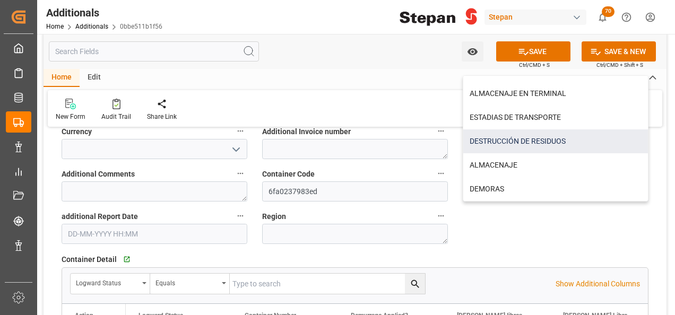
click at [521, 143] on div "DESTRUCCIÓN DE RESIDUOS" at bounding box center [555, 141] width 185 height 24
type input "DESTRUCCIÓN DE RESIDUOS"
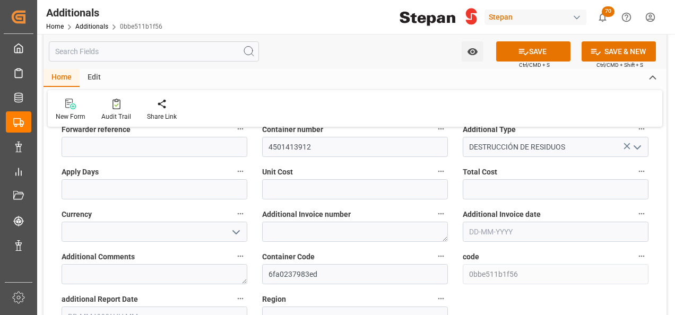
scroll to position [0, 0]
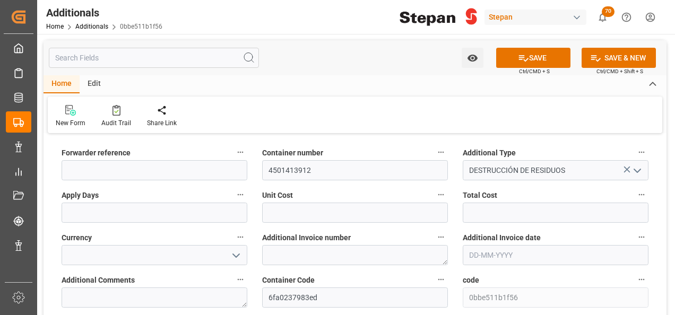
click at [233, 250] on icon "open menu" at bounding box center [236, 255] width 13 height 13
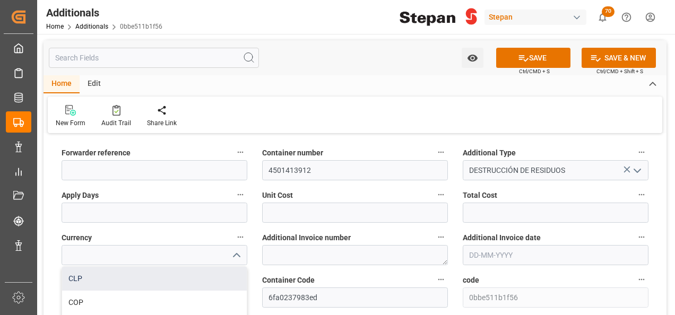
scroll to position [41, 0]
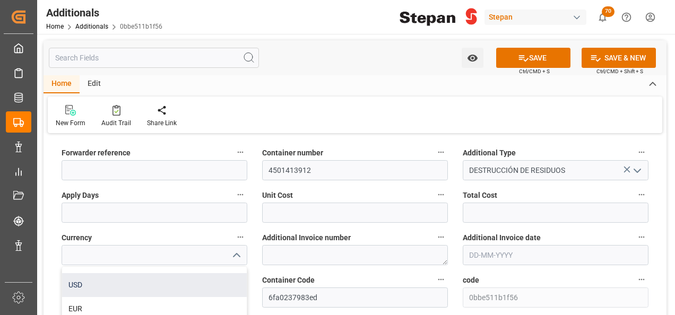
click at [81, 286] on div "USD" at bounding box center [154, 285] width 185 height 24
type input "USD"
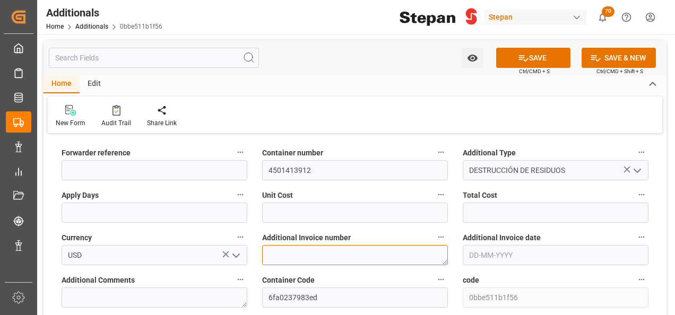
click at [350, 249] on textarea at bounding box center [355, 255] width 186 height 20
paste textarea "LM456132"
type textarea "LM456132"
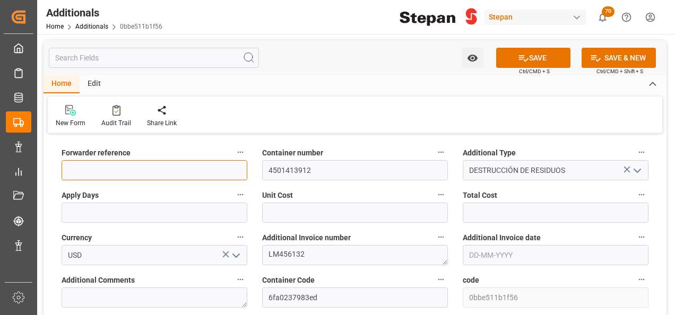
click at [99, 171] on input at bounding box center [155, 170] width 186 height 20
paste input "250406900659"
type input "250406900659"
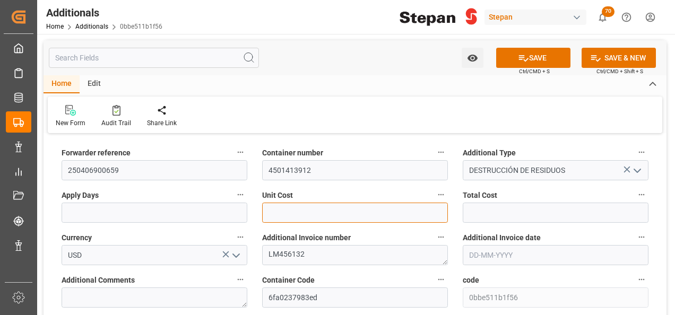
click at [328, 214] on input "text" at bounding box center [355, 213] width 186 height 20
type input "739.09"
click at [239, 255] on polyline "open menu" at bounding box center [236, 255] width 6 height 3
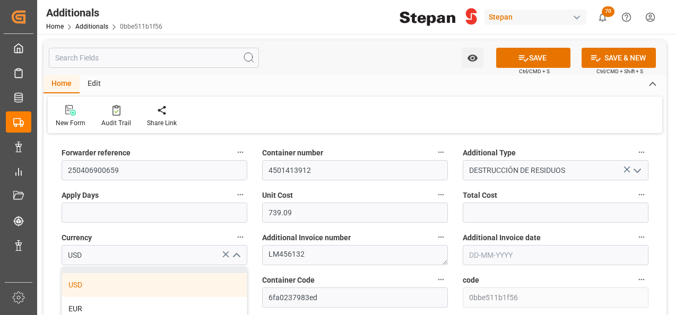
scroll to position [106, 0]
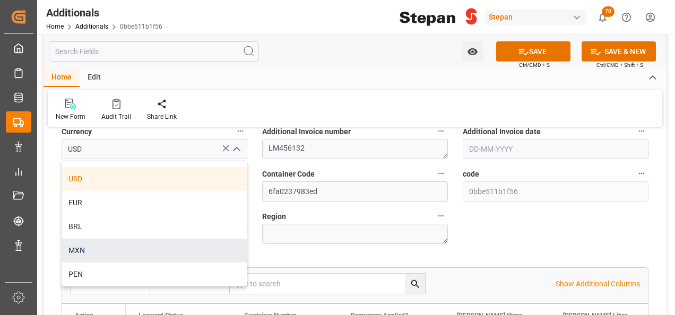
click at [81, 249] on div "MXN" at bounding box center [154, 251] width 185 height 24
type input "MXN"
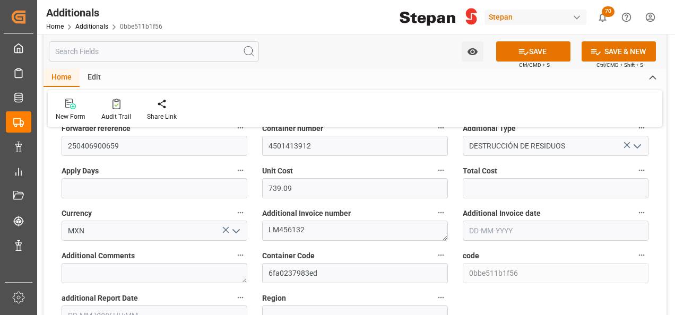
scroll to position [0, 0]
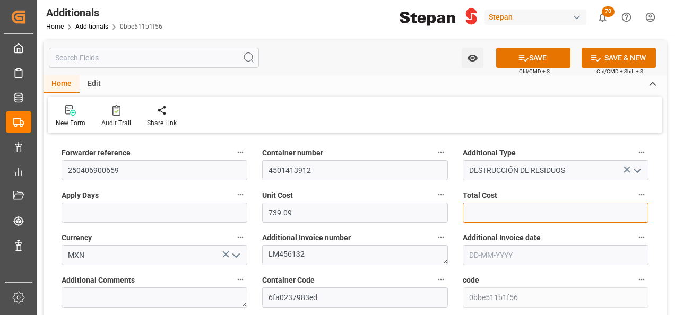
click at [474, 210] on input "text" at bounding box center [556, 213] width 186 height 20
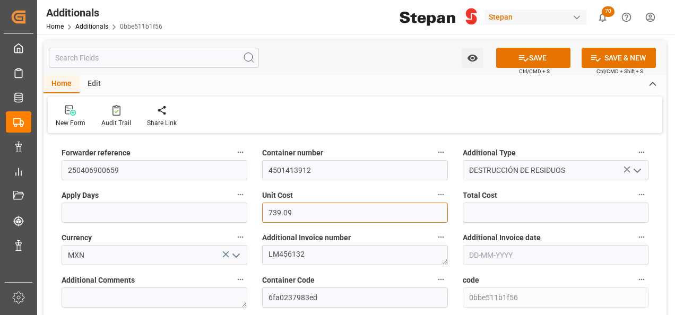
click at [286, 210] on input "739.09" at bounding box center [355, 213] width 186 height 20
drag, startPoint x: 304, startPoint y: 213, endPoint x: 236, endPoint y: 213, distance: 68.4
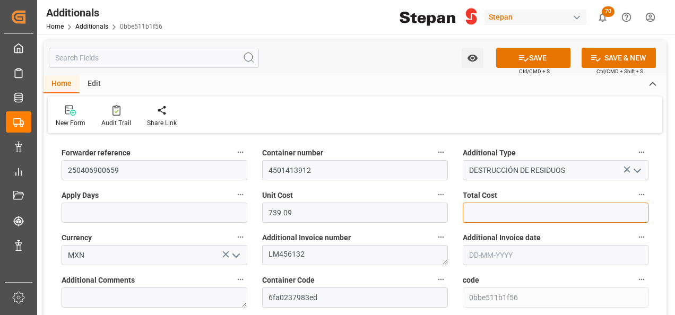
click at [475, 211] on input "text" at bounding box center [556, 213] width 186 height 20
paste input "739.09"
type input "739.09"
click at [406, 229] on div "Additional Invoice number LM456132" at bounding box center [355, 247] width 201 height 42
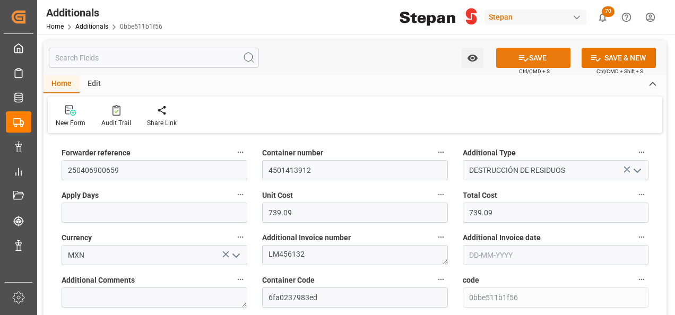
click at [527, 57] on button "SAVE" at bounding box center [533, 58] width 74 height 20
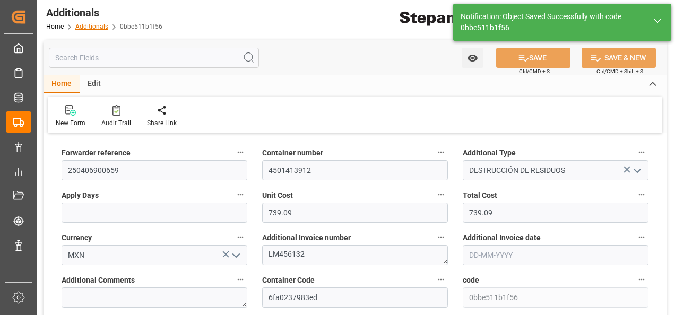
click at [91, 27] on link "Additionals" at bounding box center [91, 26] width 33 height 7
